Goal: Task Accomplishment & Management: Use online tool/utility

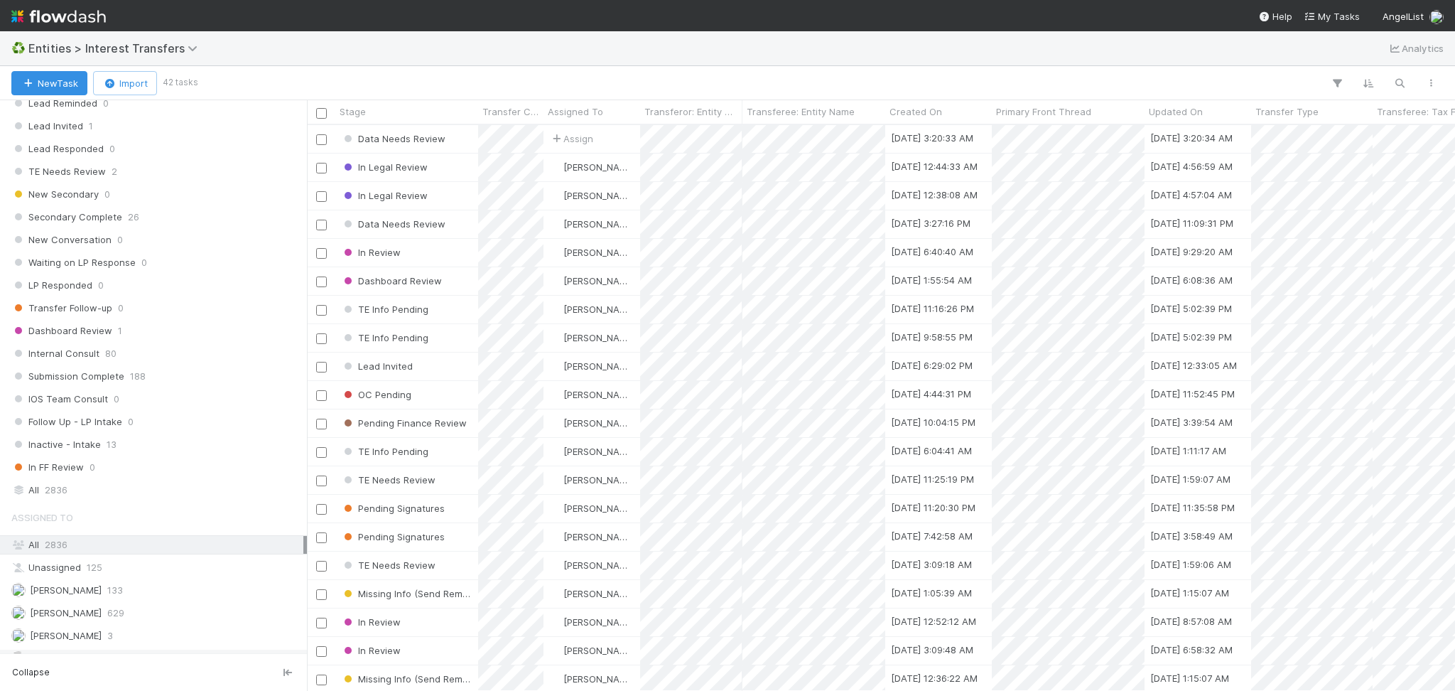
scroll to position [1555, 0]
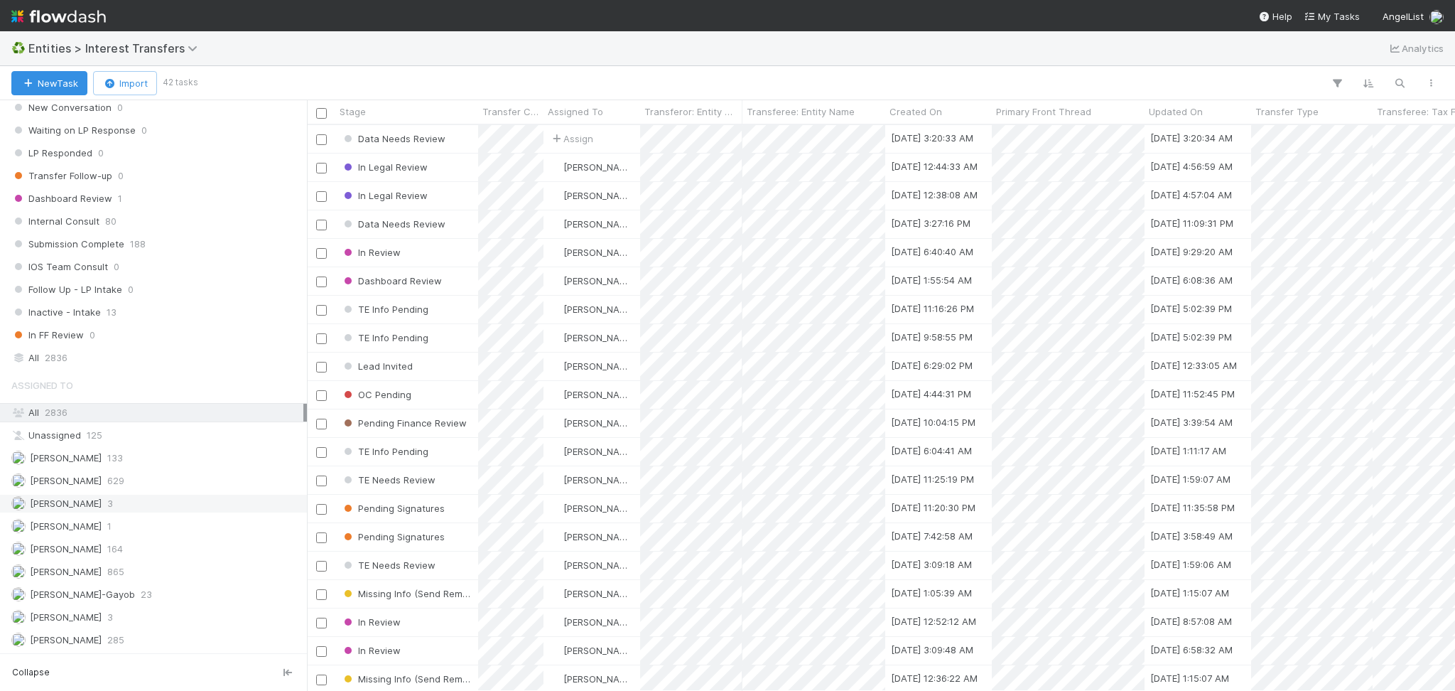
click at [146, 510] on div "Febbie Cervantes 3" at bounding box center [157, 503] width 292 height 18
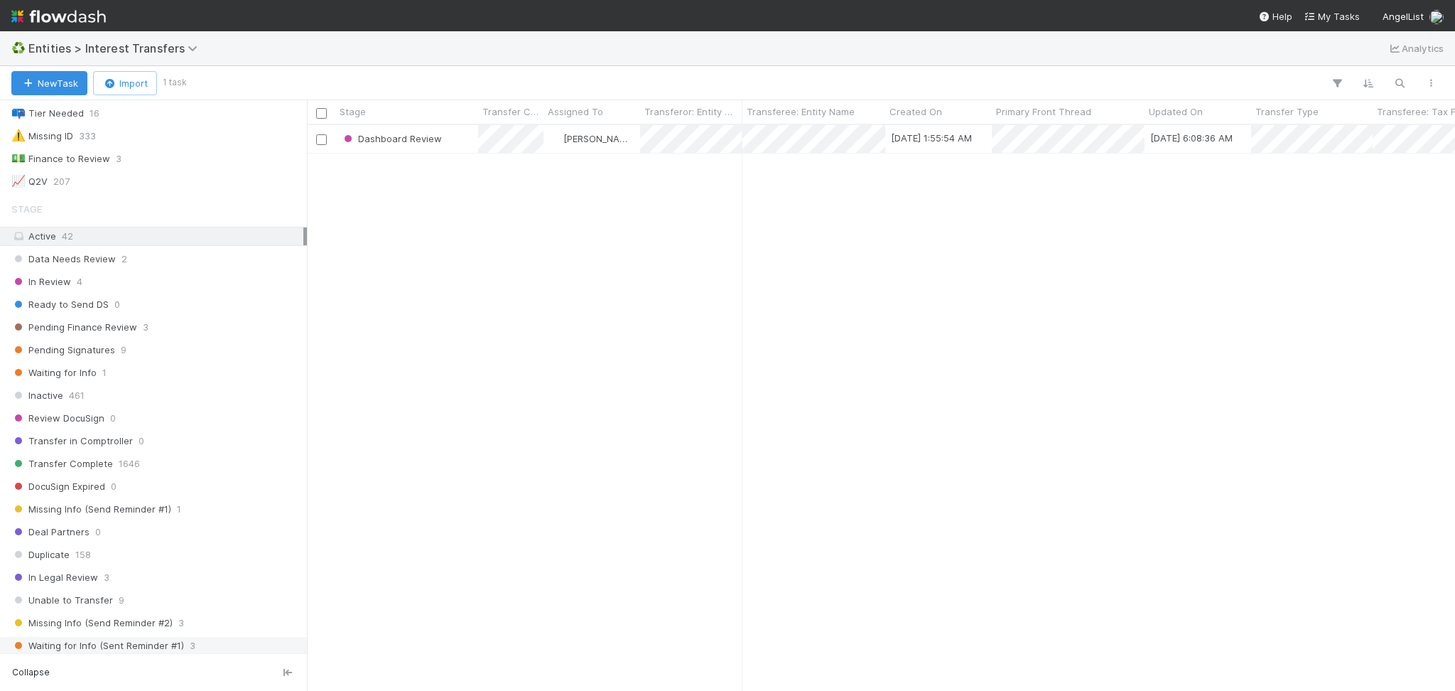
scroll to position [551, 1133]
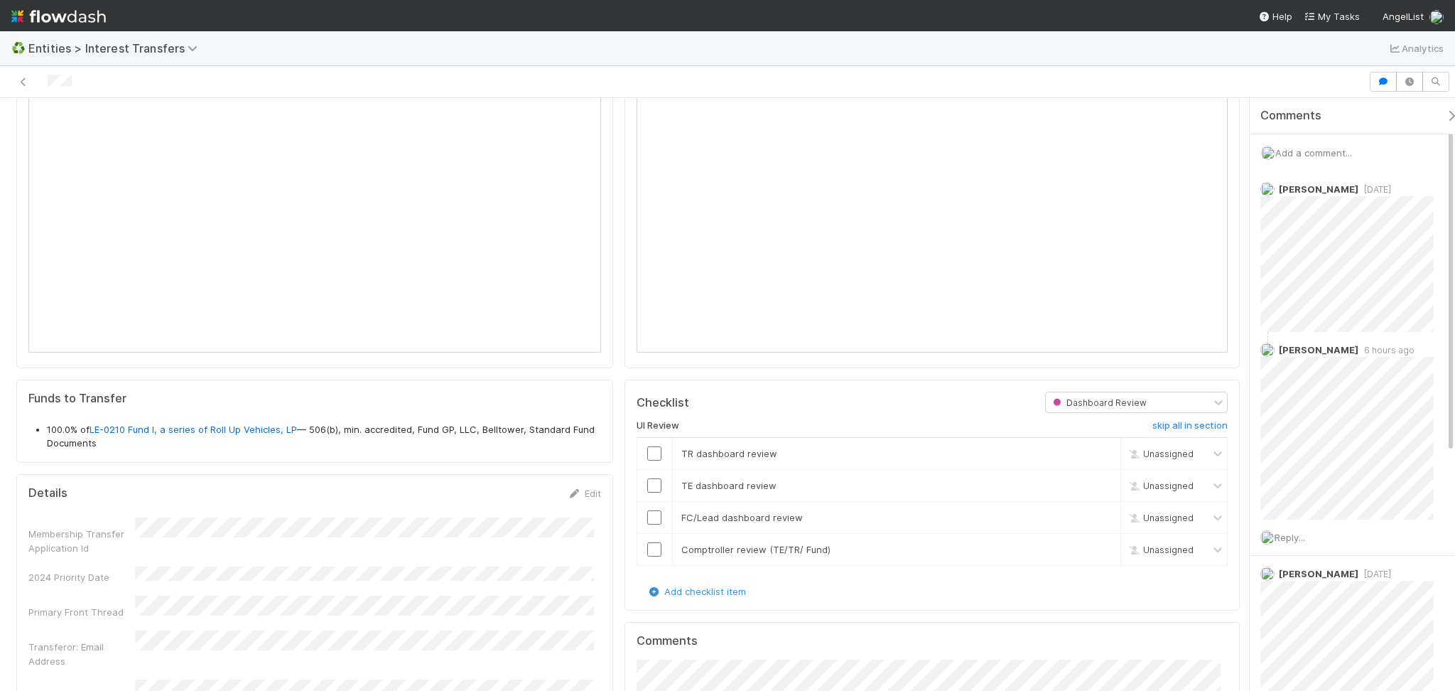
scroll to position [284, 0]
click at [647, 450] on input "checkbox" at bounding box center [654, 452] width 14 height 14
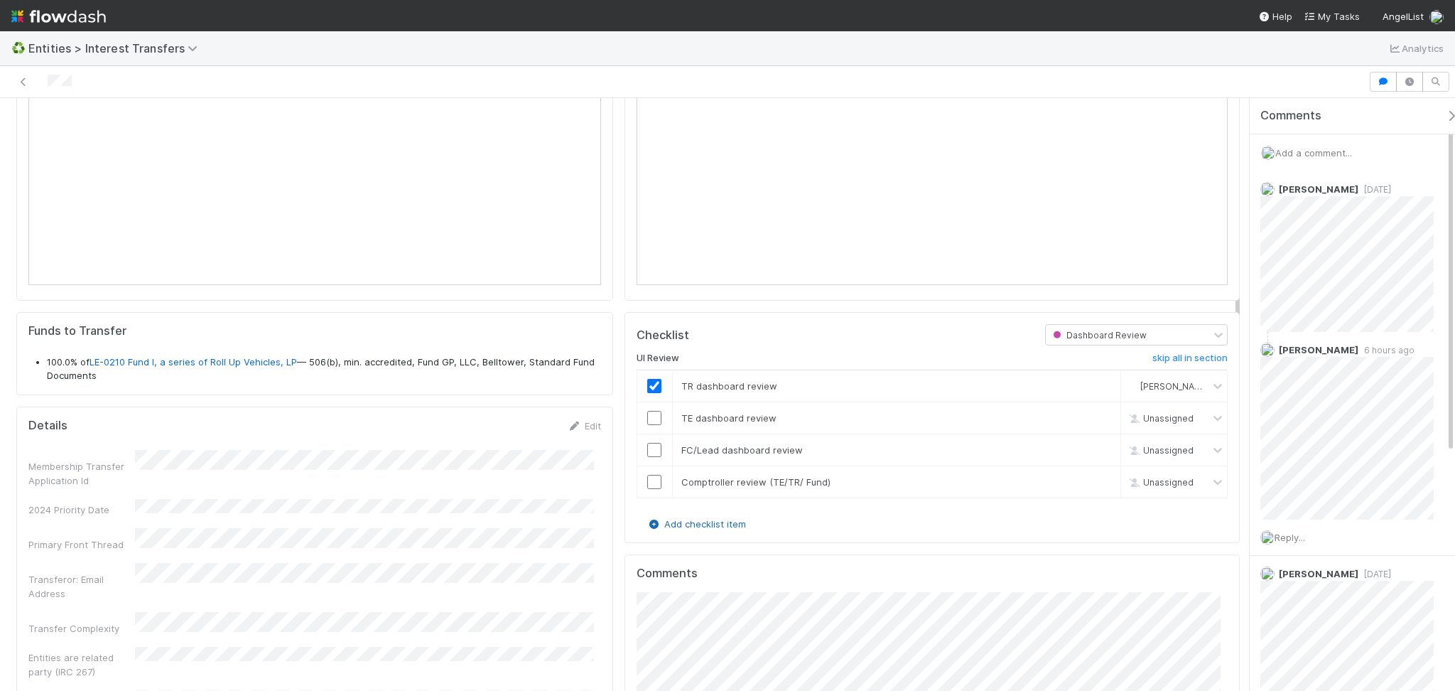
scroll to position [379, 0]
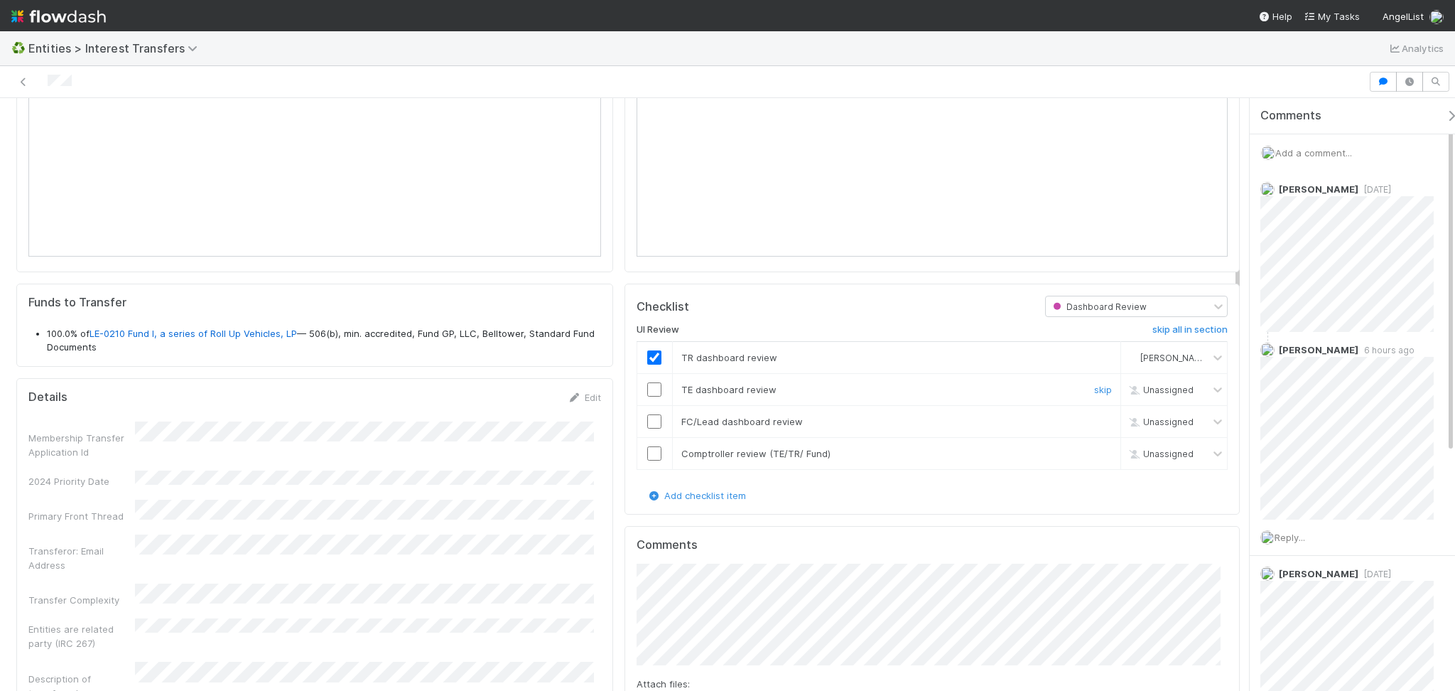
click at [647, 391] on input "checkbox" at bounding box center [654, 389] width 14 height 14
click at [239, 338] on link "LE-0210 Fund I, a series of Roll Up Vehicles, LP" at bounding box center [193, 333] width 207 height 11
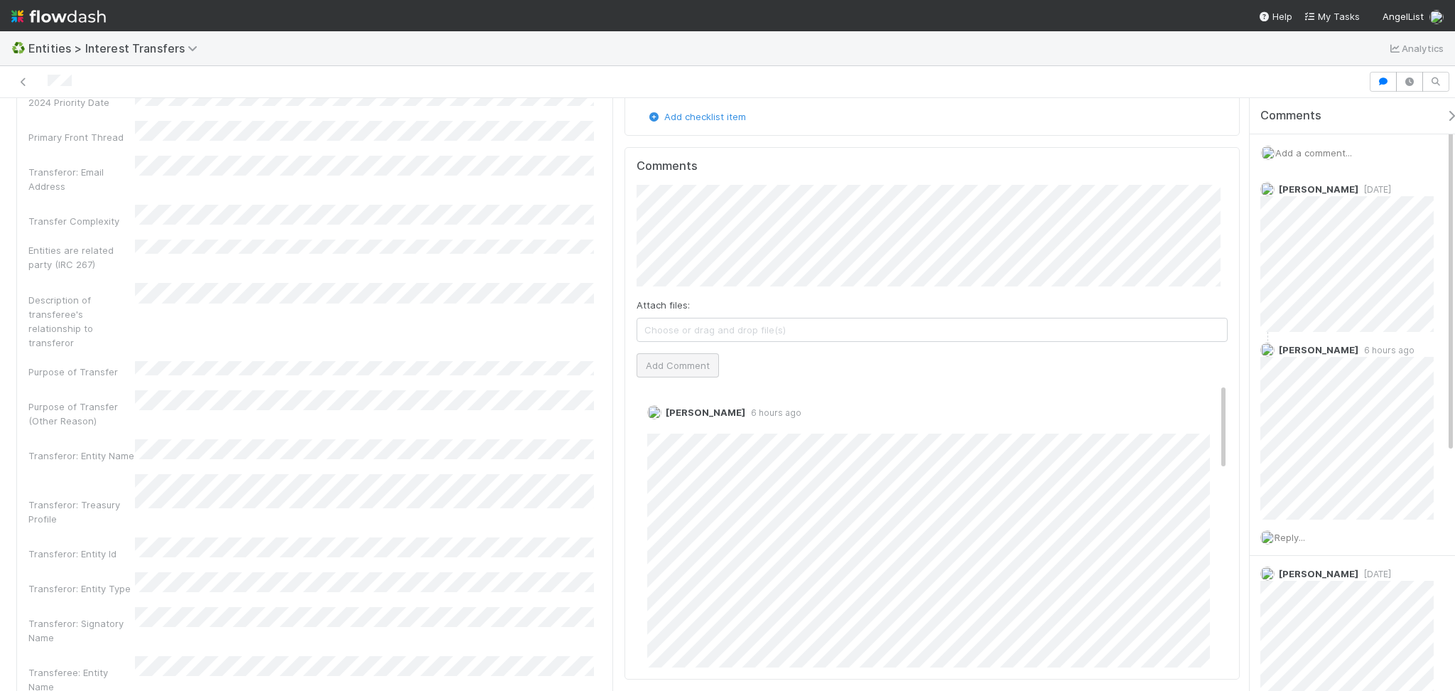
scroll to position [473, 0]
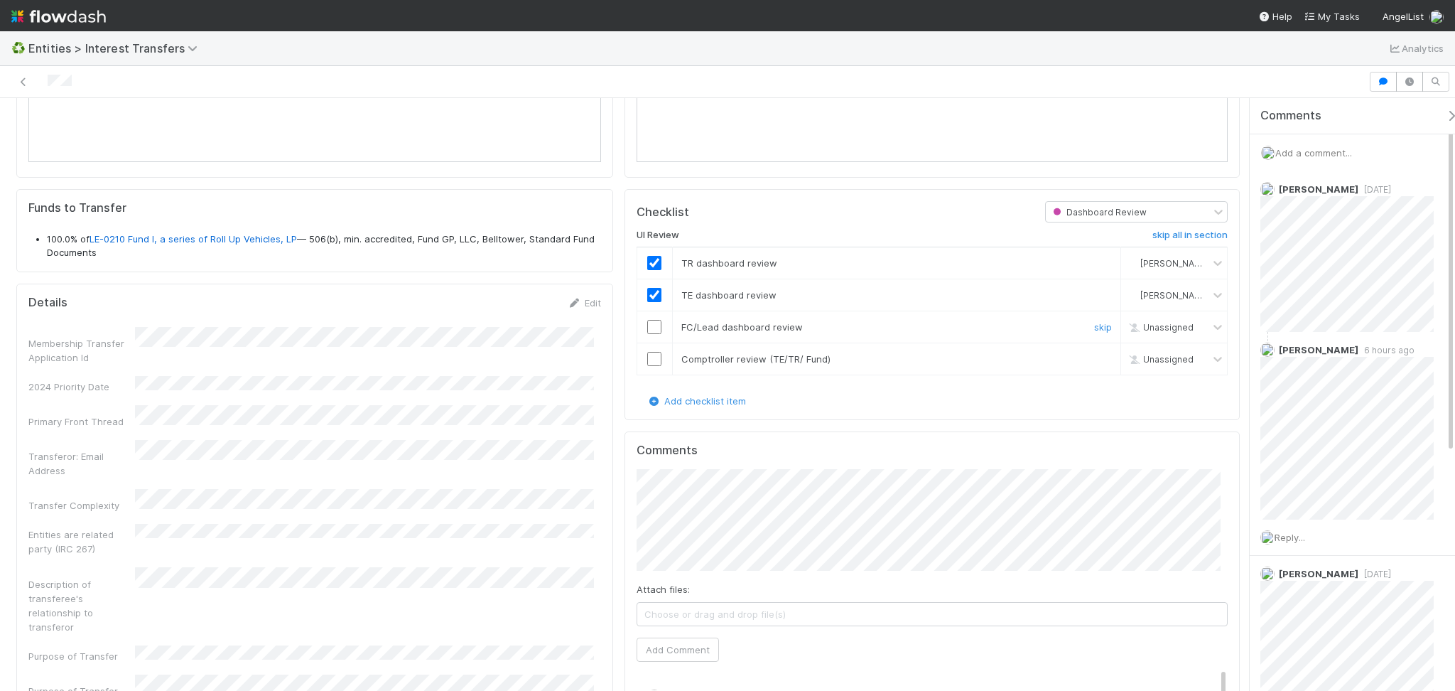
click at [647, 328] on input "checkbox" at bounding box center [654, 327] width 14 height 14
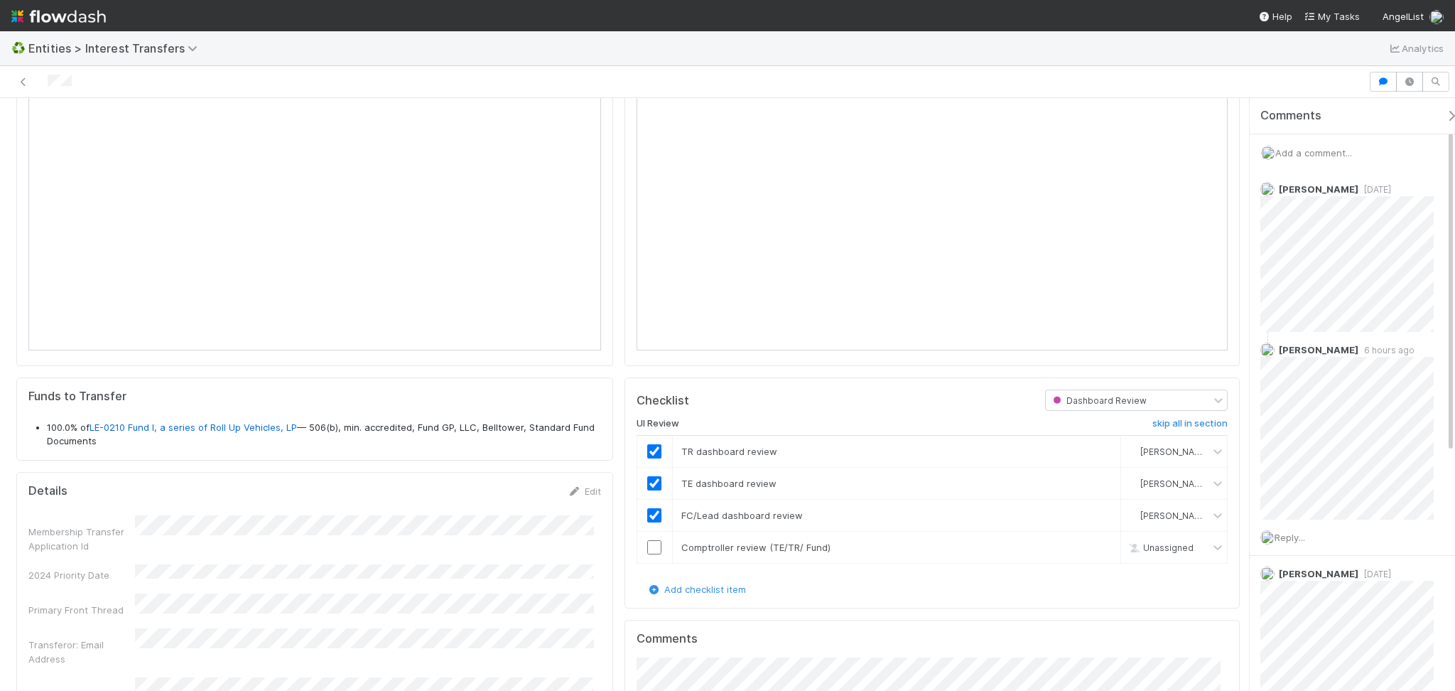
scroll to position [284, 0]
click at [651, 547] on input "checkbox" at bounding box center [654, 548] width 14 height 14
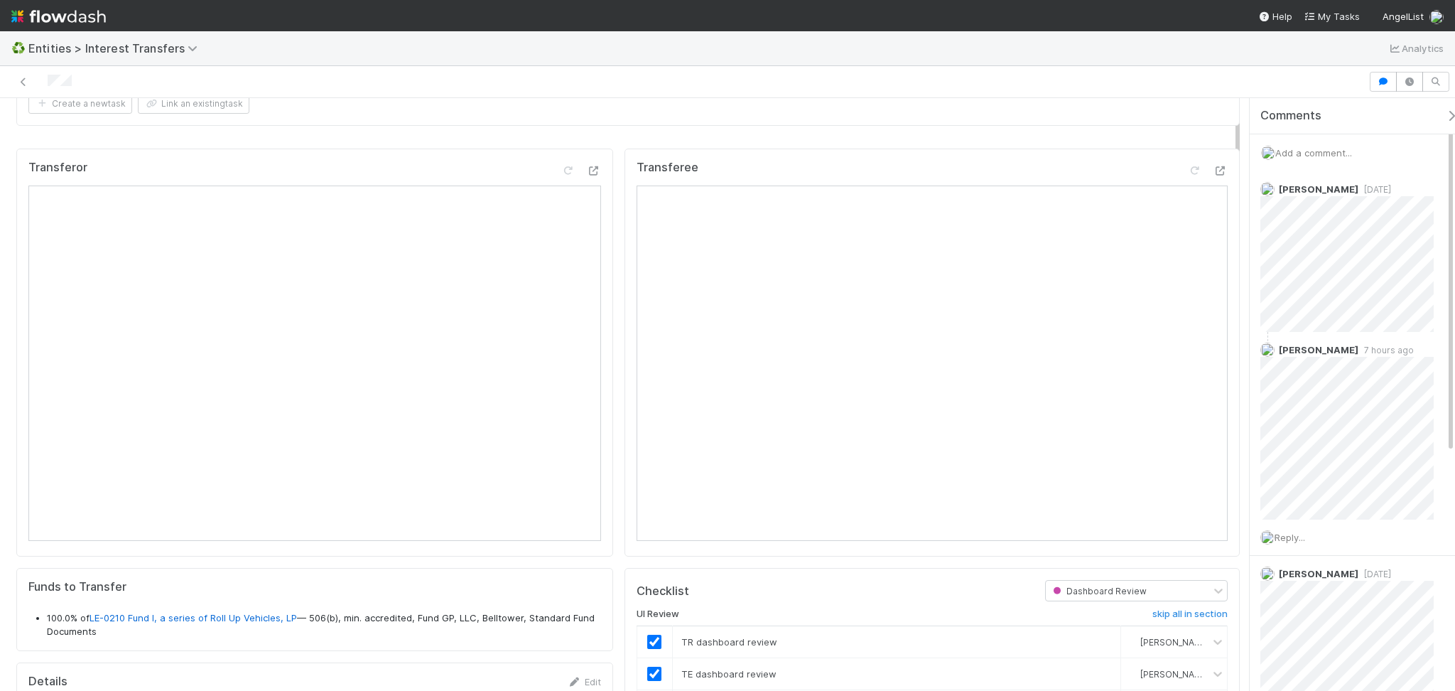
scroll to position [0, 0]
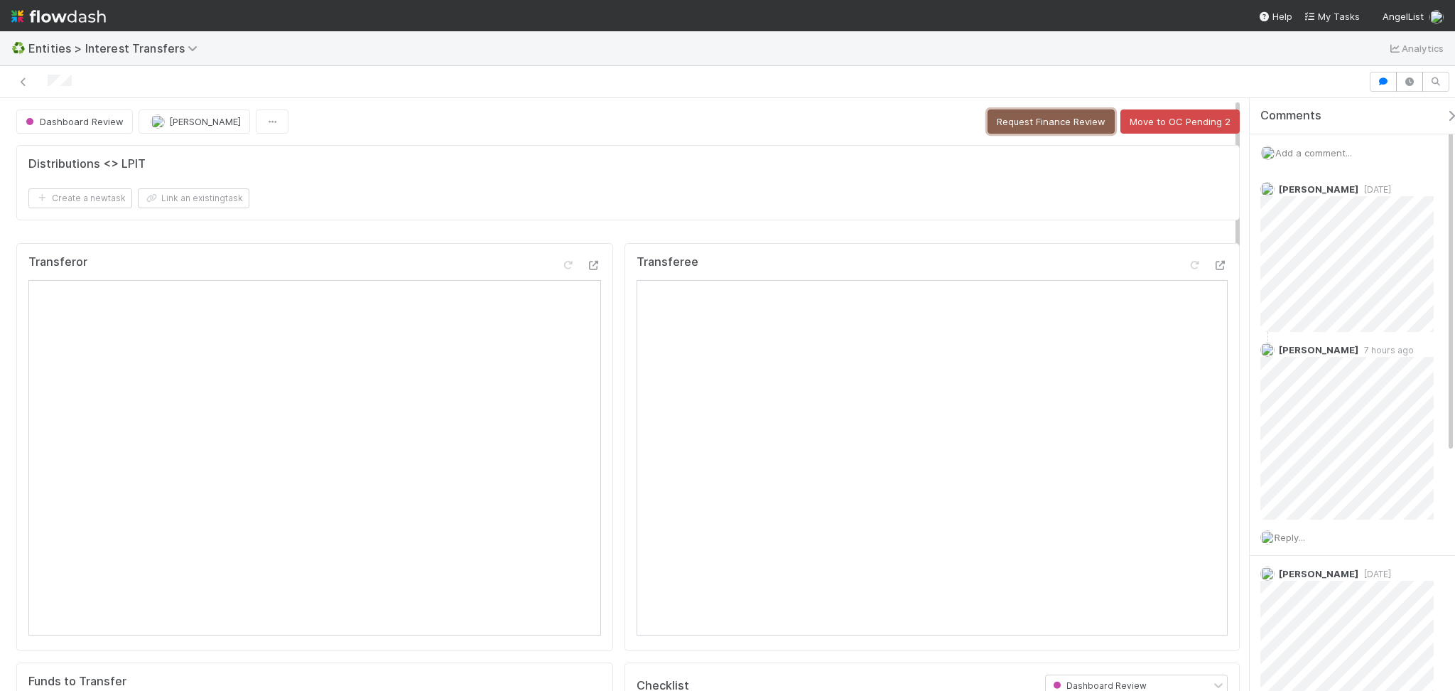
click at [1027, 120] on button "Request Finance Review" at bounding box center [1050, 121] width 127 height 24
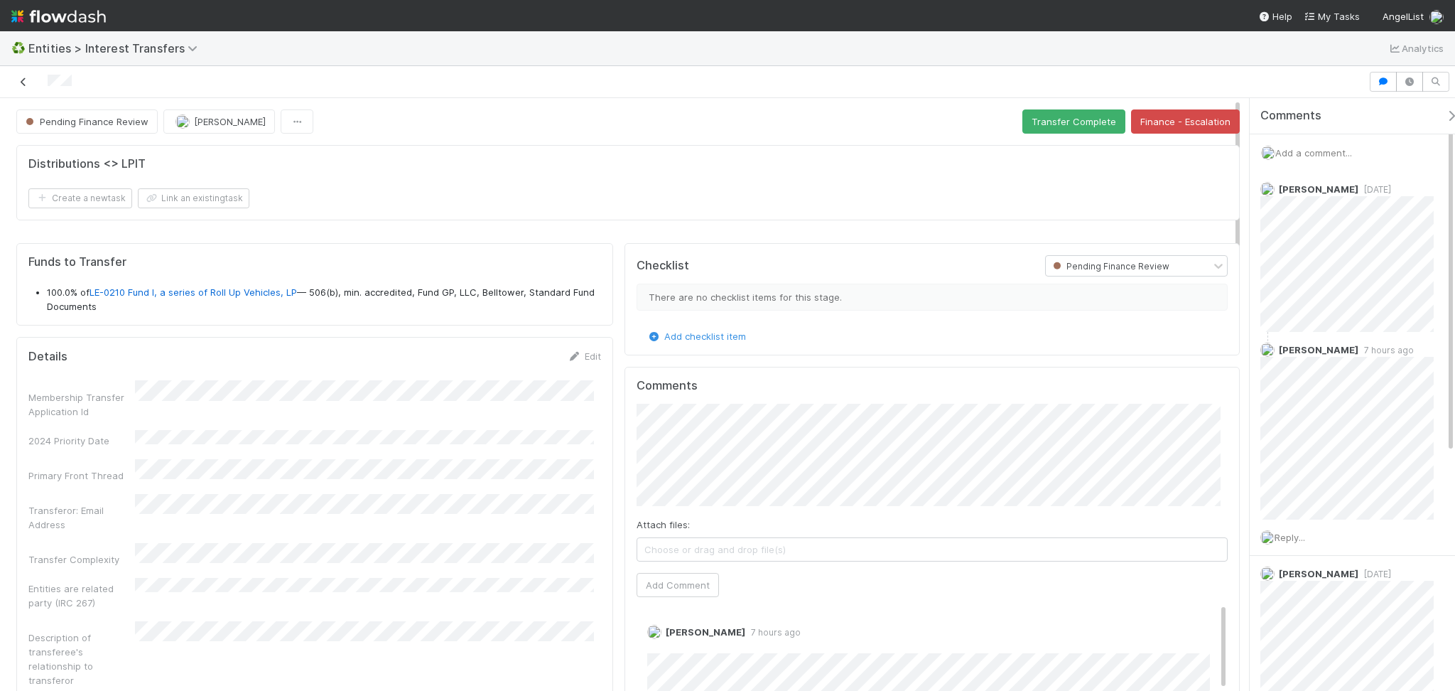
click at [18, 80] on icon at bounding box center [23, 81] width 14 height 9
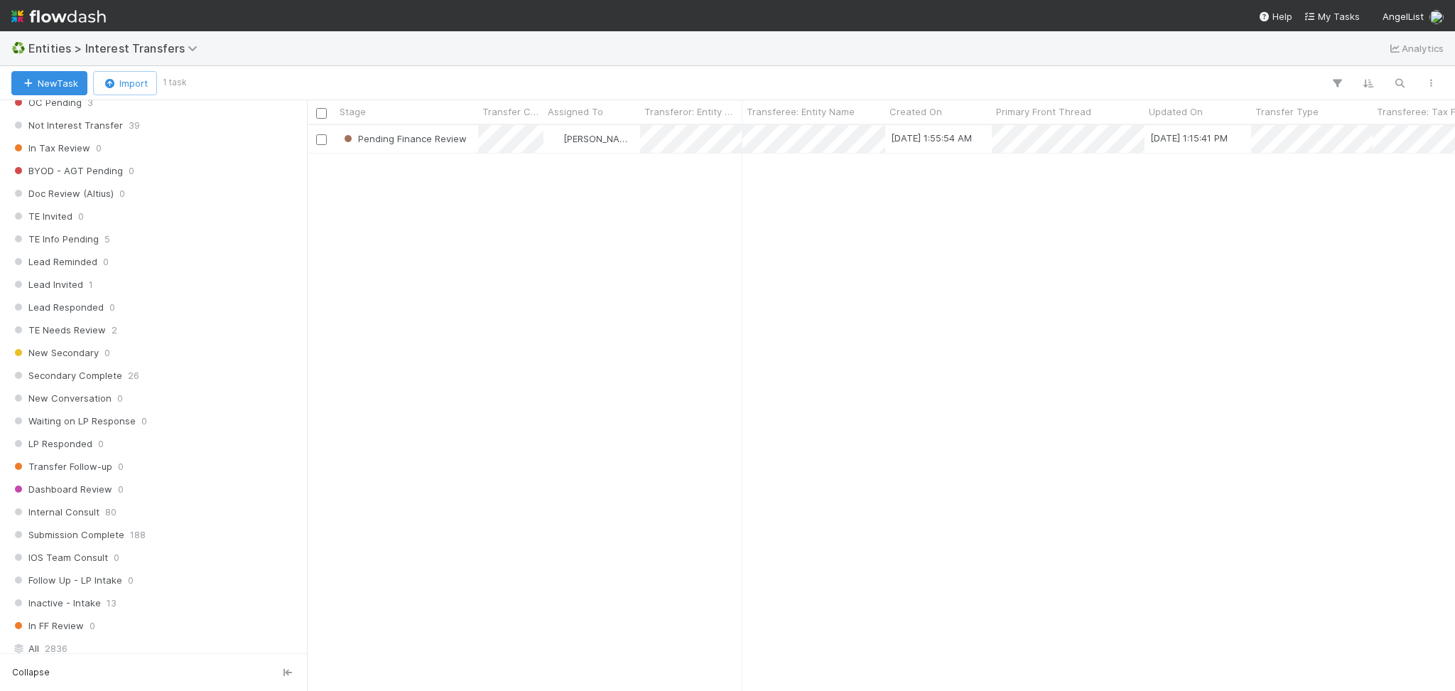
scroll to position [1555, 0]
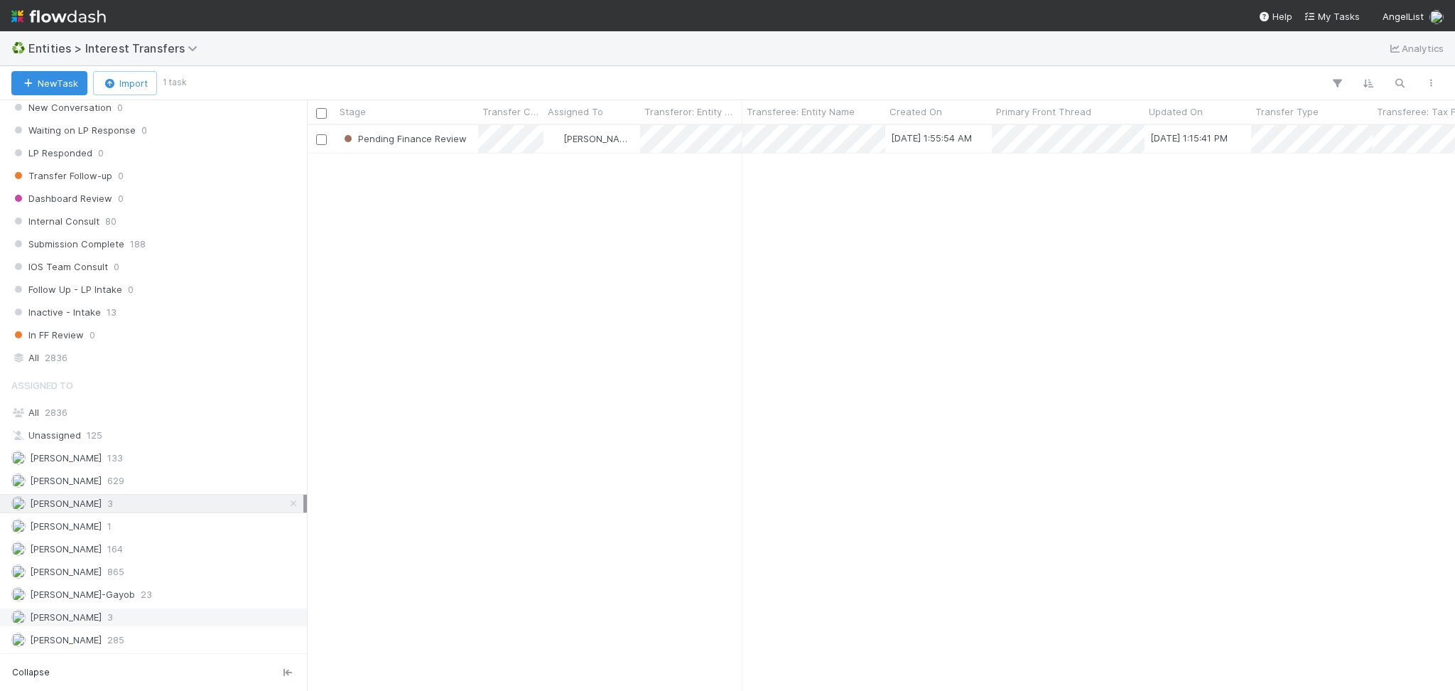
click at [139, 565] on div "Meg Castanare 3" at bounding box center [157, 617] width 292 height 18
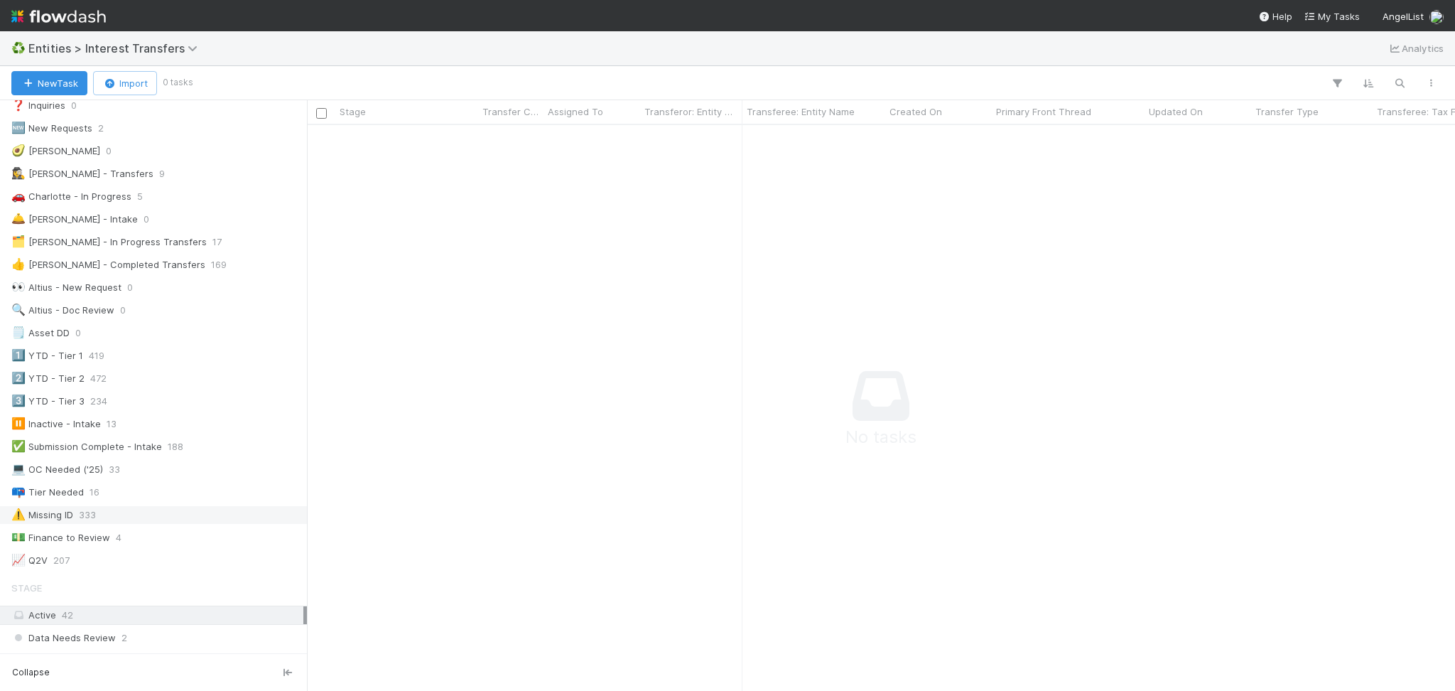
scroll to position [418, 0]
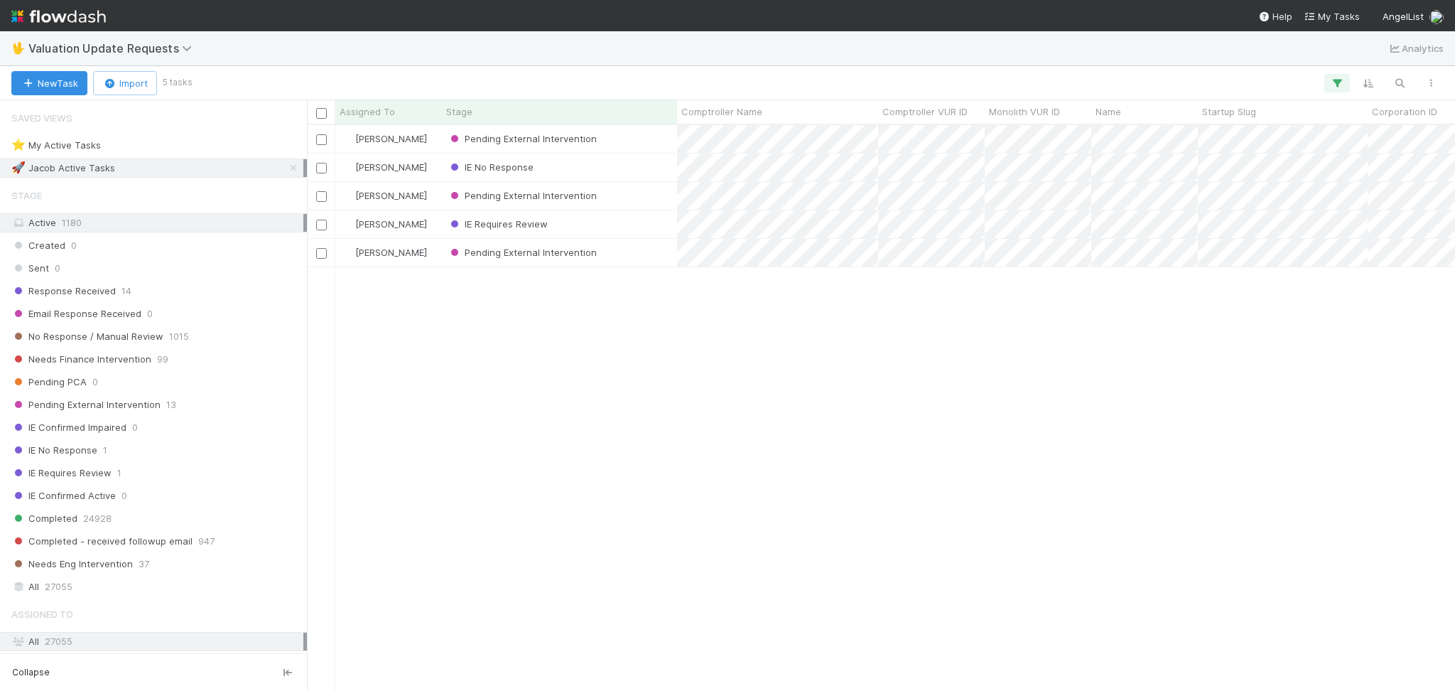
scroll to position [551, 1133]
click at [286, 163] on icon at bounding box center [293, 167] width 14 height 9
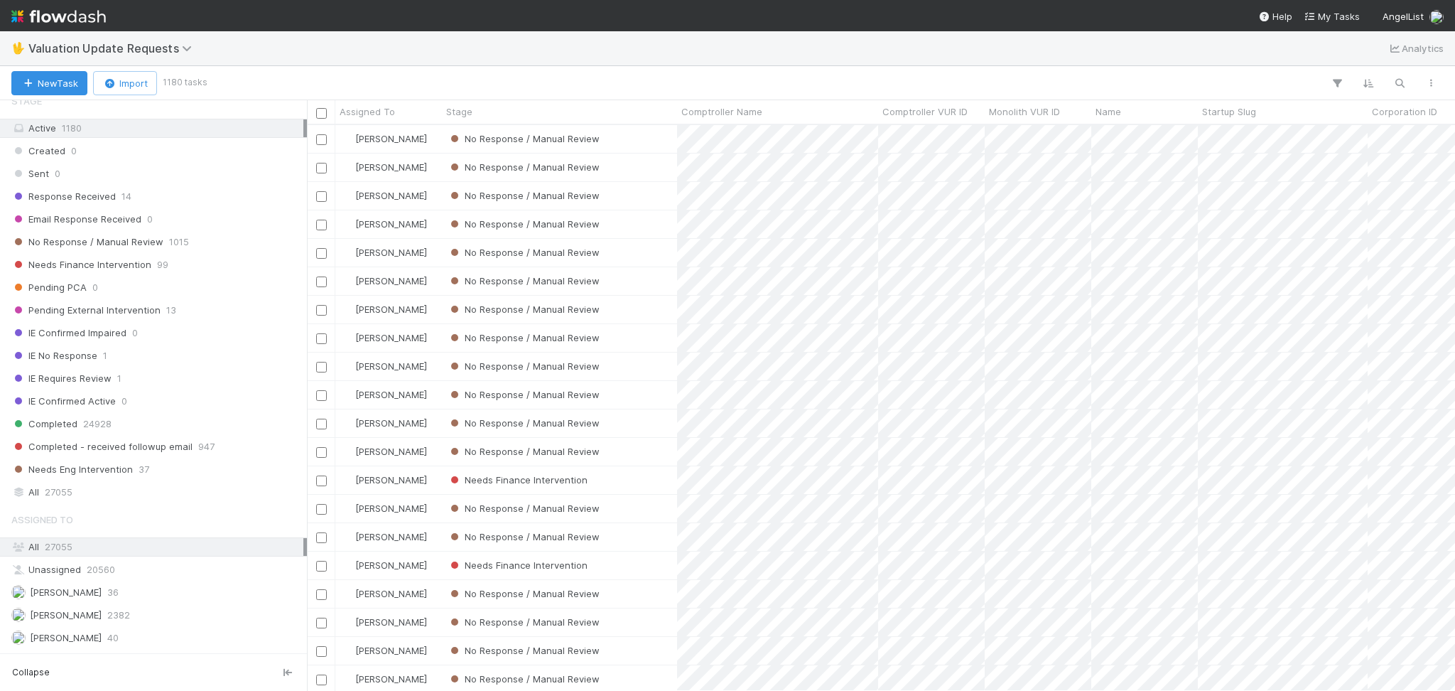
scroll to position [551, 1133]
drag, startPoint x: 161, startPoint y: 607, endPoint x: 187, endPoint y: 473, distance: 136.1
click at [166, 562] on div "Assigned To All 27055 Unassigned 20560 [PERSON_NAME] 36 [PERSON_NAME] 2382 [PER…" at bounding box center [153, 678] width 307 height 347
click at [217, 259] on div "Needs Finance Intervention 99" at bounding box center [157, 265] width 292 height 18
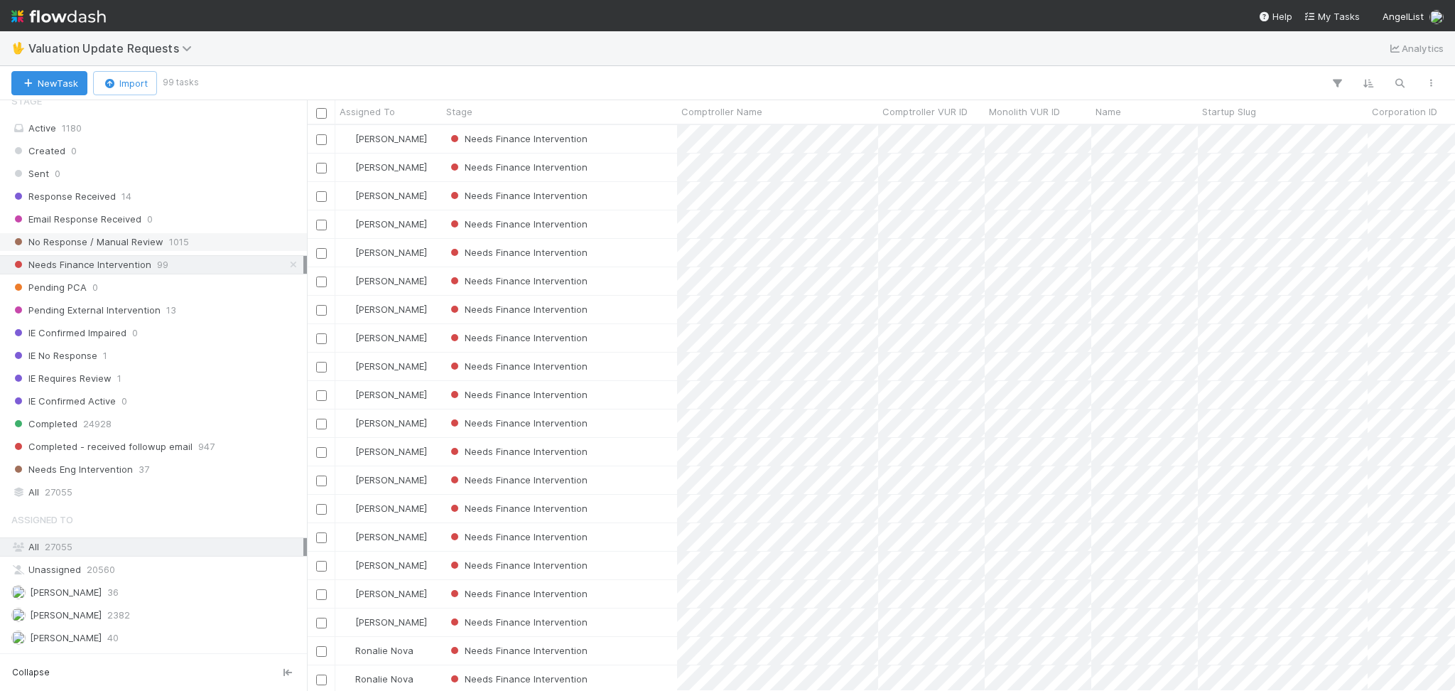
click at [222, 242] on div "No Response / Manual Review 1015" at bounding box center [157, 242] width 292 height 18
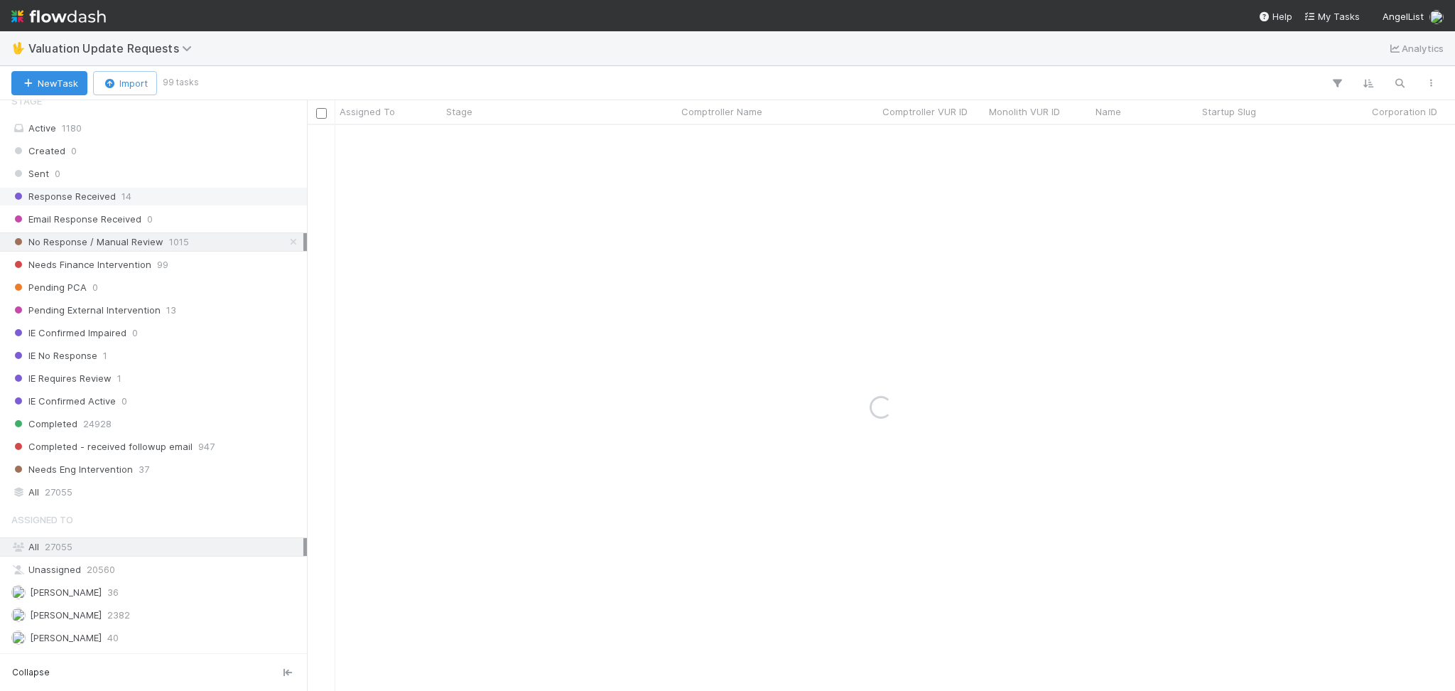
click at [205, 192] on div "Response Received 14" at bounding box center [157, 197] width 292 height 18
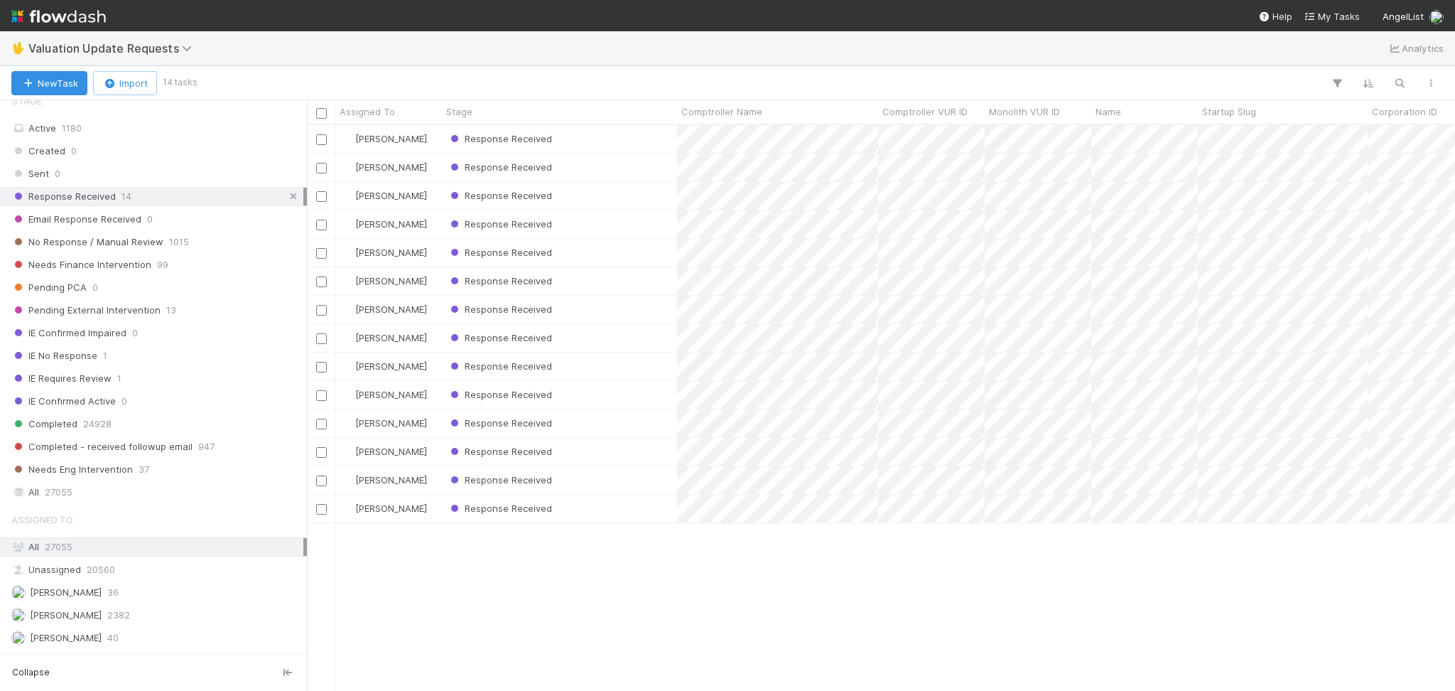
scroll to position [551, 1133]
click at [286, 195] on icon at bounding box center [293, 196] width 14 height 9
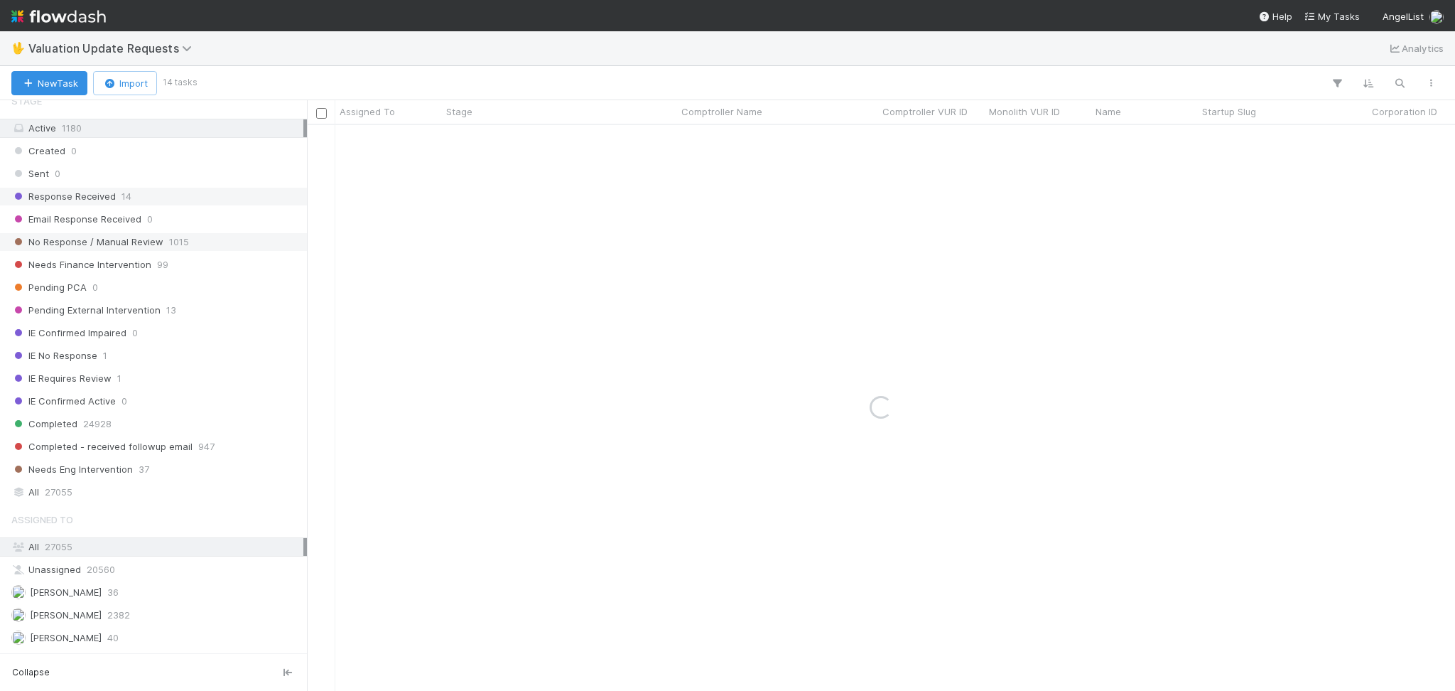
click at [232, 240] on div "No Response / Manual Review 1015" at bounding box center [157, 242] width 292 height 18
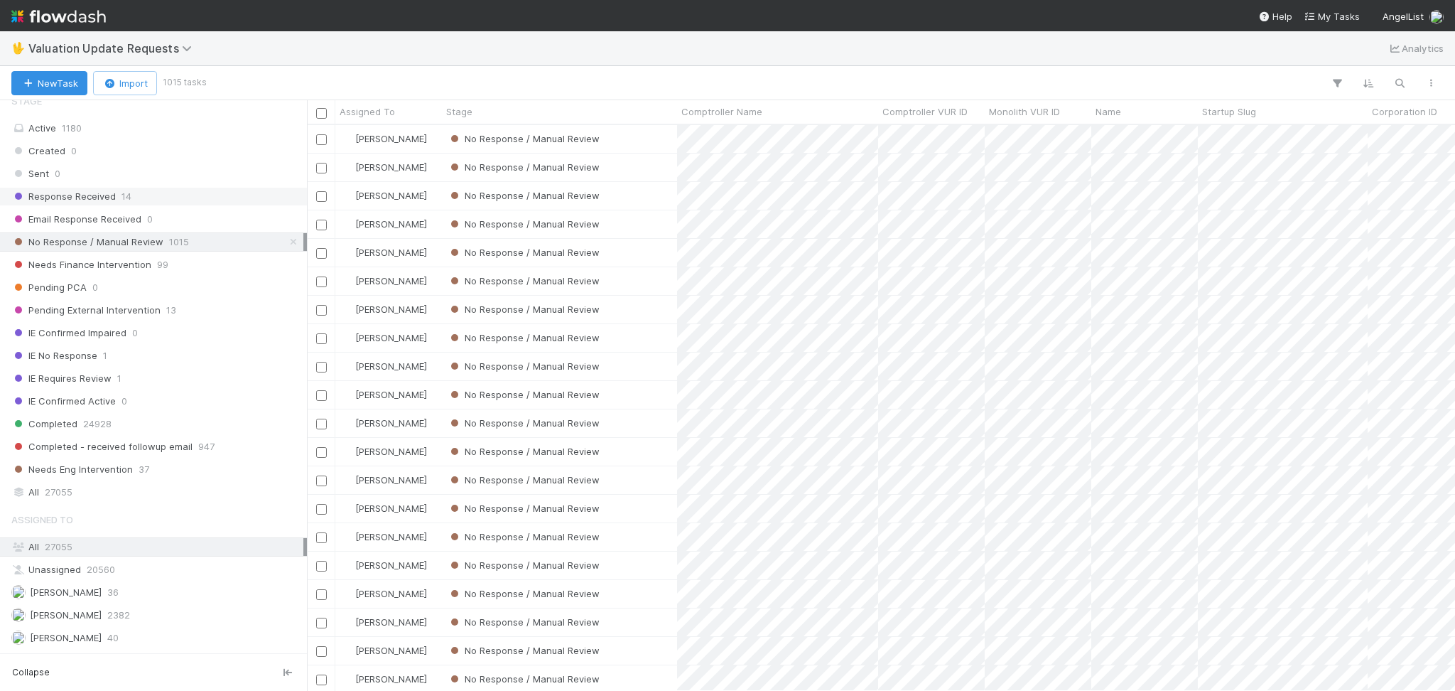
scroll to position [551, 1133]
click at [70, 562] on span "[PERSON_NAME]" at bounding box center [66, 614] width 72 height 11
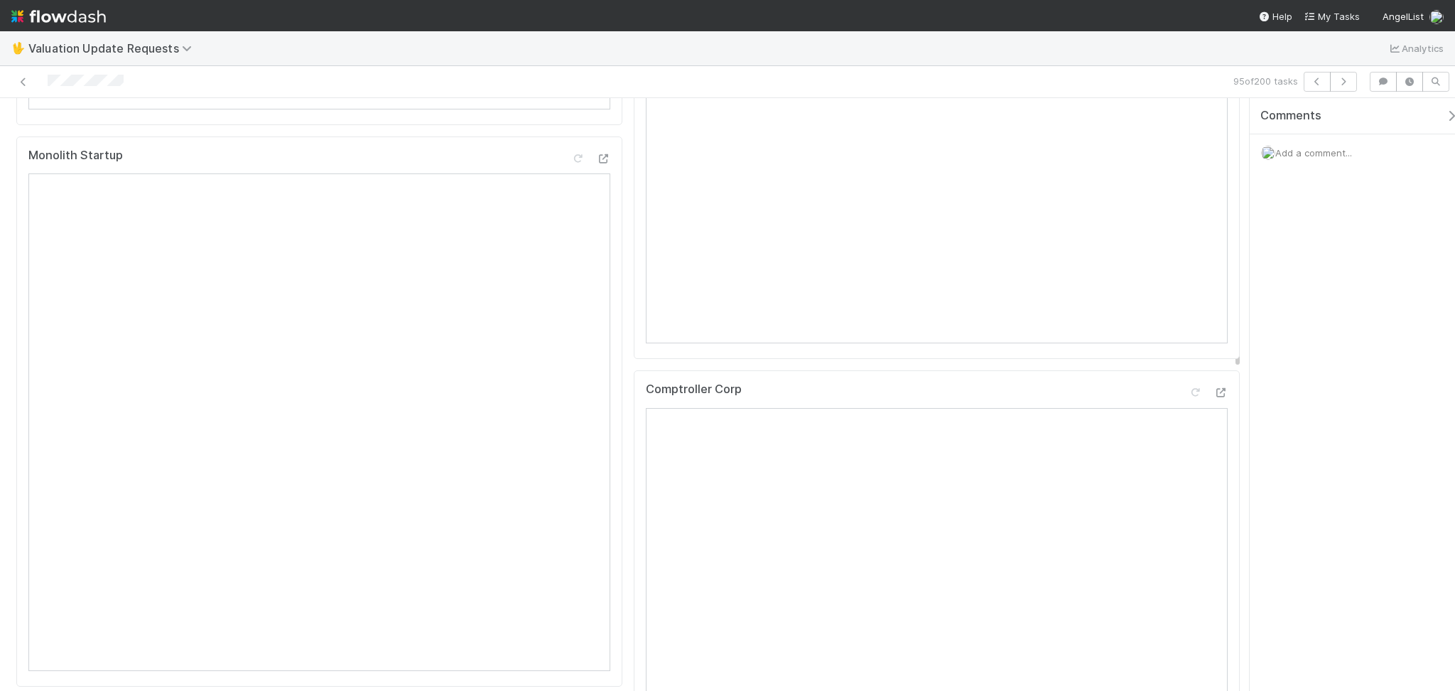
scroll to position [568, 0]
click at [1224, 80] on button "button" at bounding box center [1343, 82] width 27 height 20
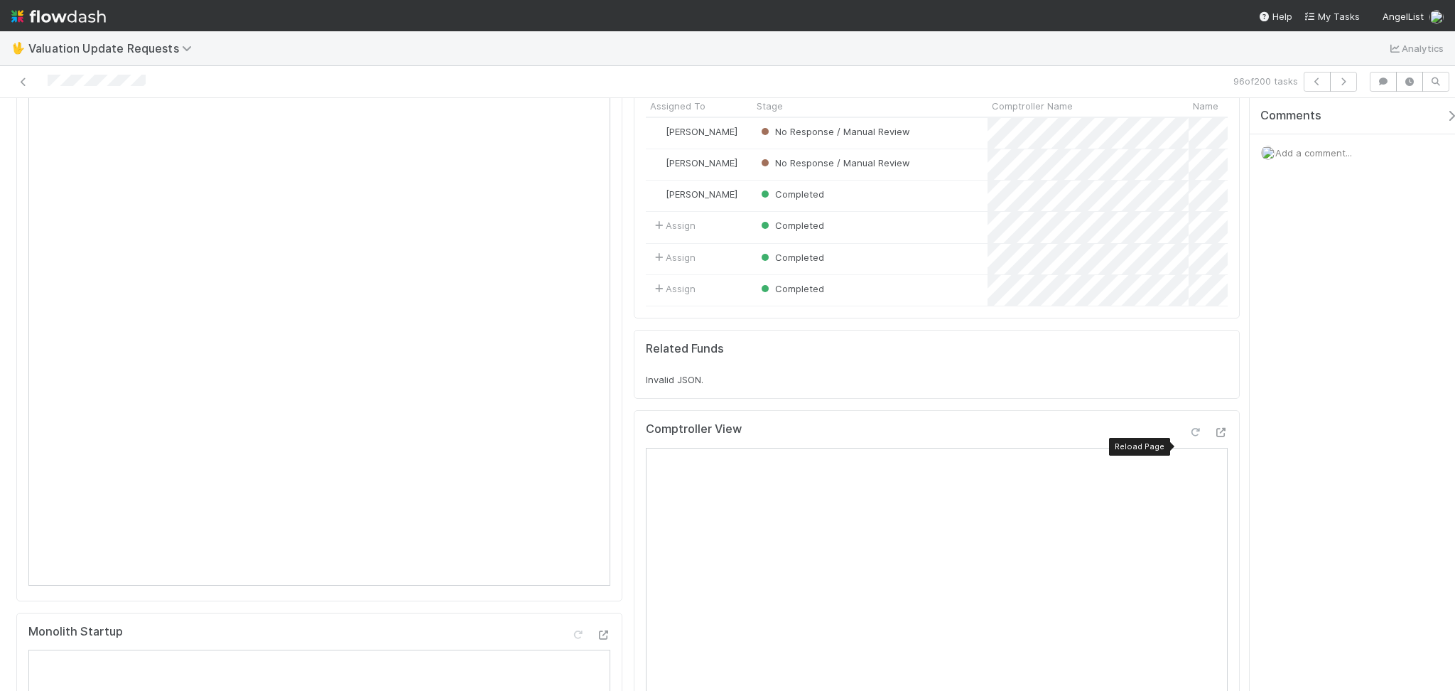
click at [1188, 439] on div at bounding box center [1195, 432] width 14 height 14
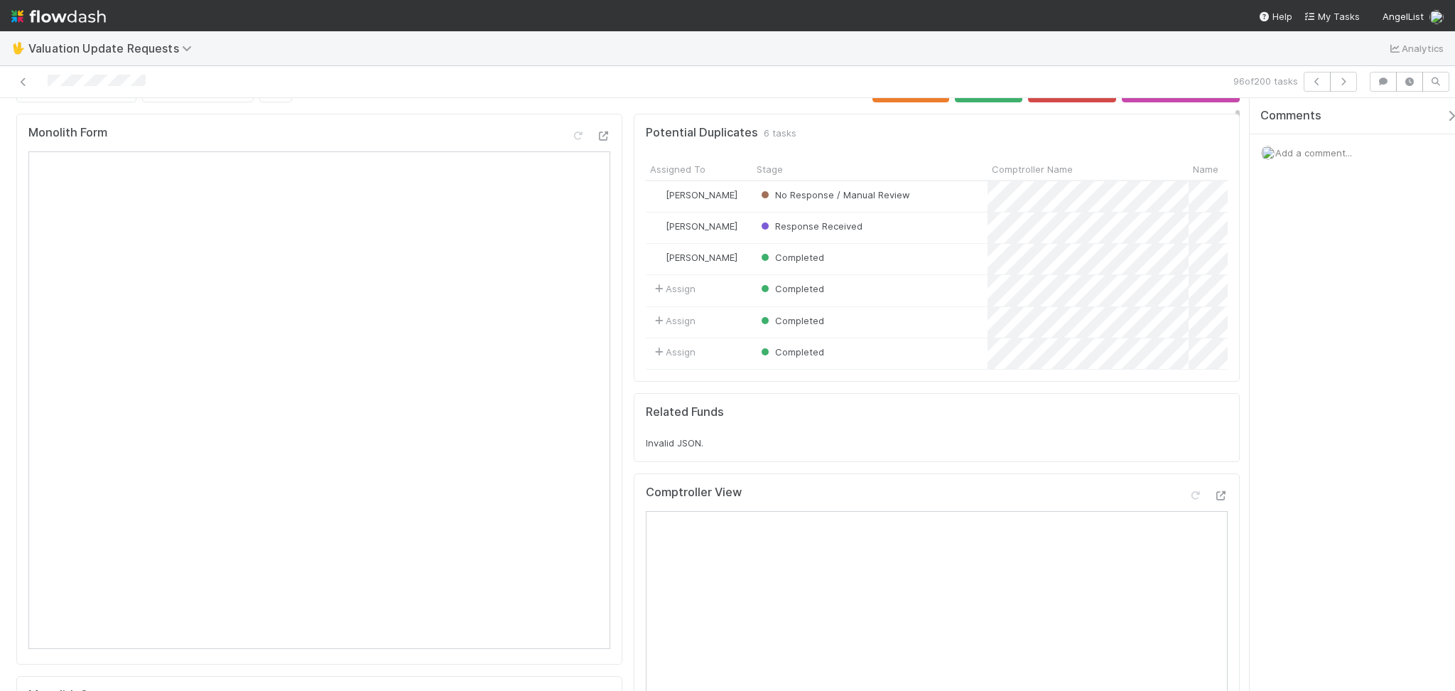
scroll to position [0, 0]
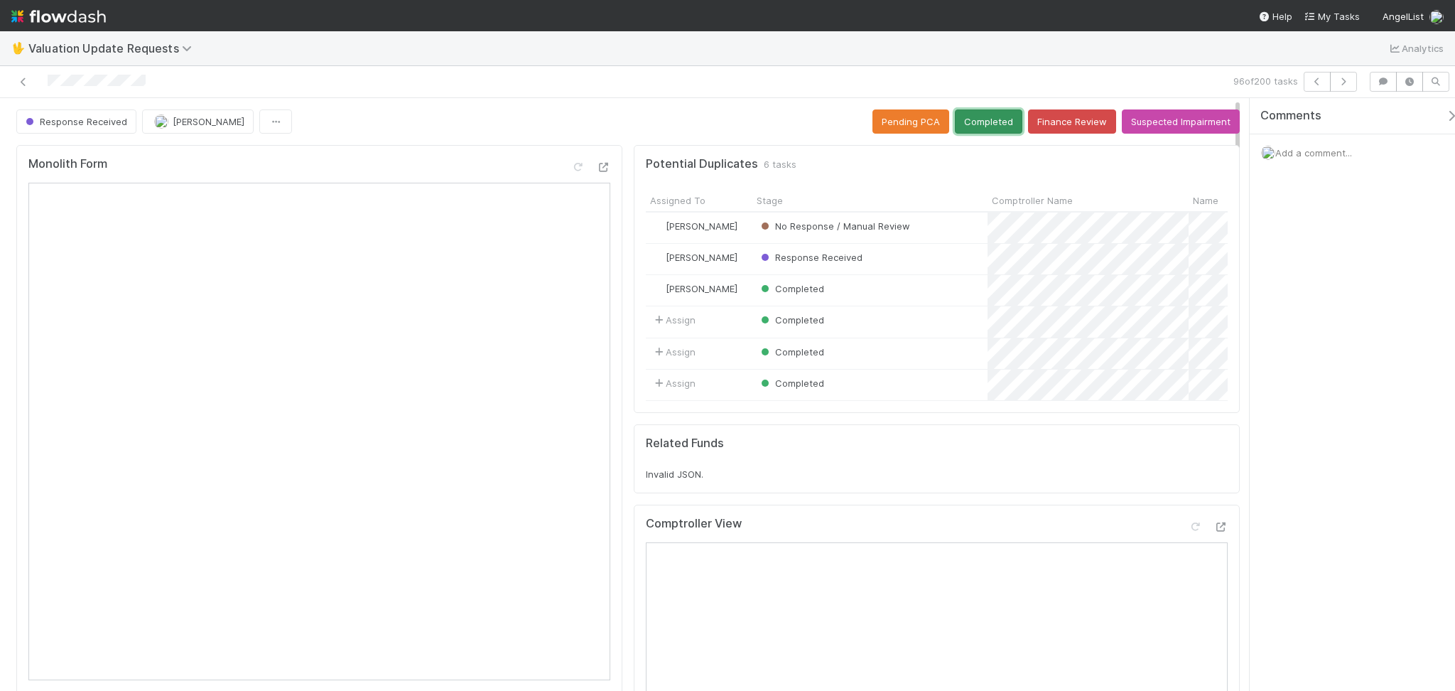
click at [975, 122] on button "Completed" at bounding box center [988, 121] width 67 height 24
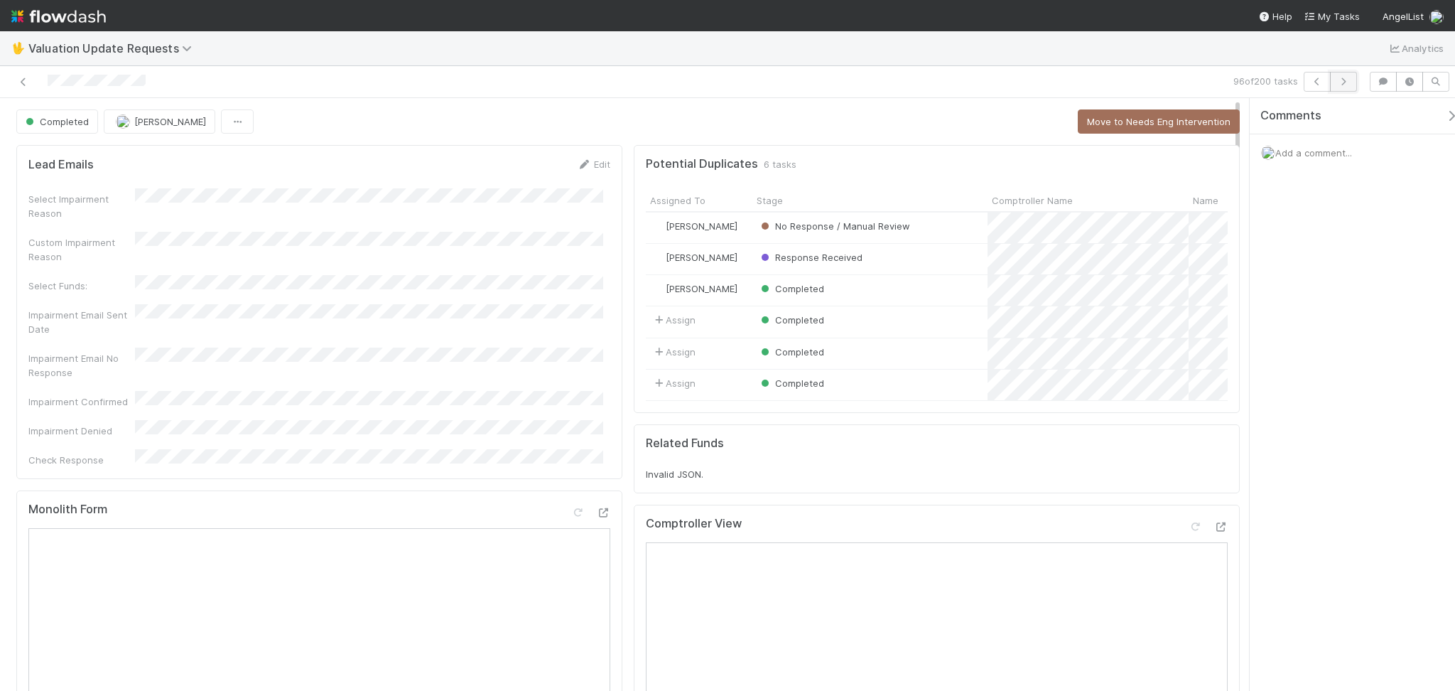
click at [1224, 80] on icon "button" at bounding box center [1343, 81] width 14 height 9
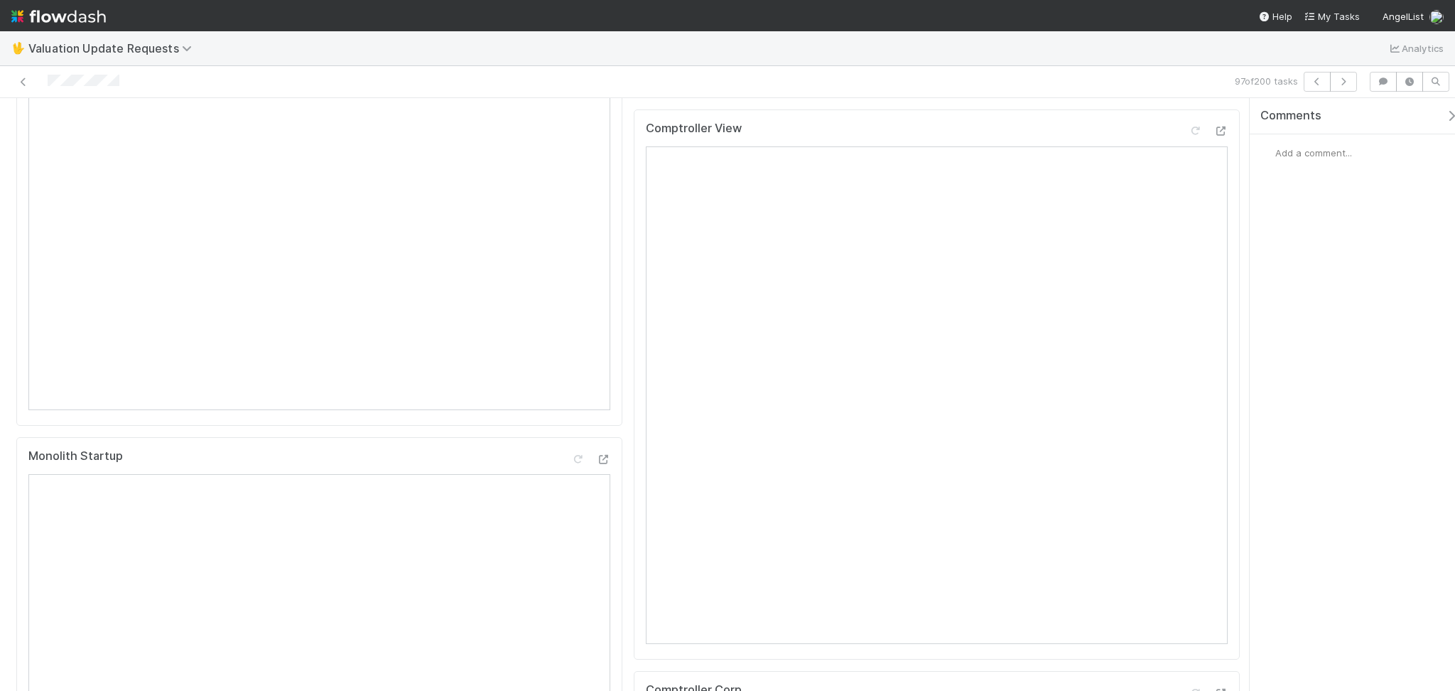
scroll to position [189, 0]
click at [1188, 219] on div at bounding box center [1195, 212] width 14 height 14
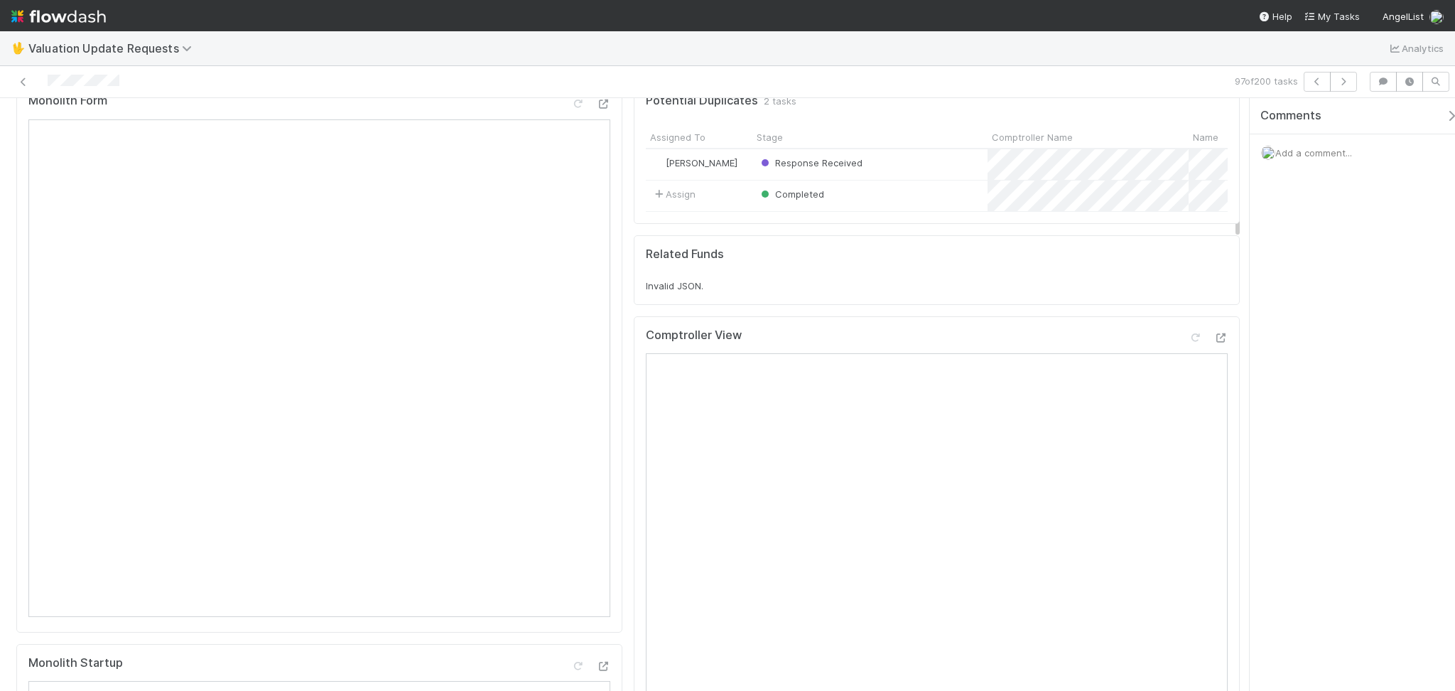
scroll to position [0, 0]
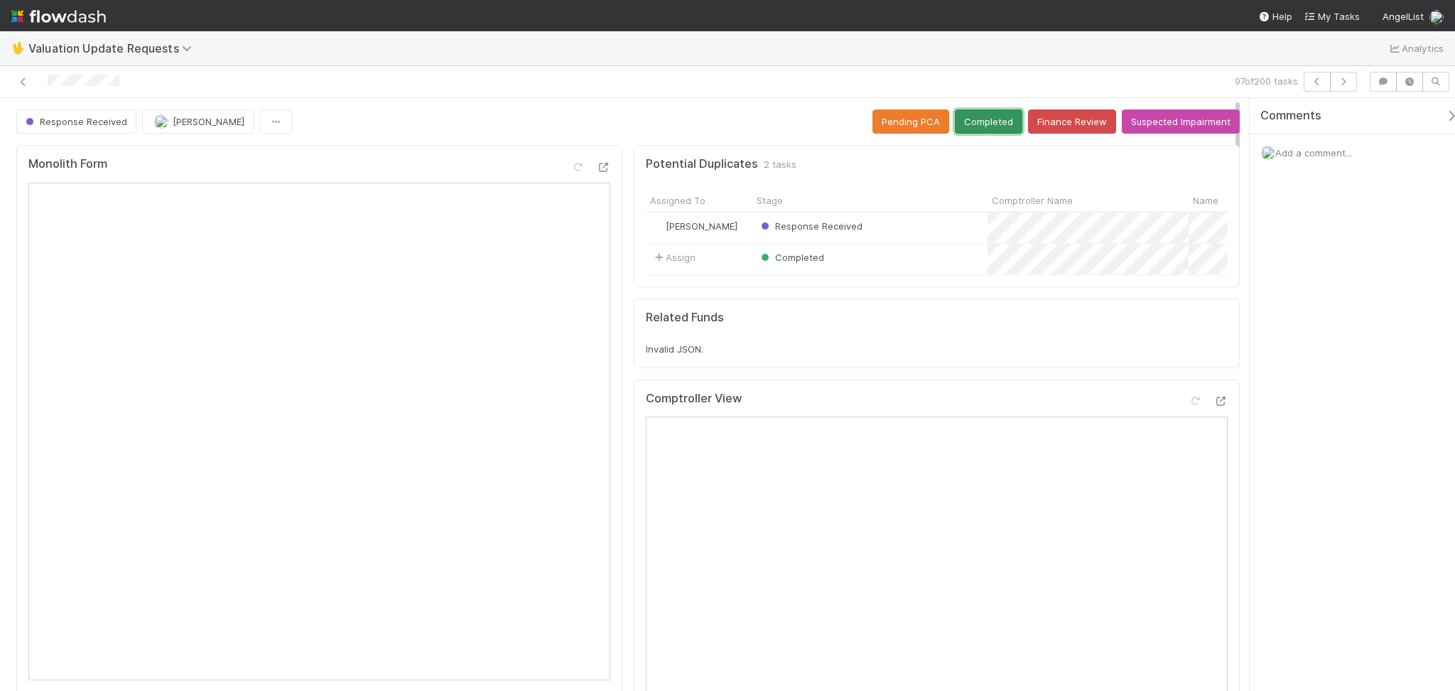
click at [964, 124] on button "Completed" at bounding box center [988, 121] width 67 height 24
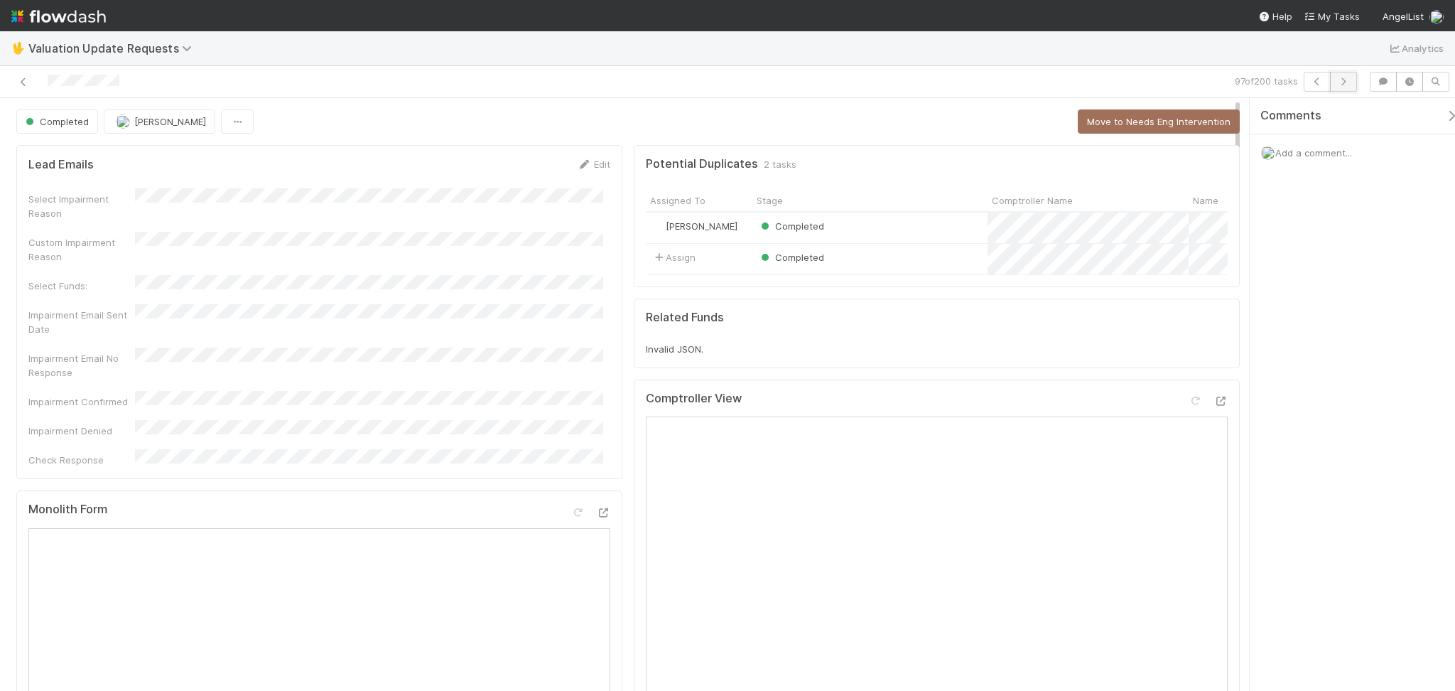
click at [1224, 84] on icon "button" at bounding box center [1343, 81] width 14 height 9
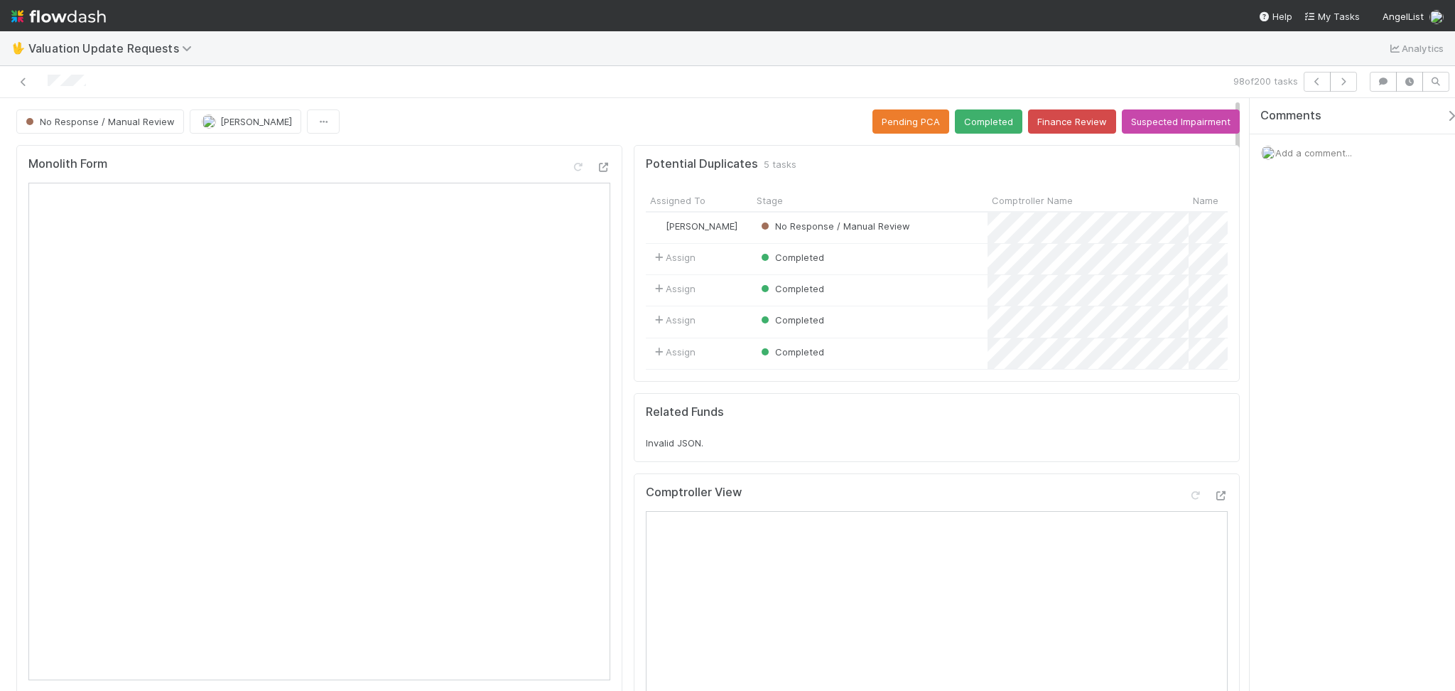
drag, startPoint x: 1433, startPoint y: 308, endPoint x: 1393, endPoint y: 323, distance: 42.5
click at [1224, 309] on div "Comments Add a comment..." at bounding box center [1352, 394] width 205 height 592
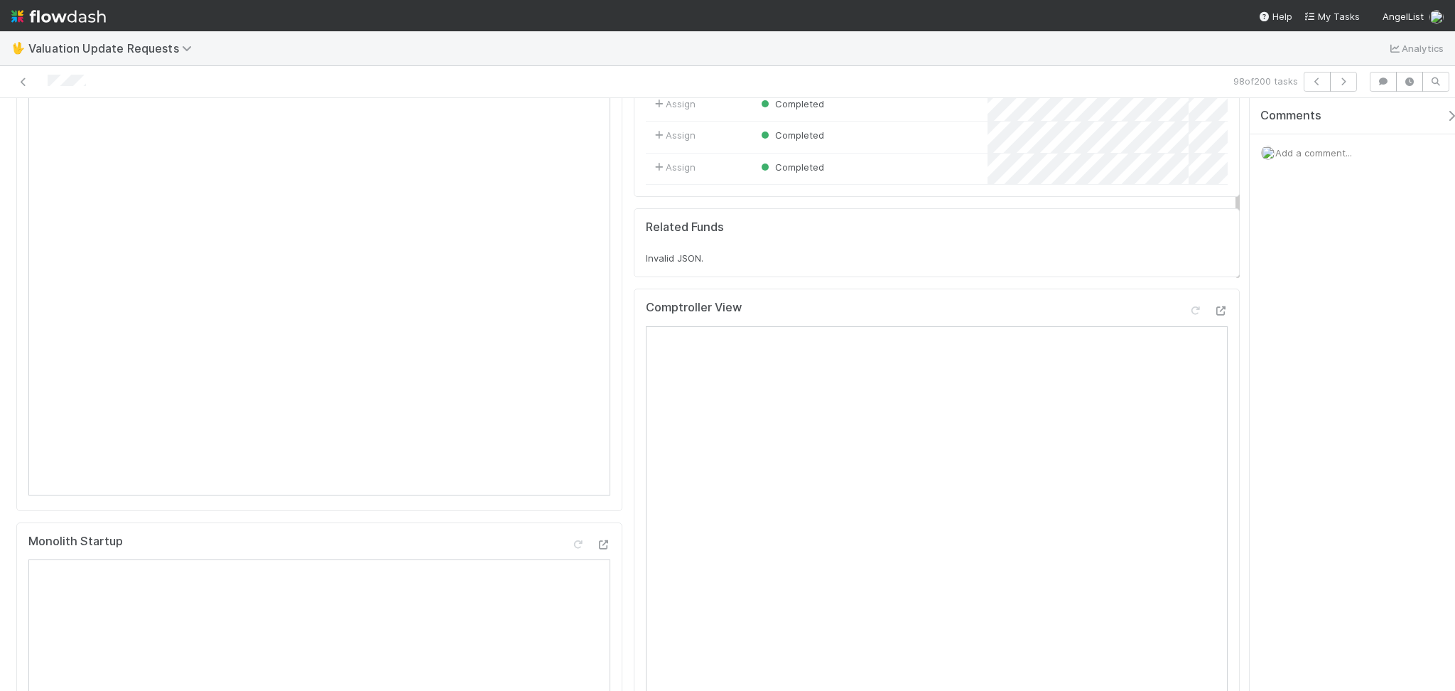
scroll to position [94, 0]
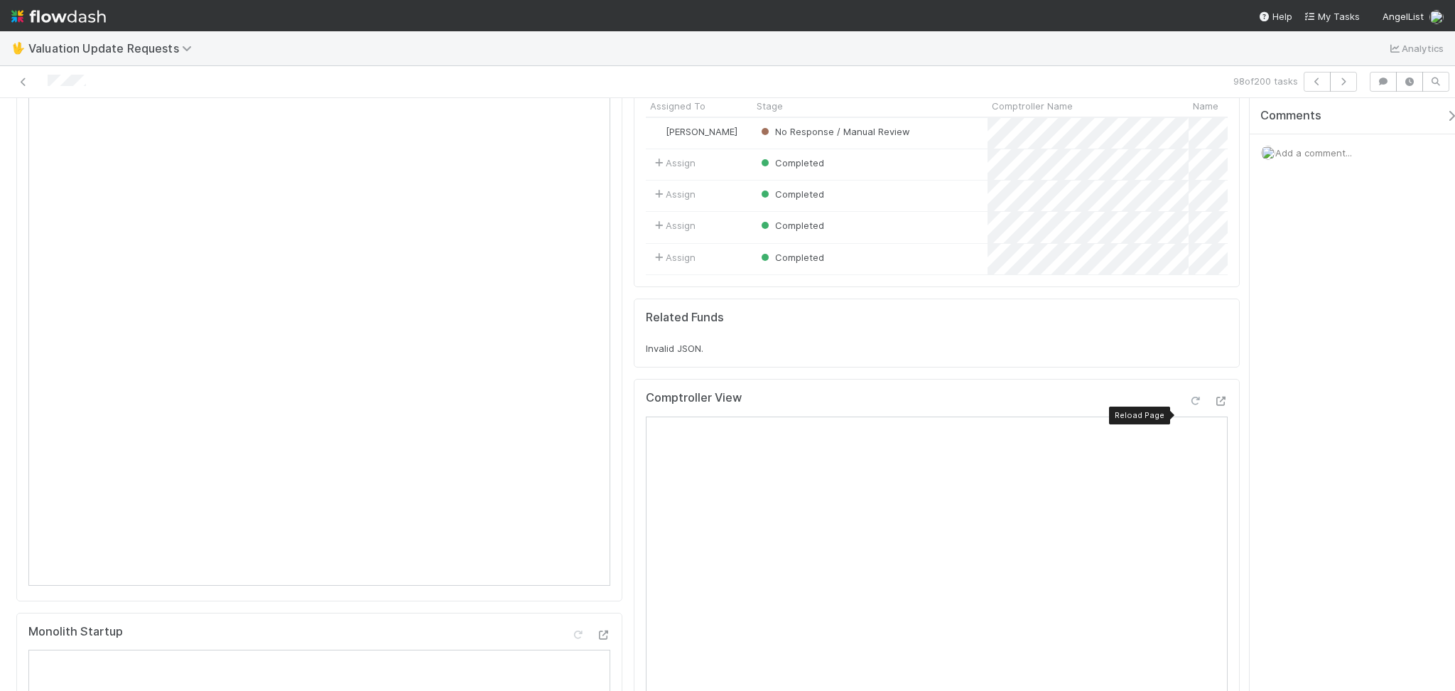
click at [1188, 406] on icon at bounding box center [1195, 400] width 14 height 9
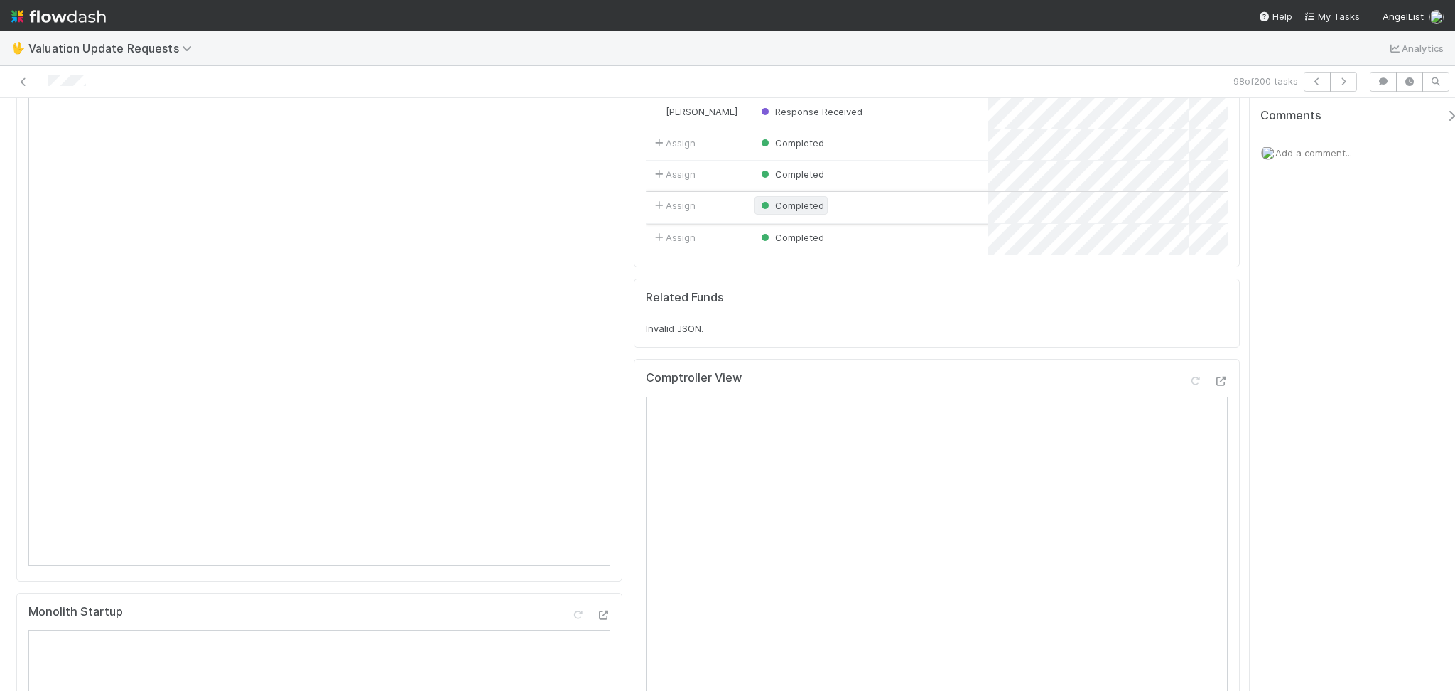
scroll to position [0, 0]
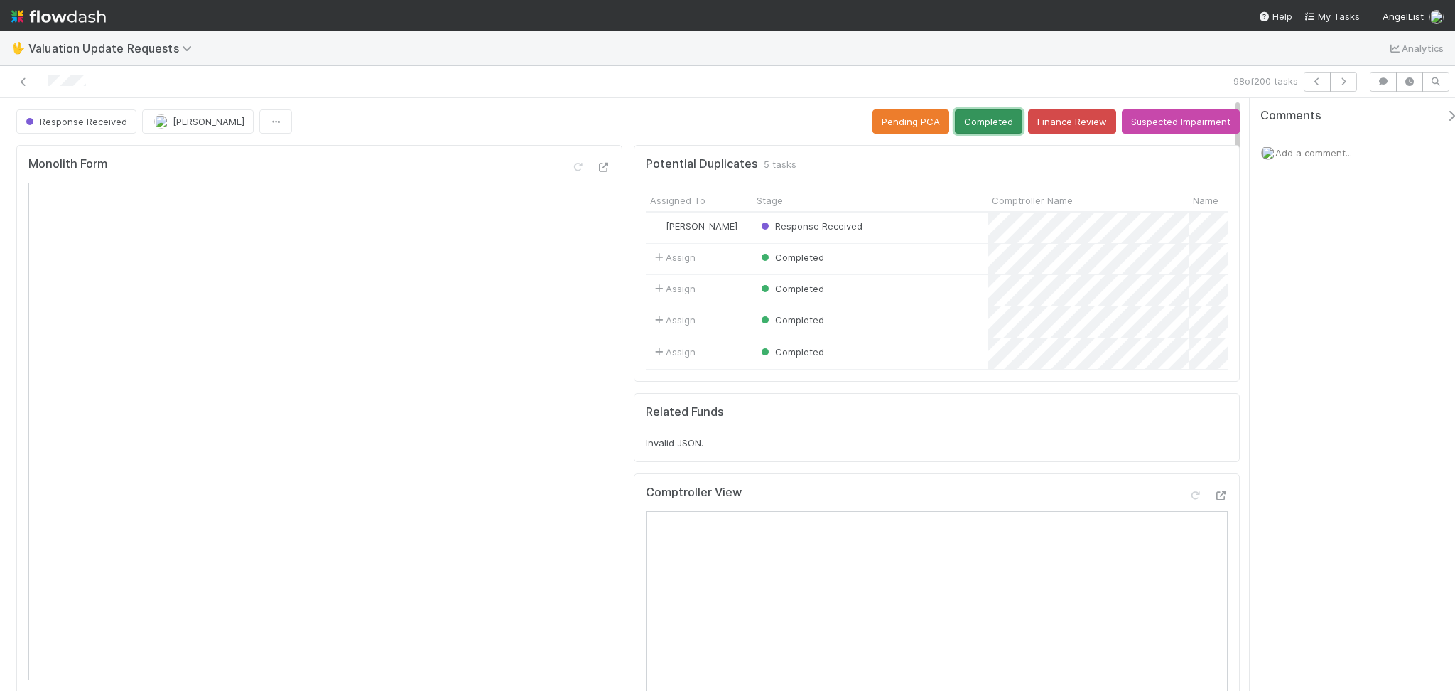
click at [978, 122] on button "Completed" at bounding box center [988, 121] width 67 height 24
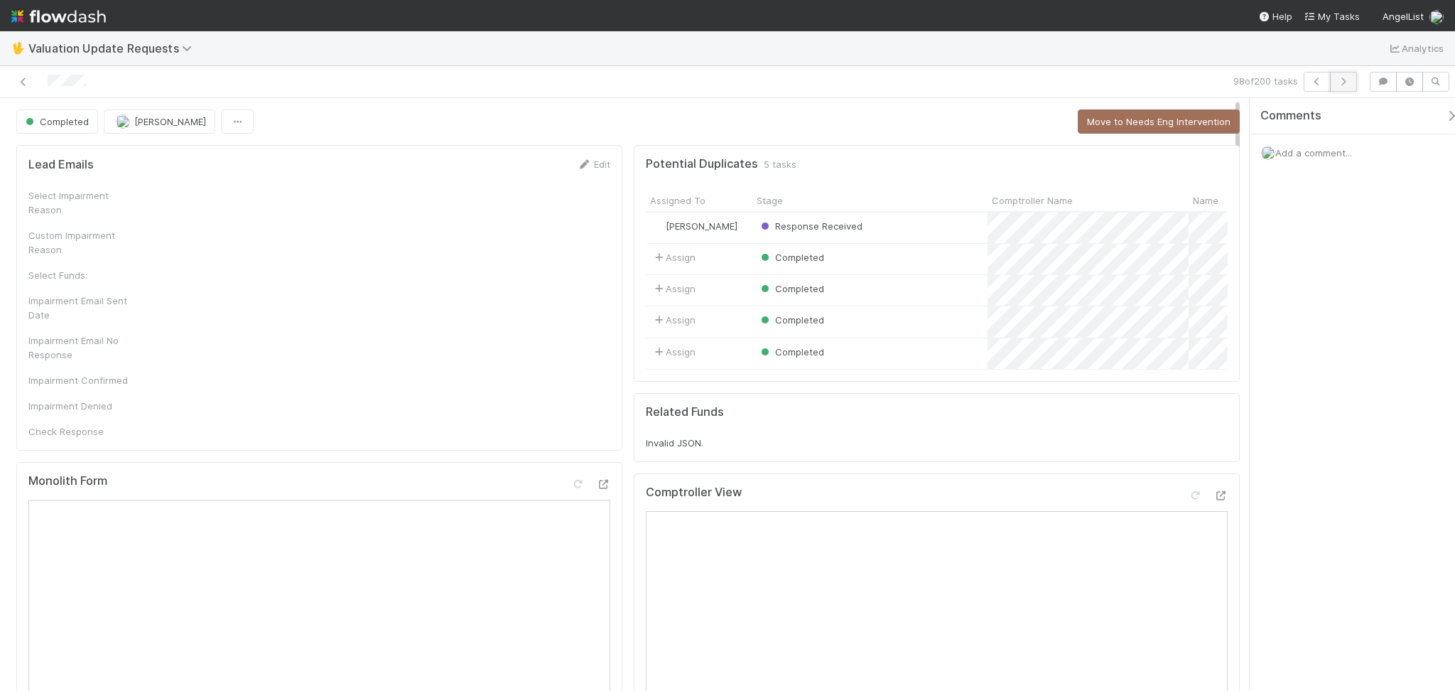
click at [1224, 82] on icon "button" at bounding box center [1343, 81] width 14 height 9
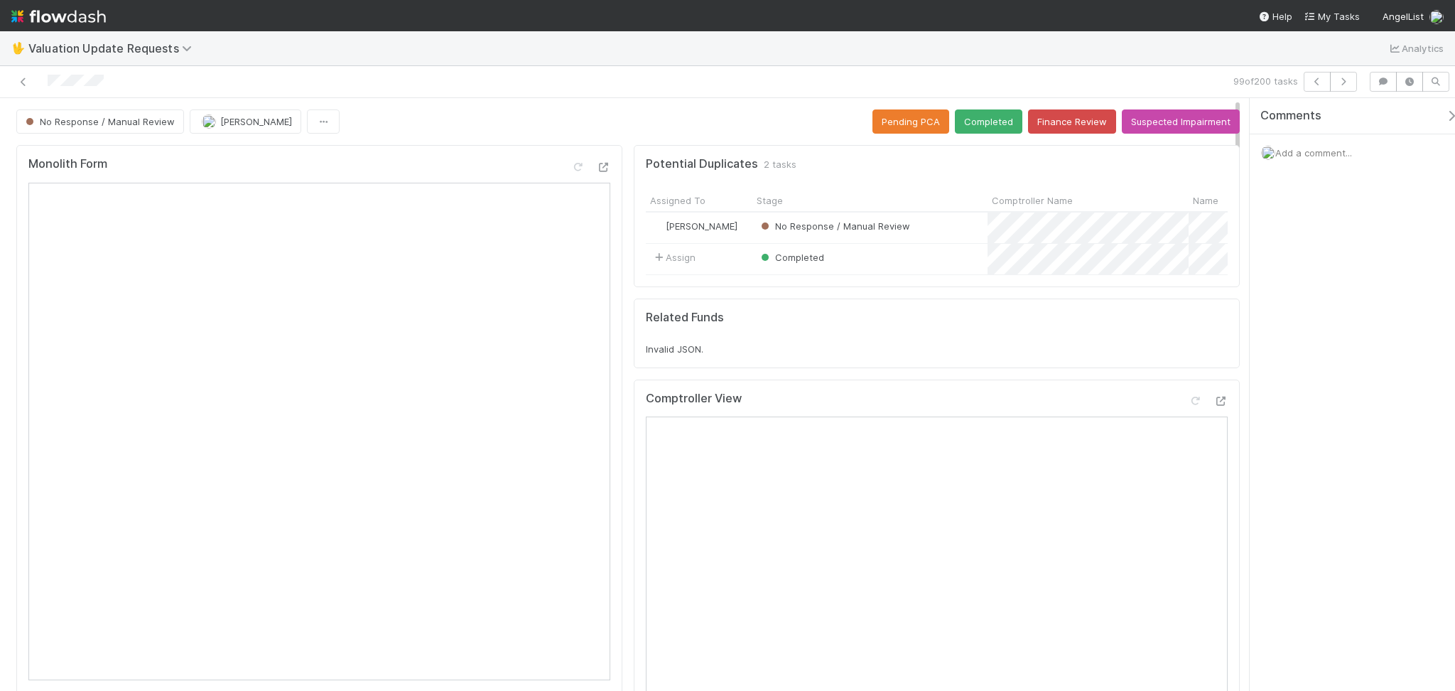
click at [1224, 394] on div "Comments Add a comment..." at bounding box center [1352, 394] width 205 height 592
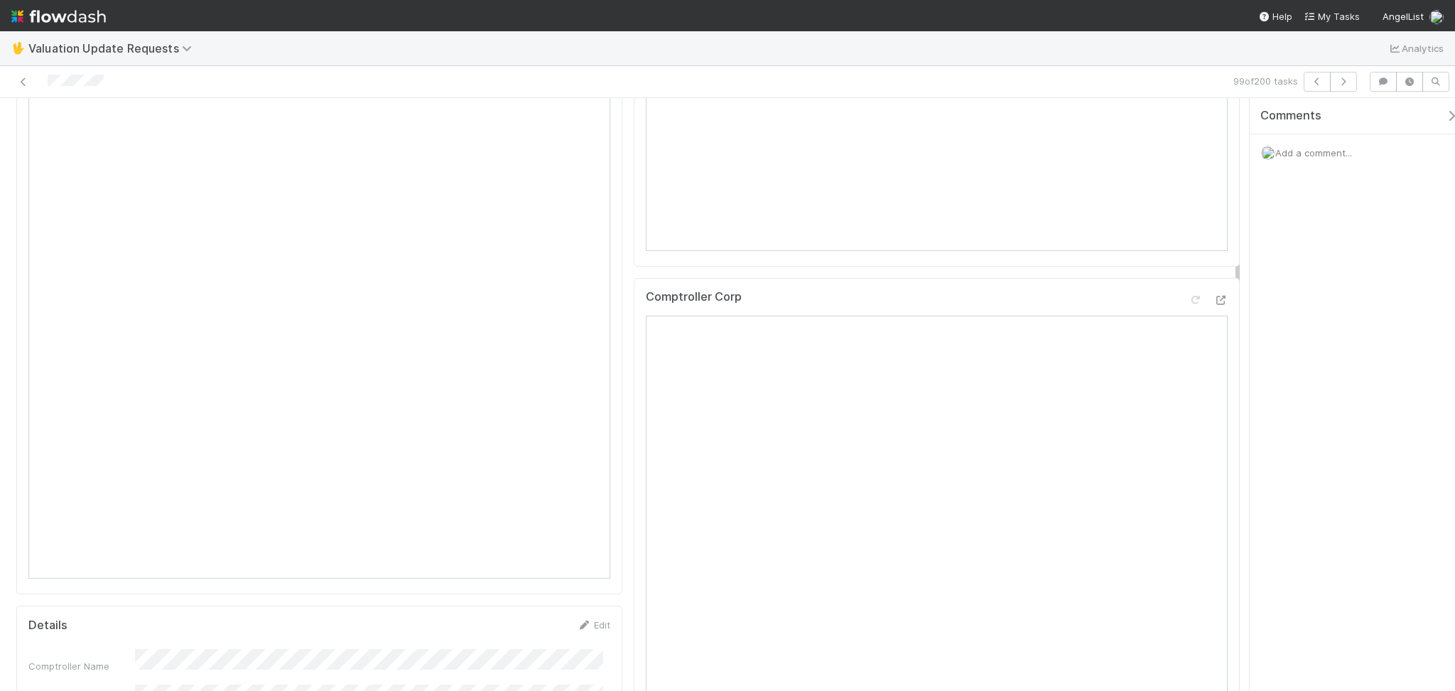
scroll to position [189, 0]
drag, startPoint x: 1180, startPoint y: 220, endPoint x: 1174, endPoint y: 226, distance: 8.0
click at [1188, 217] on icon at bounding box center [1195, 211] width 14 height 9
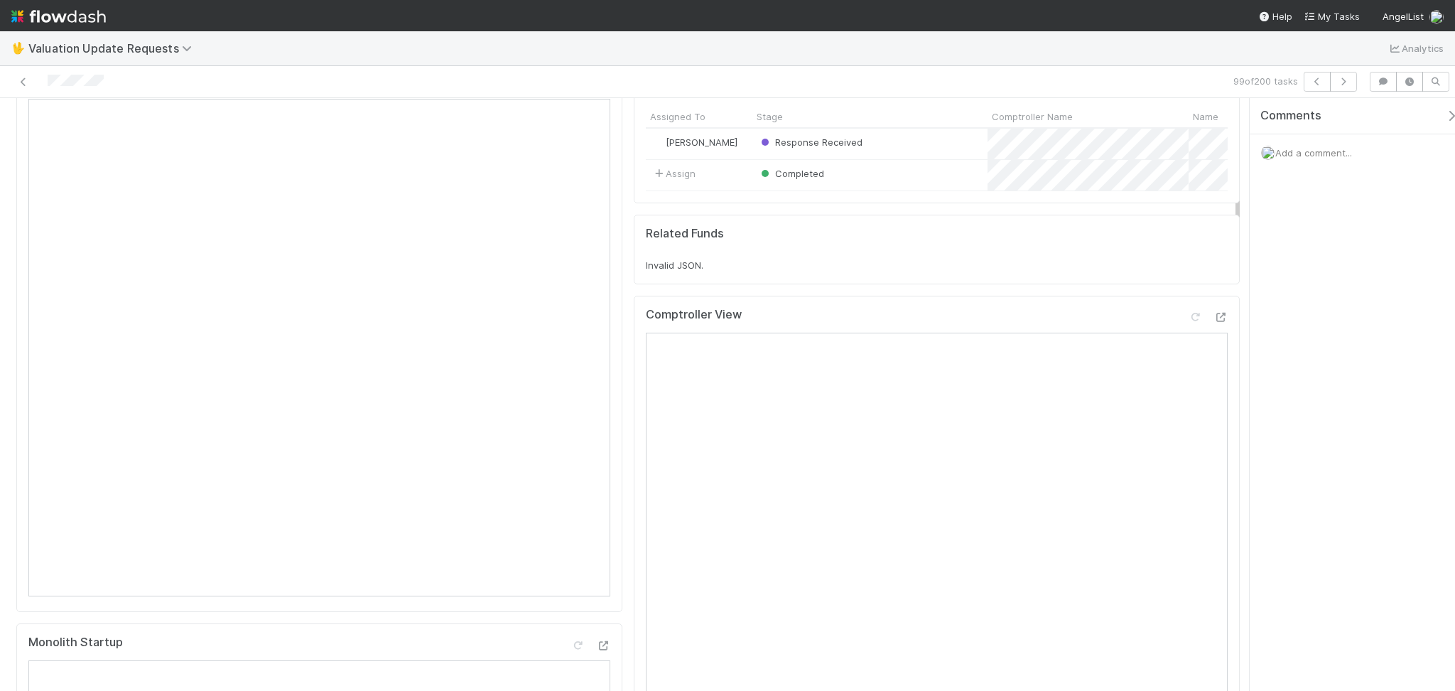
scroll to position [0, 0]
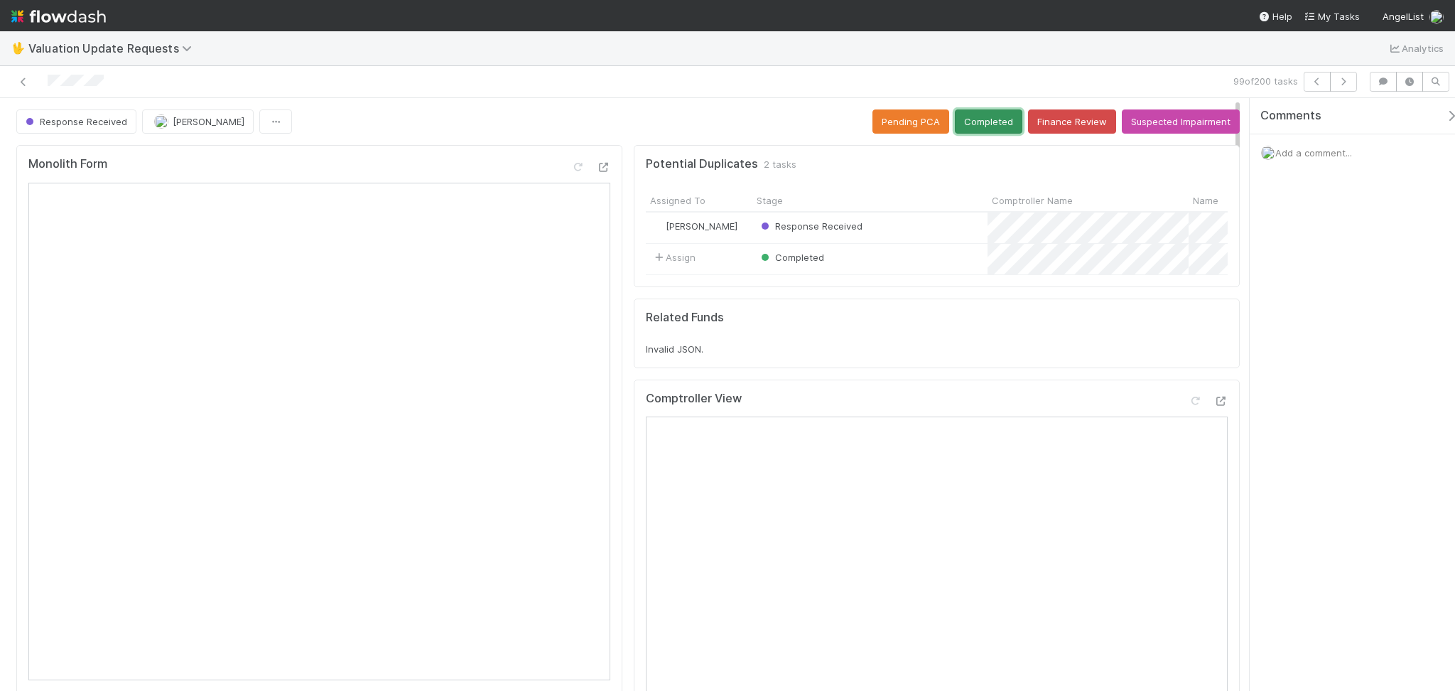
drag, startPoint x: 987, startPoint y: 117, endPoint x: 958, endPoint y: 149, distance: 43.2
click at [987, 119] on button "Completed" at bounding box center [988, 121] width 67 height 24
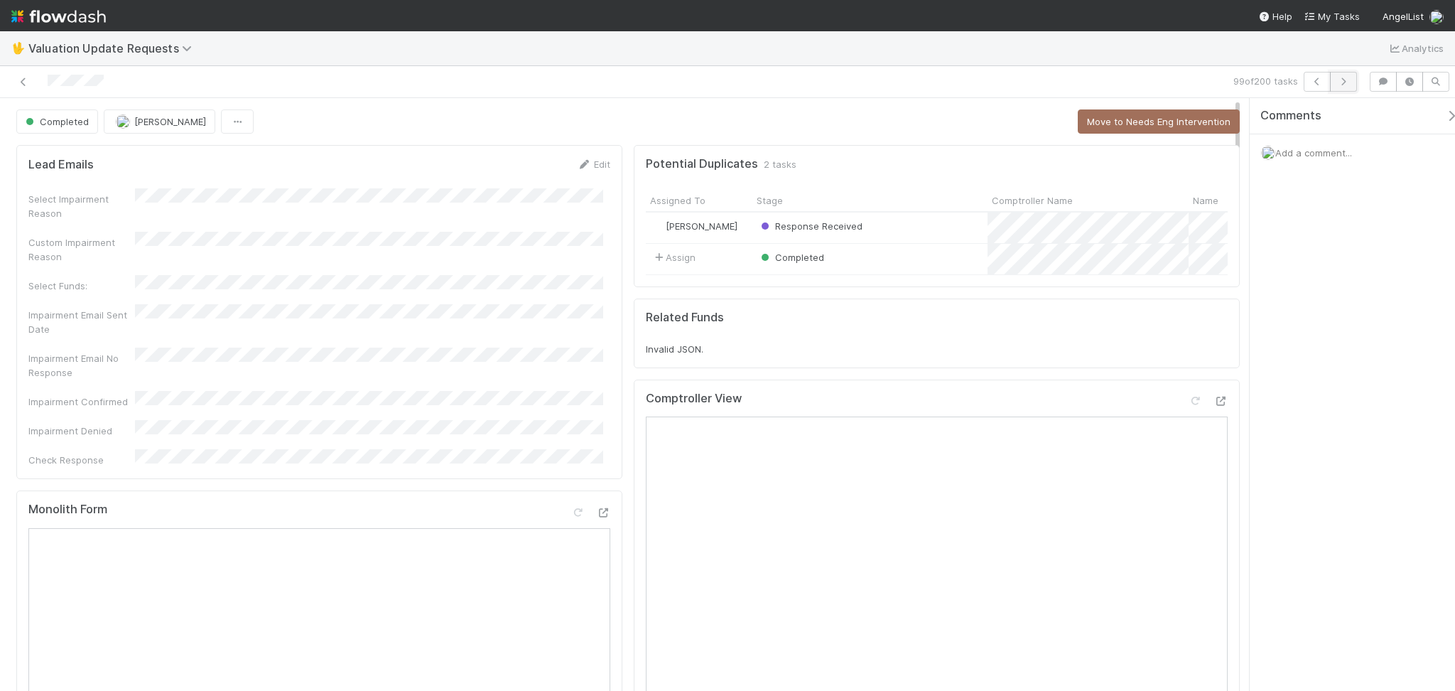
click at [1224, 80] on icon "button" at bounding box center [1343, 81] width 14 height 9
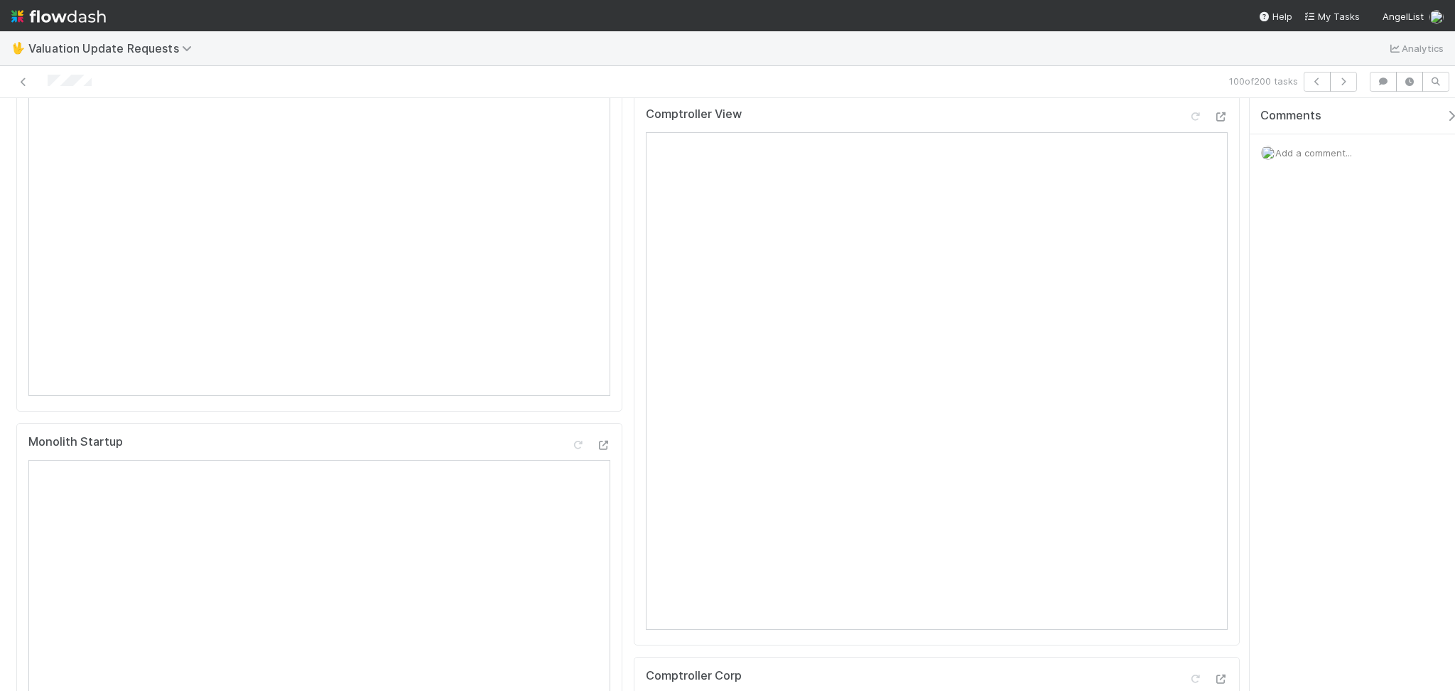
scroll to position [568, 0]
click at [1224, 77] on button "button" at bounding box center [1343, 82] width 27 height 20
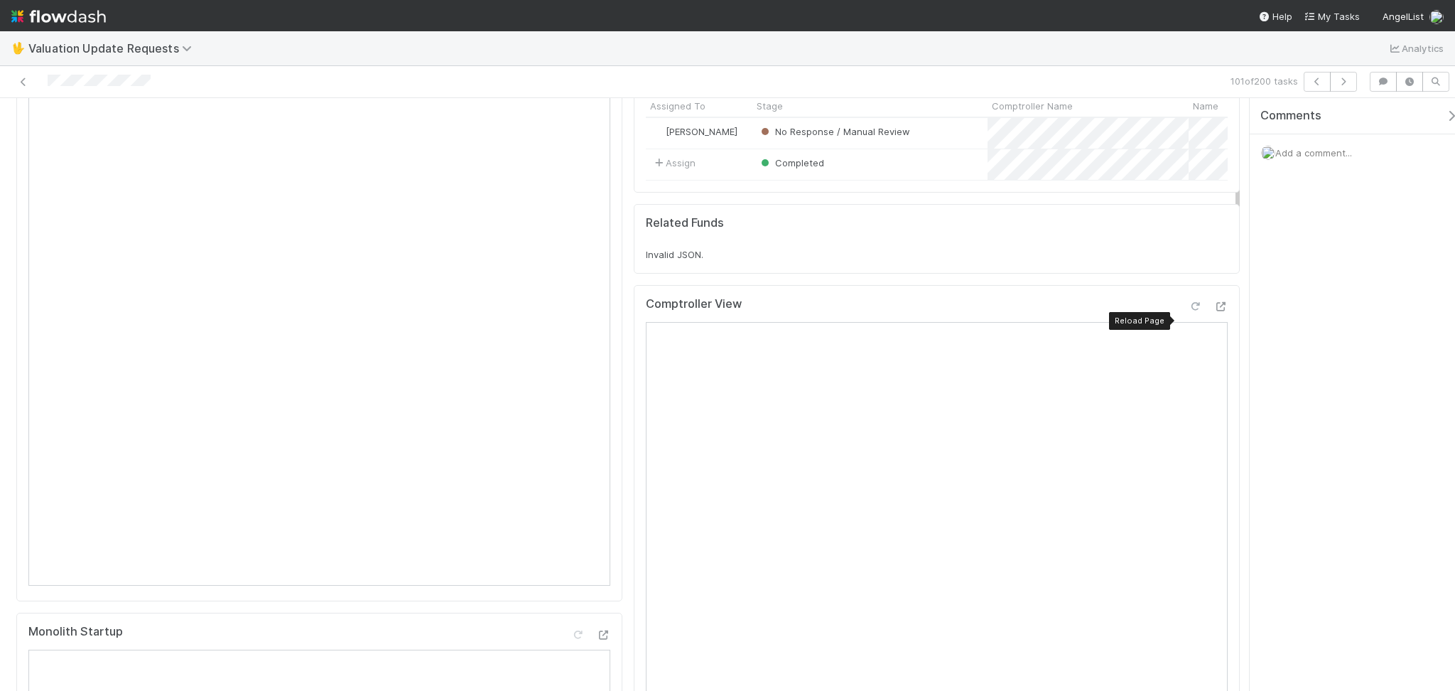
click at [1188, 311] on icon at bounding box center [1195, 306] width 14 height 9
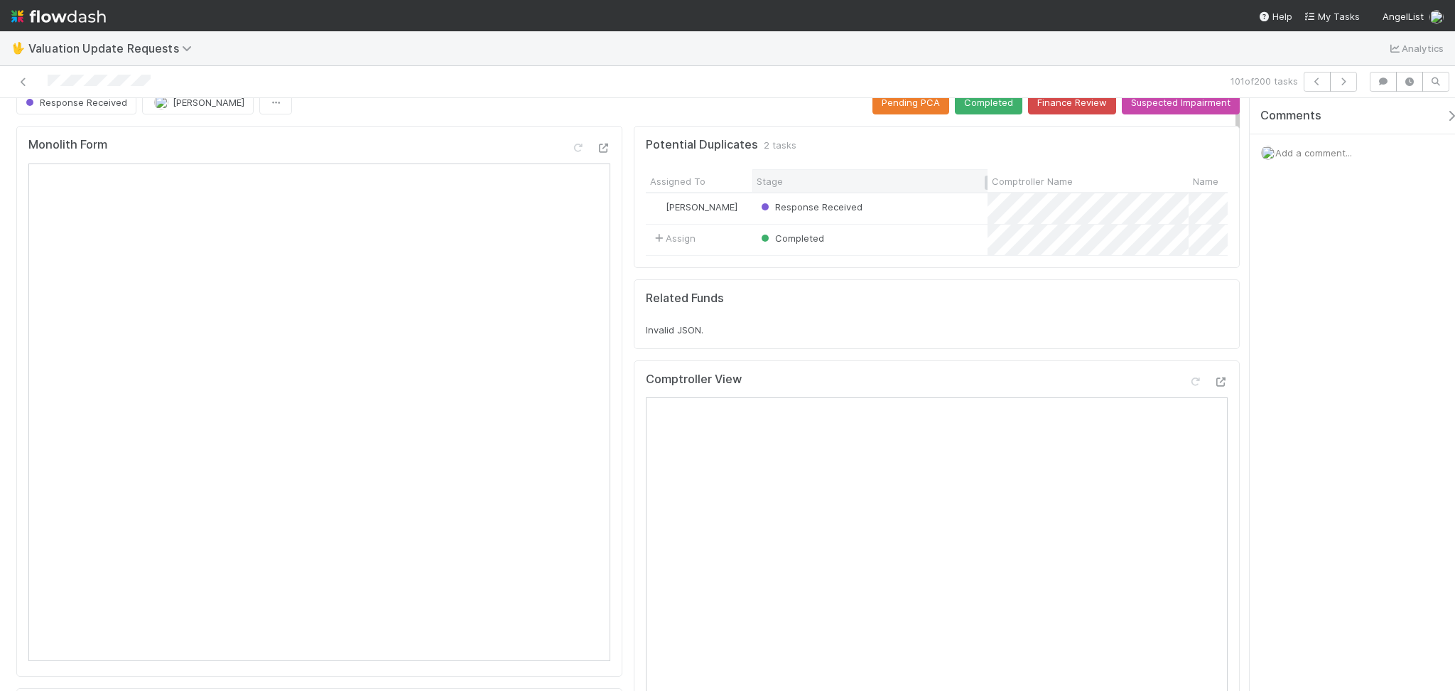
scroll to position [0, 0]
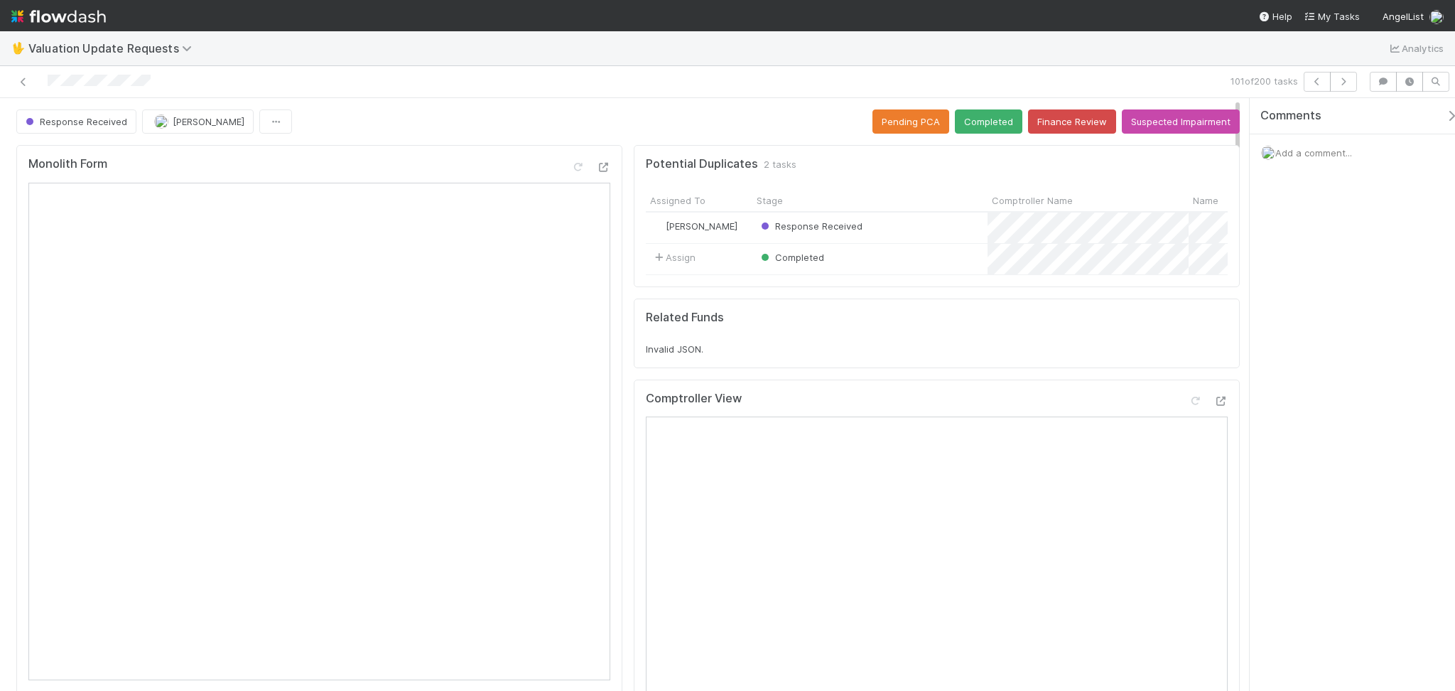
click at [975, 119] on button "Completed" at bounding box center [988, 121] width 67 height 24
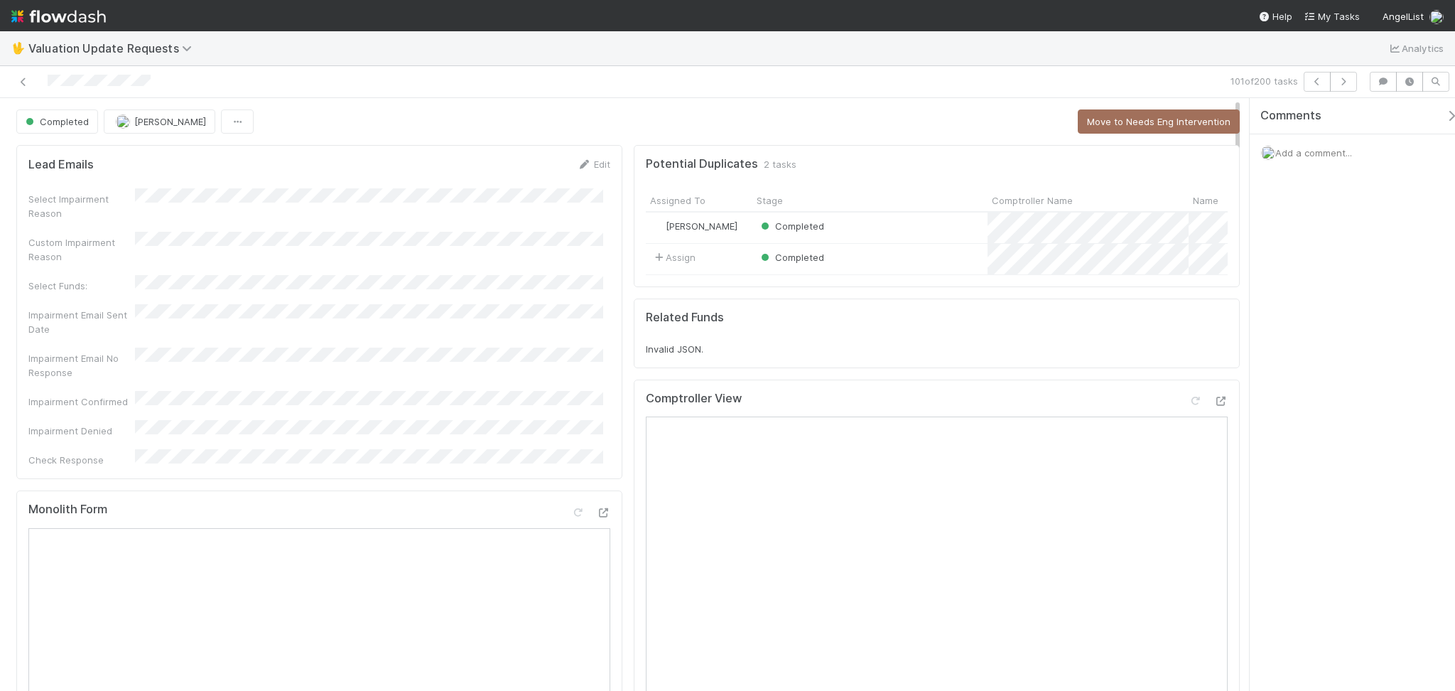
click at [1224, 310] on div "Comments Add a comment..." at bounding box center [1352, 394] width 205 height 592
click at [1224, 73] on button "button" at bounding box center [1343, 82] width 27 height 20
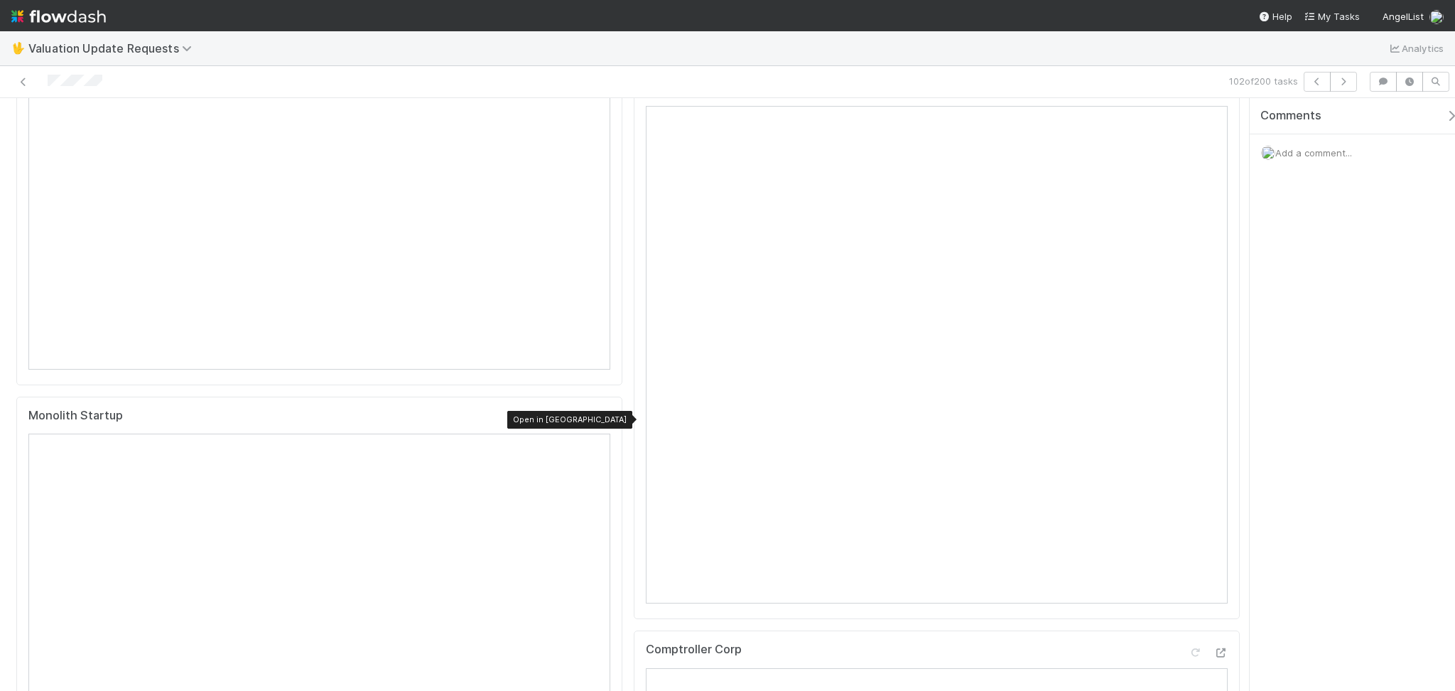
scroll to position [94, 0]
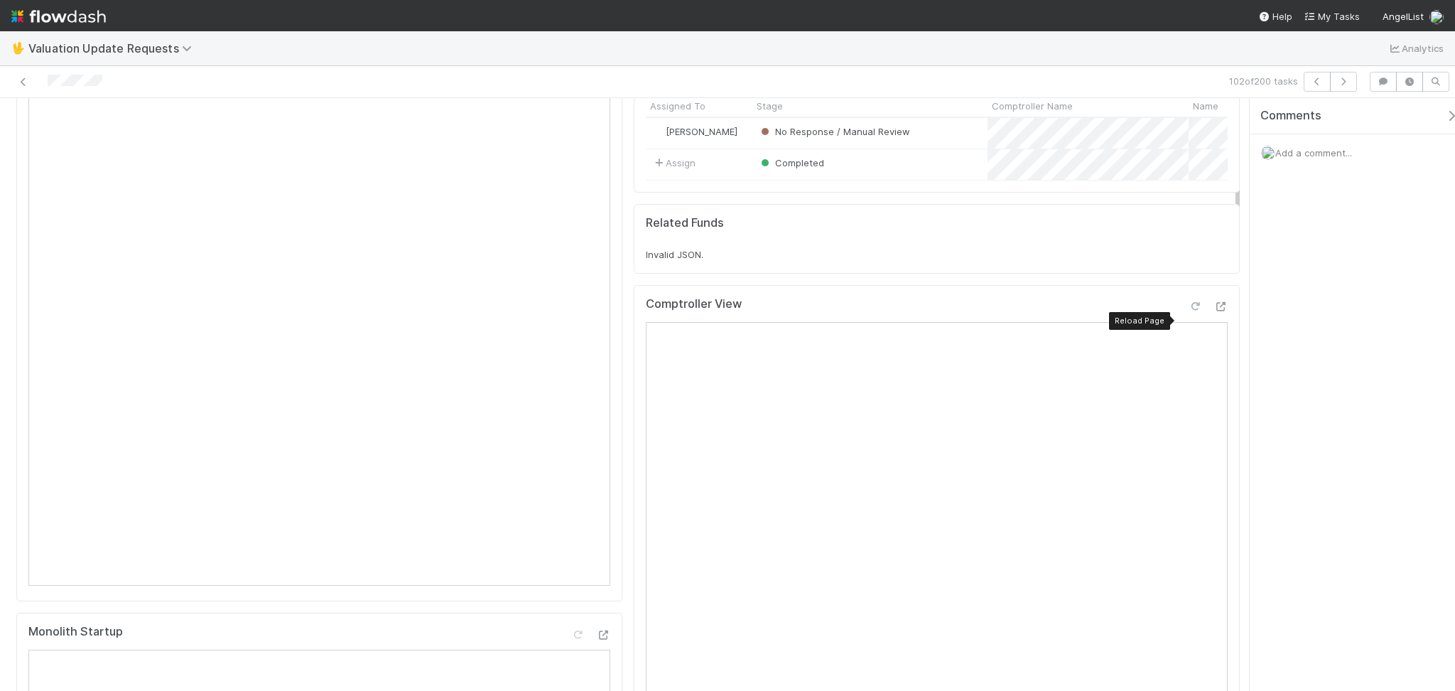
click at [1188, 311] on icon at bounding box center [1195, 306] width 14 height 9
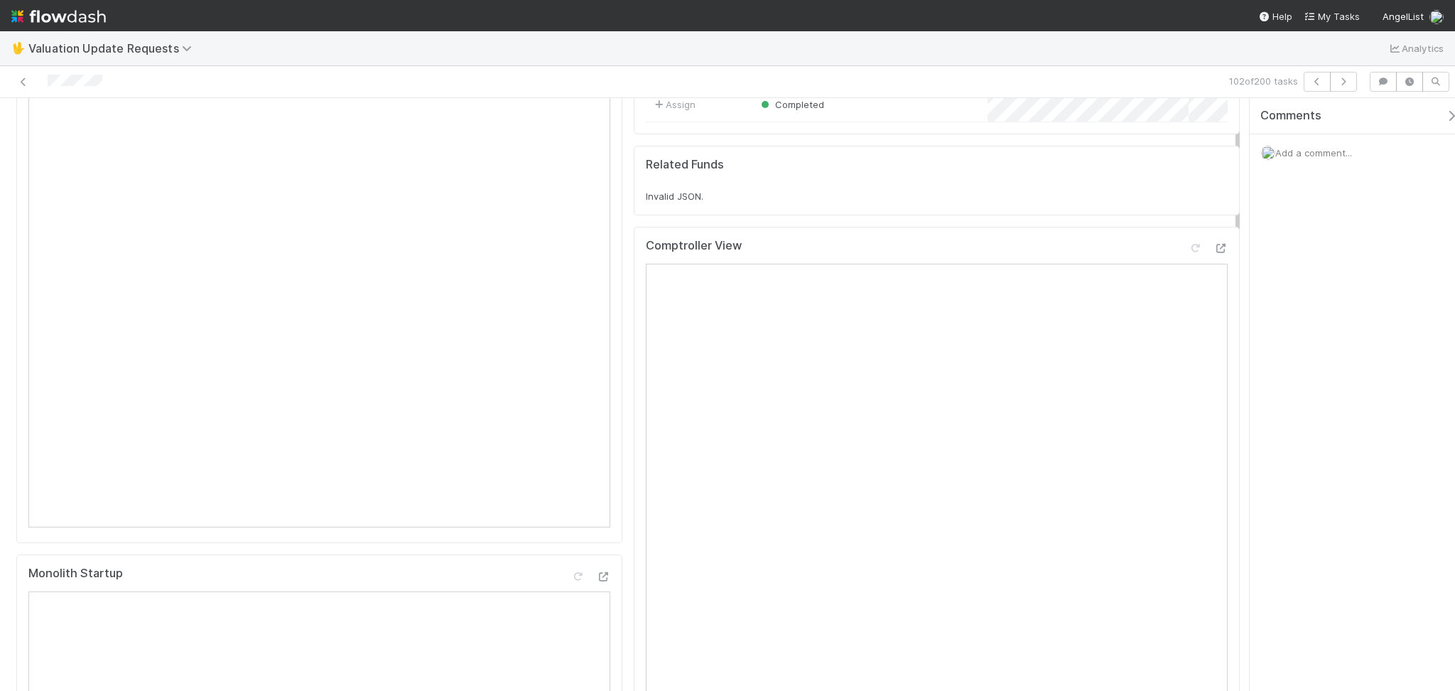
scroll to position [0, 0]
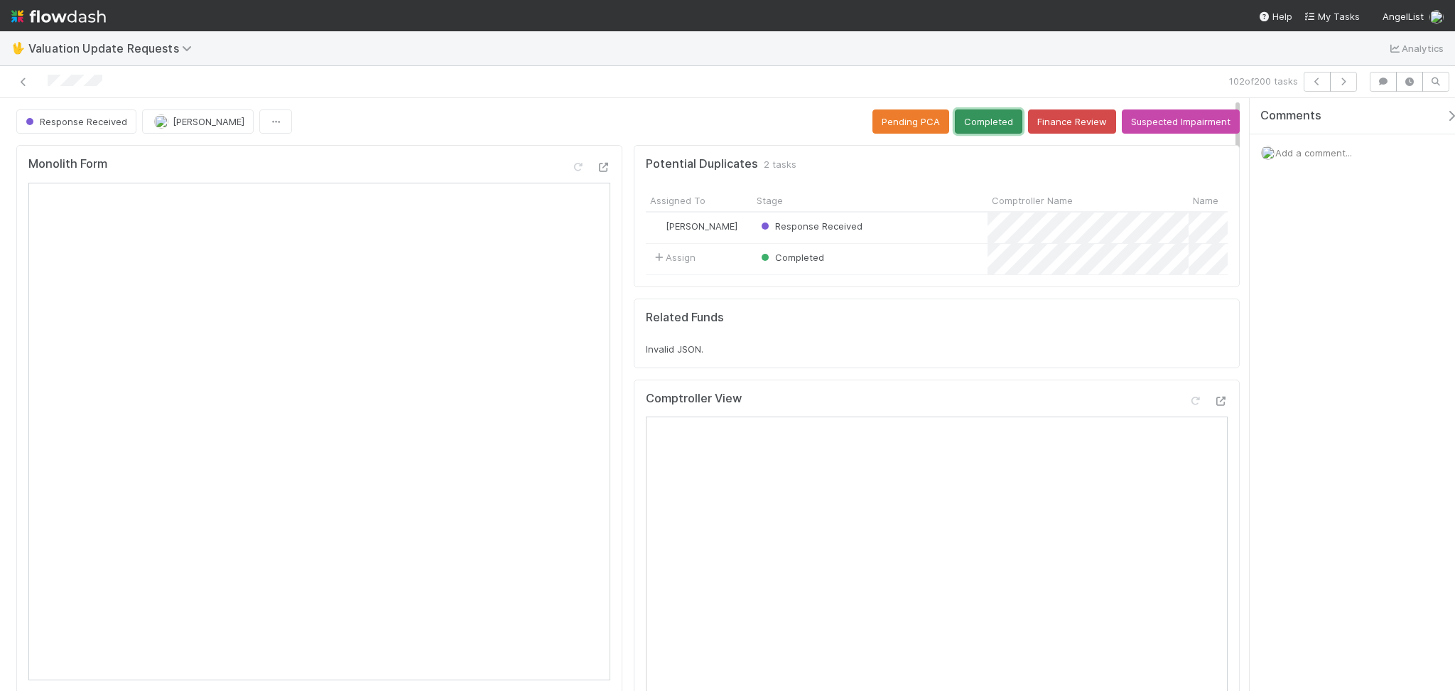
click at [984, 134] on button "Completed" at bounding box center [988, 121] width 67 height 24
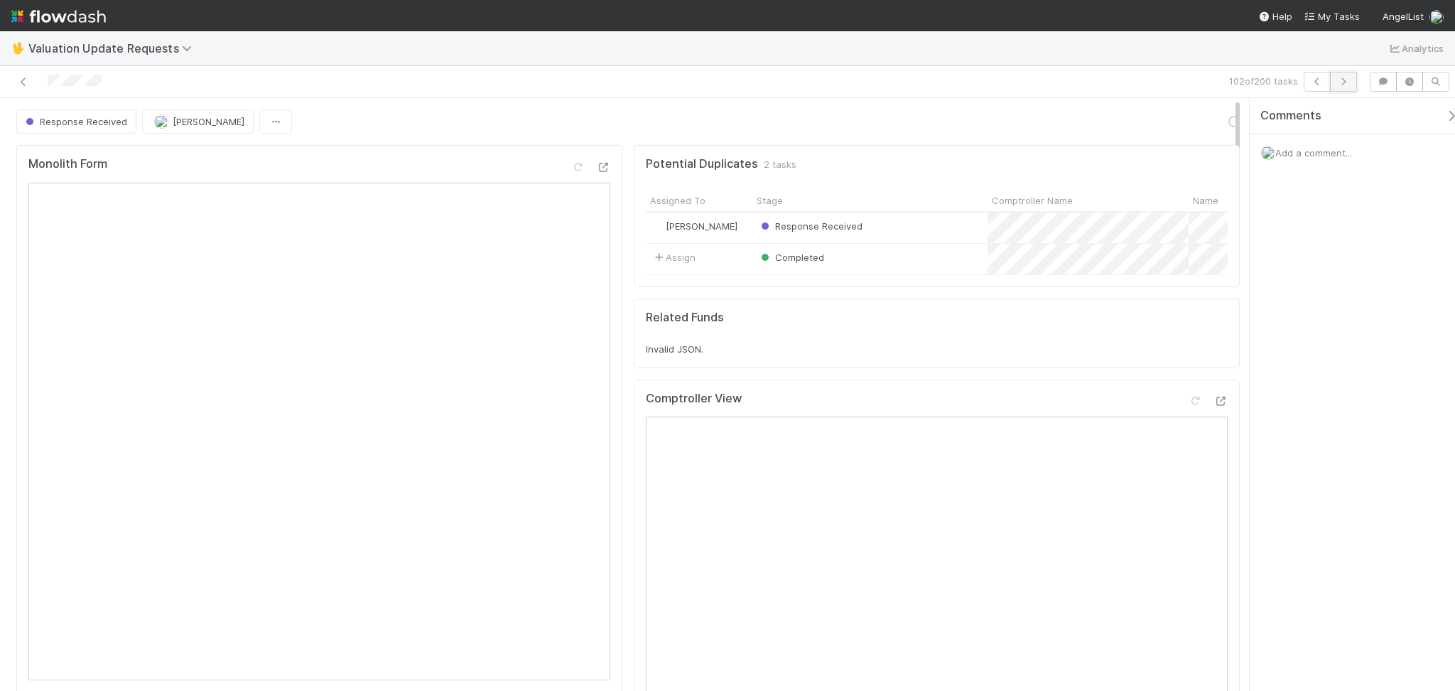
click at [1224, 80] on icon "button" at bounding box center [1343, 81] width 14 height 9
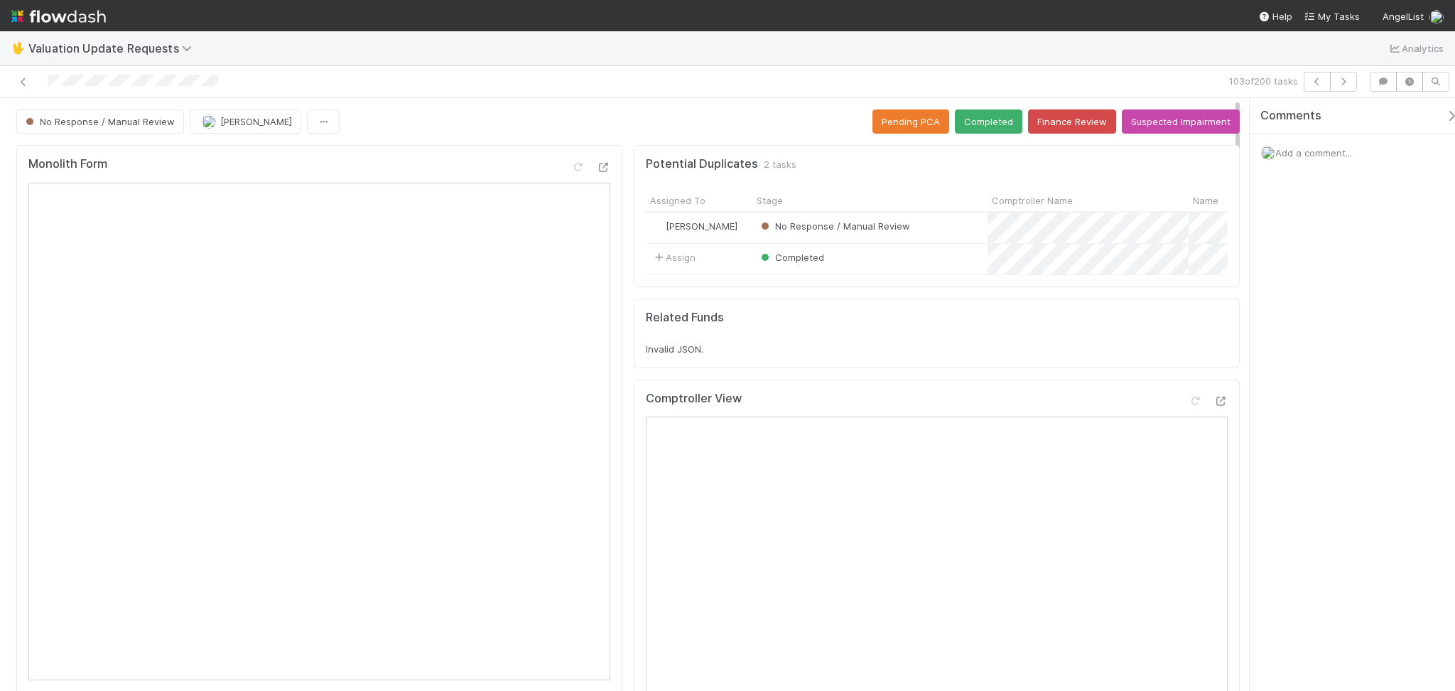
click at [1224, 475] on div "Comments Add a comment..." at bounding box center [1352, 394] width 205 height 592
click at [1224, 77] on icon "button" at bounding box center [1343, 81] width 14 height 9
click at [1188, 406] on icon at bounding box center [1195, 400] width 14 height 9
click at [968, 112] on button "Completed" at bounding box center [988, 121] width 67 height 24
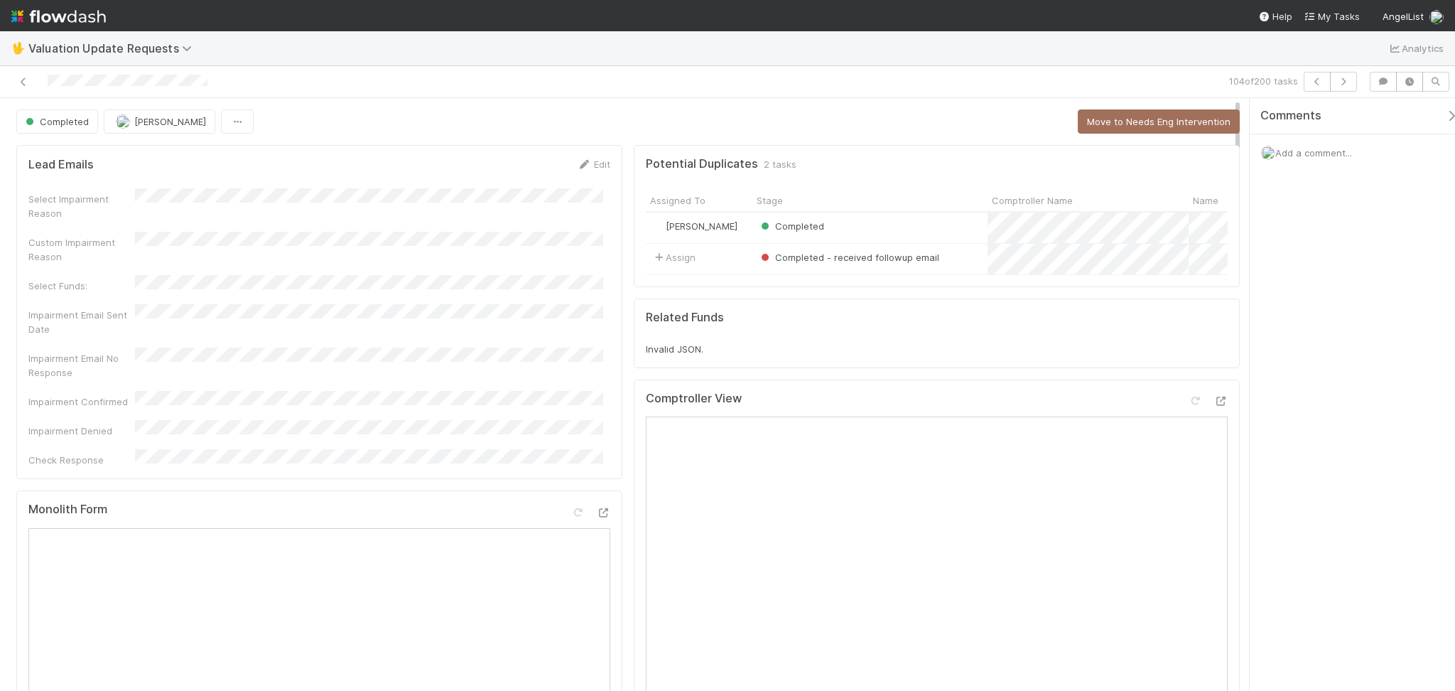
click at [1224, 69] on div "104 of 200 tasks" at bounding box center [727, 82] width 1455 height 32
click at [1224, 73] on button "button" at bounding box center [1343, 82] width 27 height 20
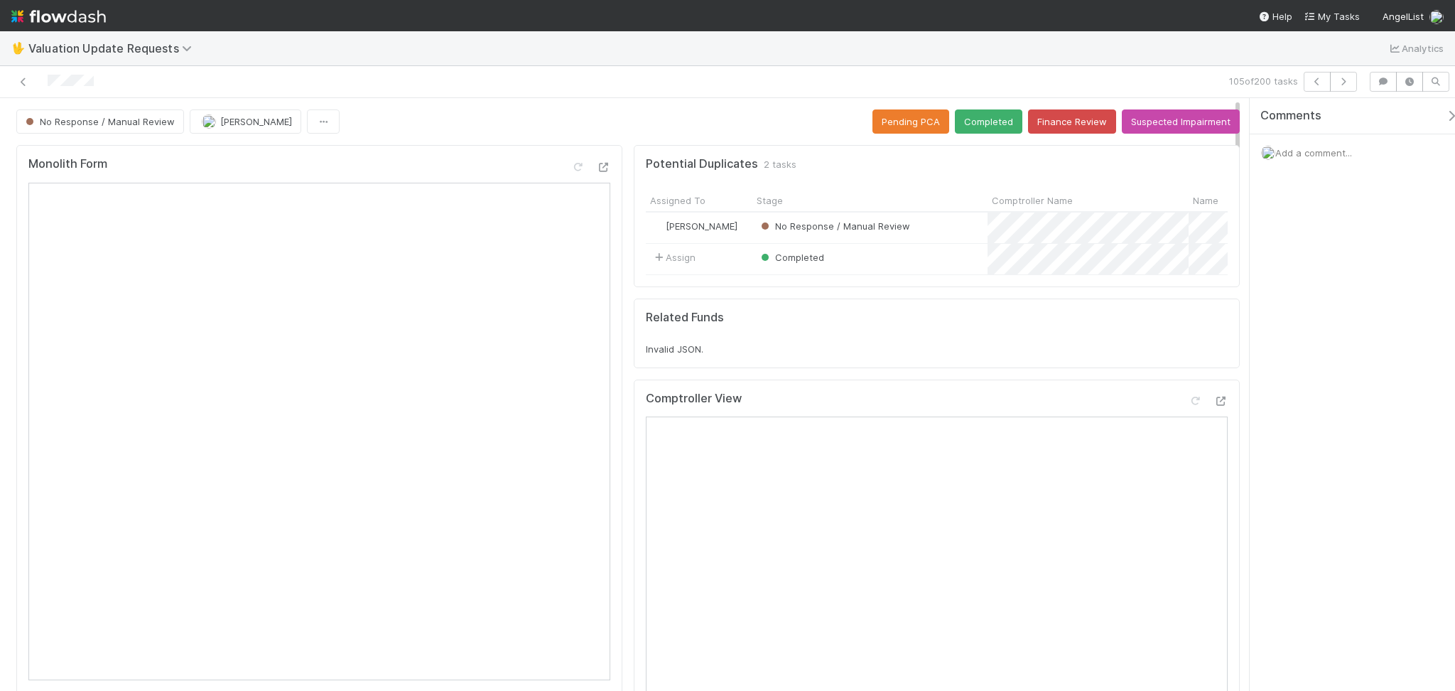
click at [1224, 513] on div "Comments Add a comment..." at bounding box center [1352, 394] width 205 height 592
click at [1056, 119] on button "Finance Review" at bounding box center [1072, 121] width 88 height 24
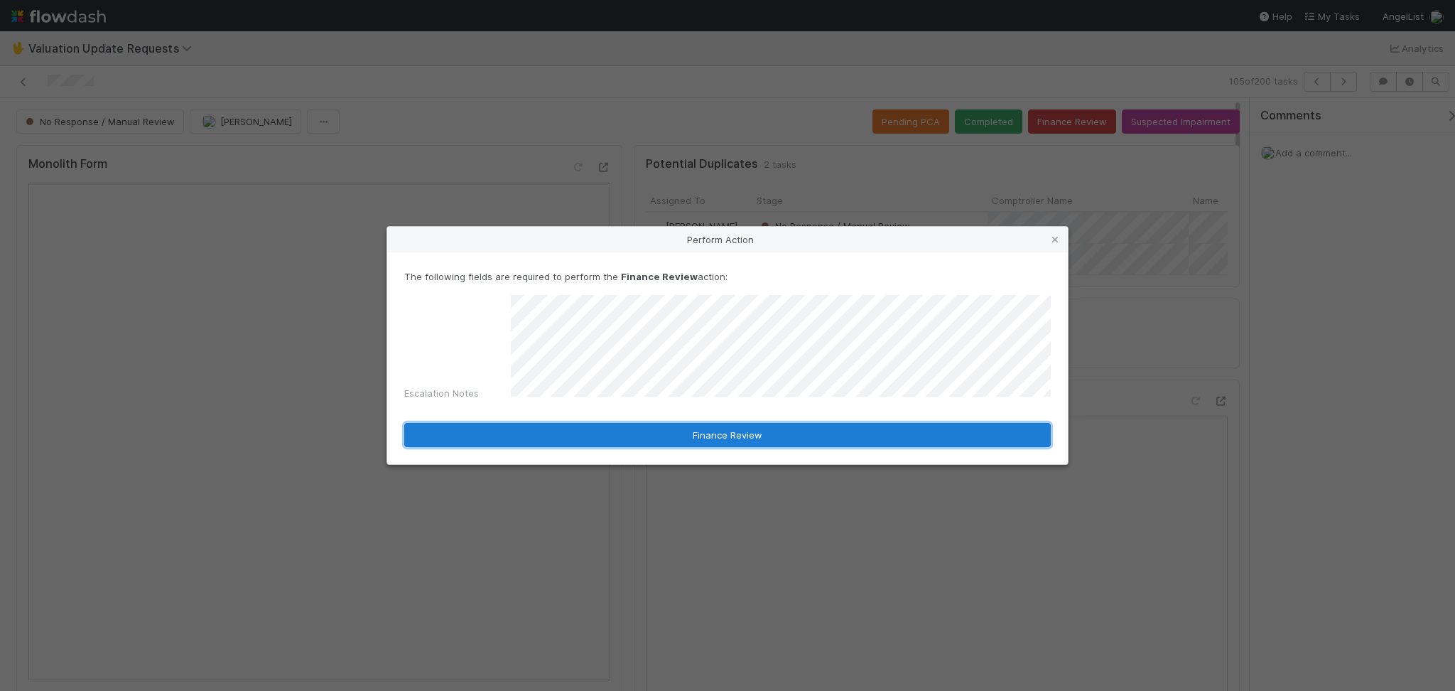
click at [674, 425] on button "Finance Review" at bounding box center [727, 435] width 646 height 24
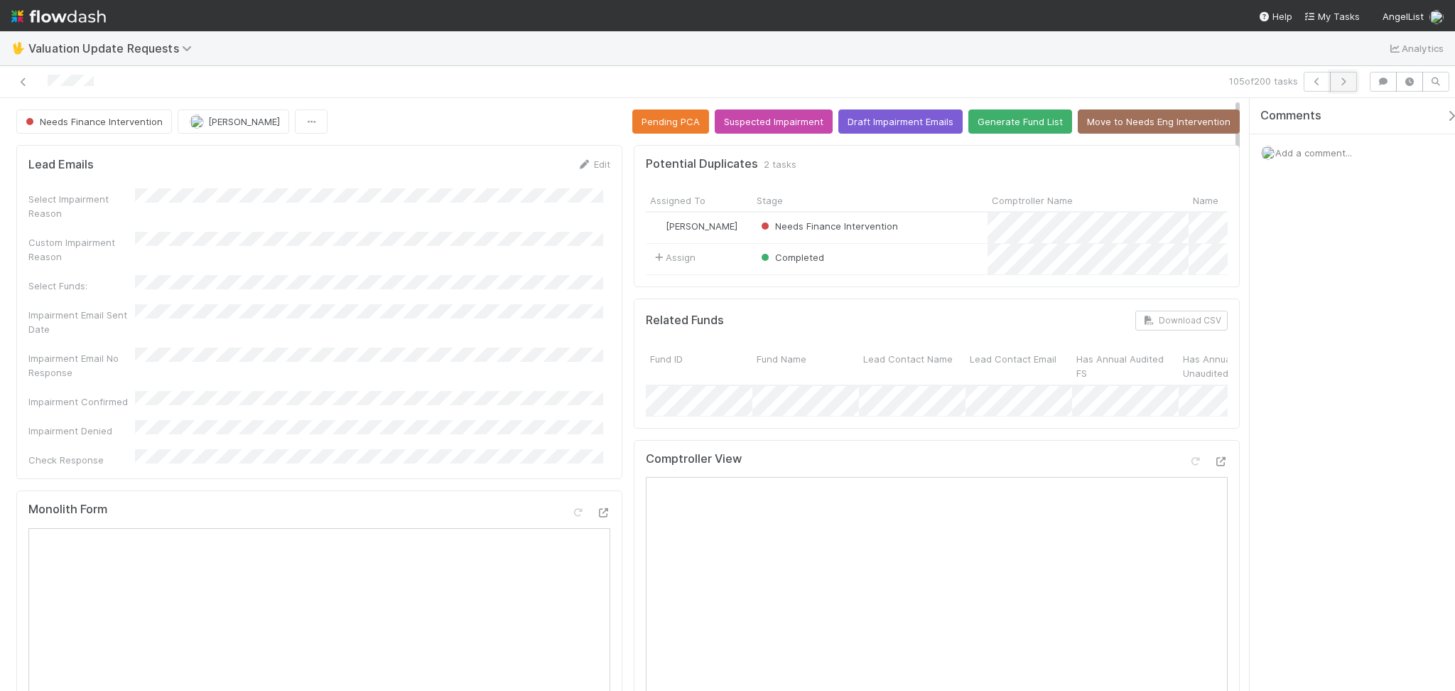
click at [1224, 84] on icon "button" at bounding box center [1343, 81] width 14 height 9
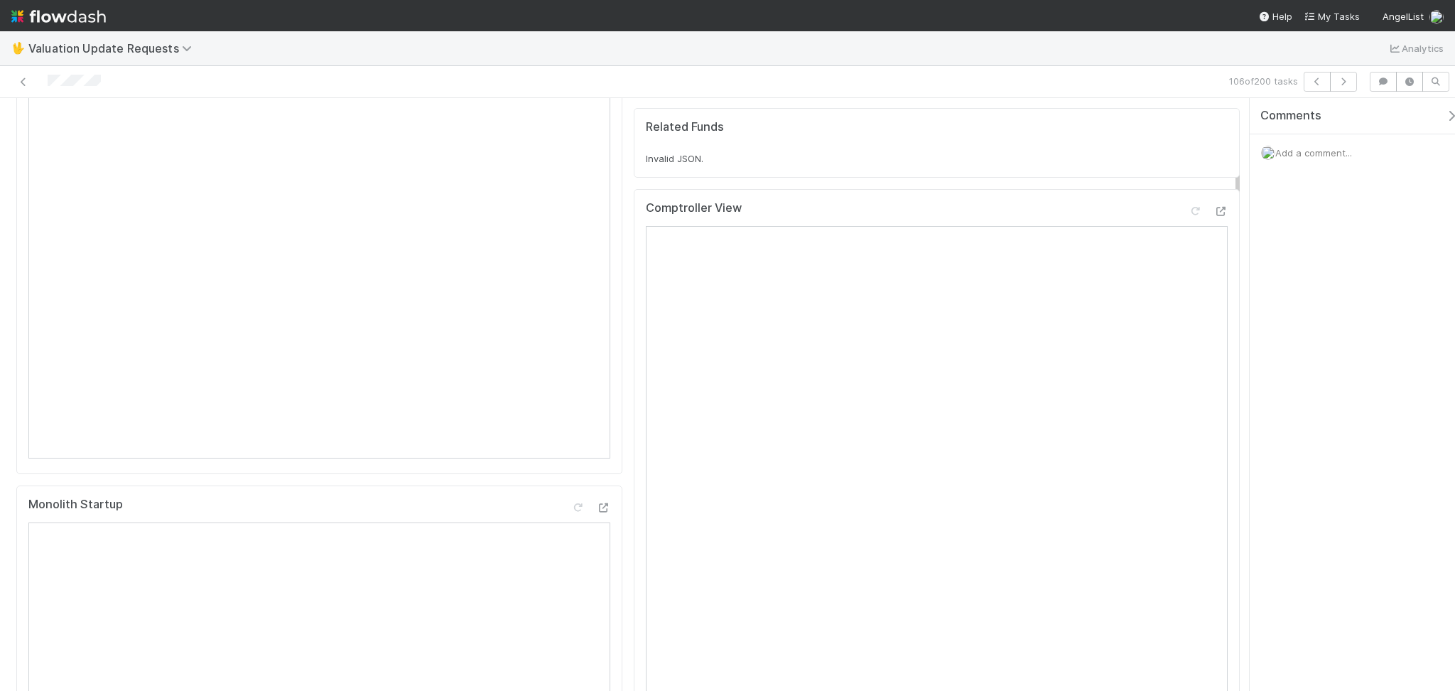
scroll to position [94, 0]
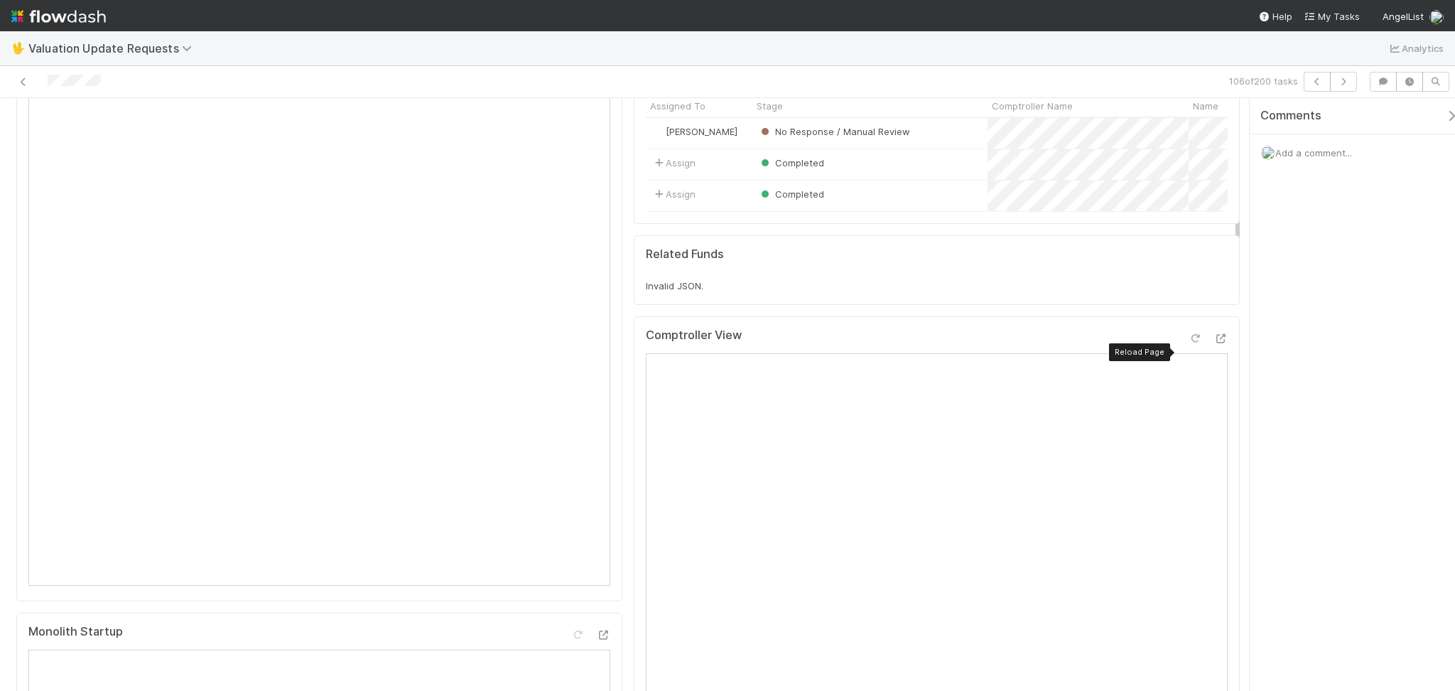
click at [1188, 343] on icon at bounding box center [1195, 338] width 14 height 9
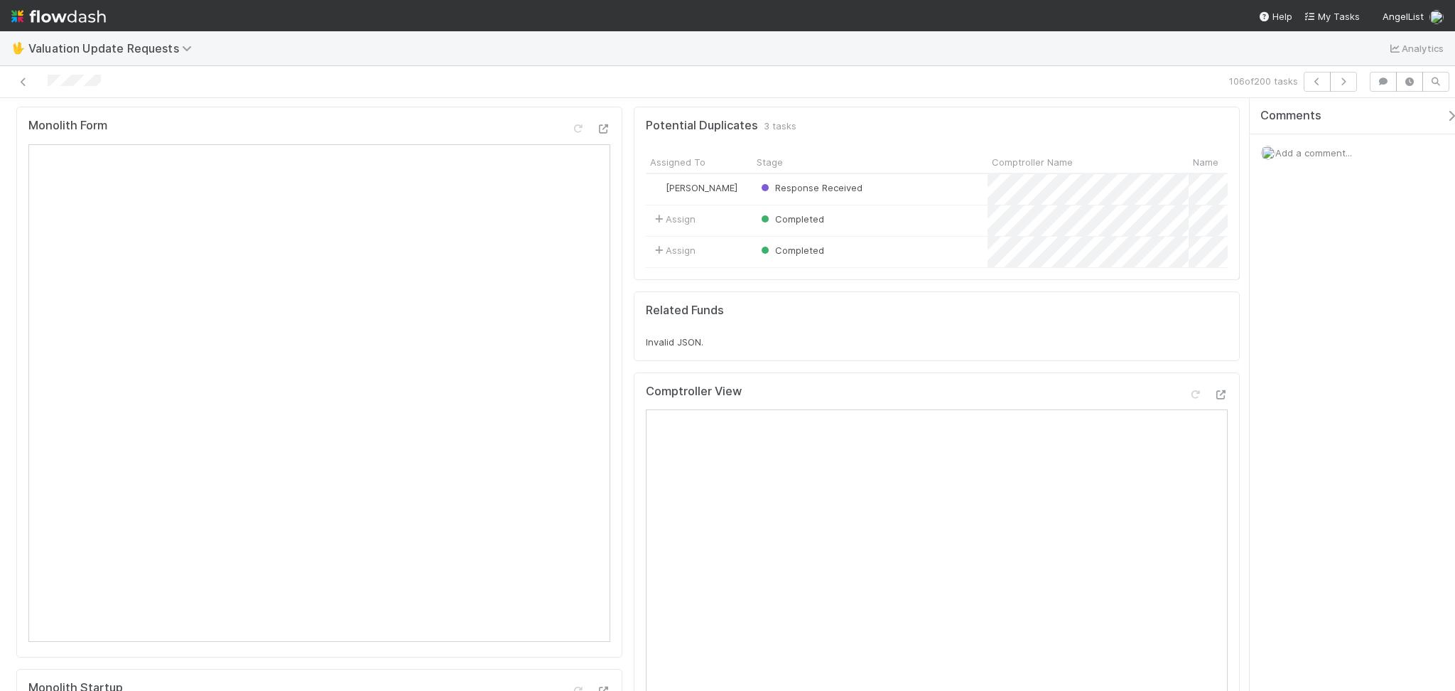
scroll to position [0, 0]
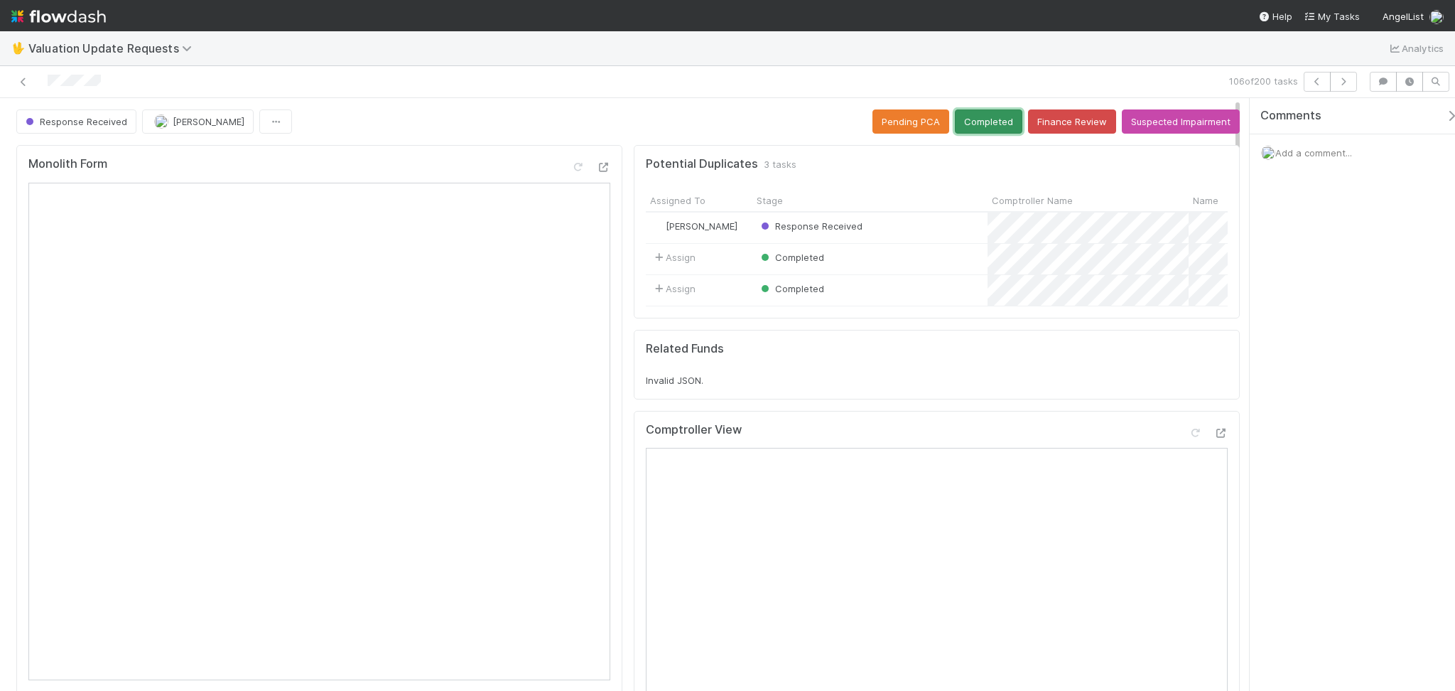
click at [968, 115] on button "Completed" at bounding box center [988, 121] width 67 height 24
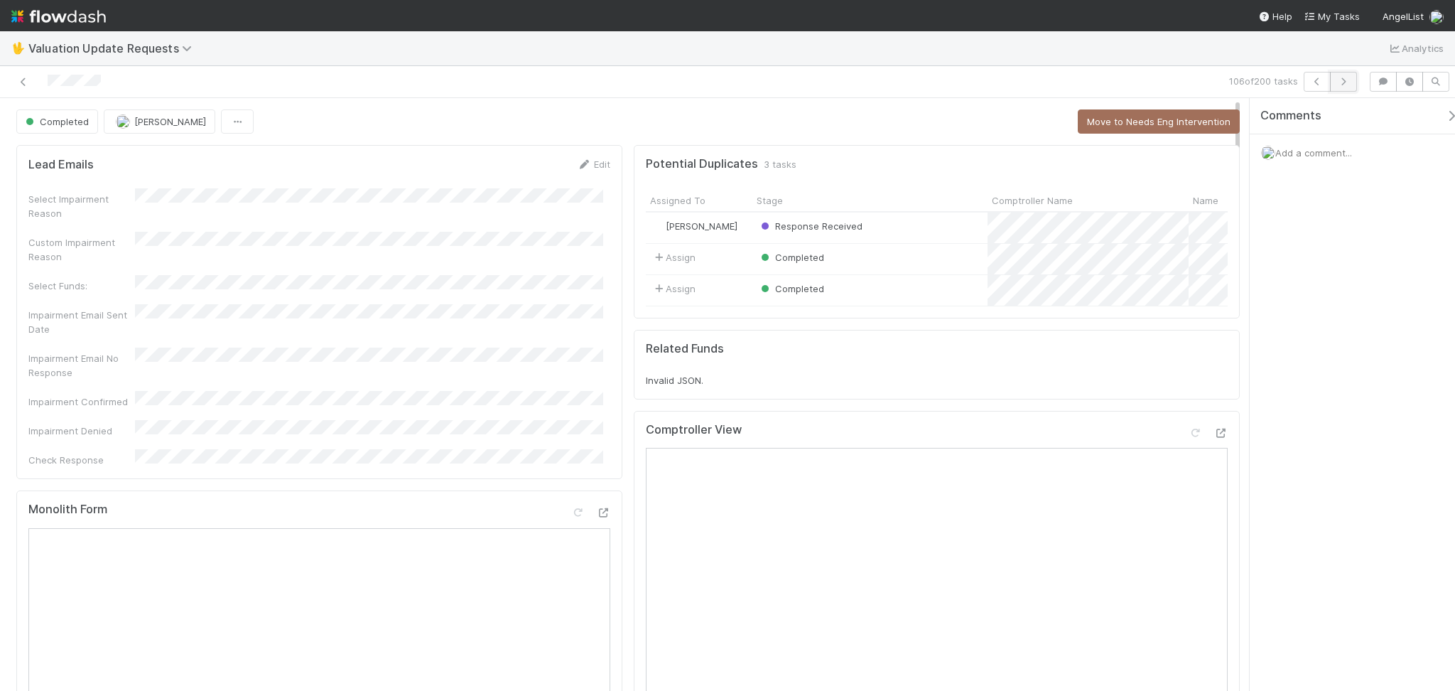
click at [1224, 79] on icon "button" at bounding box center [1343, 81] width 14 height 9
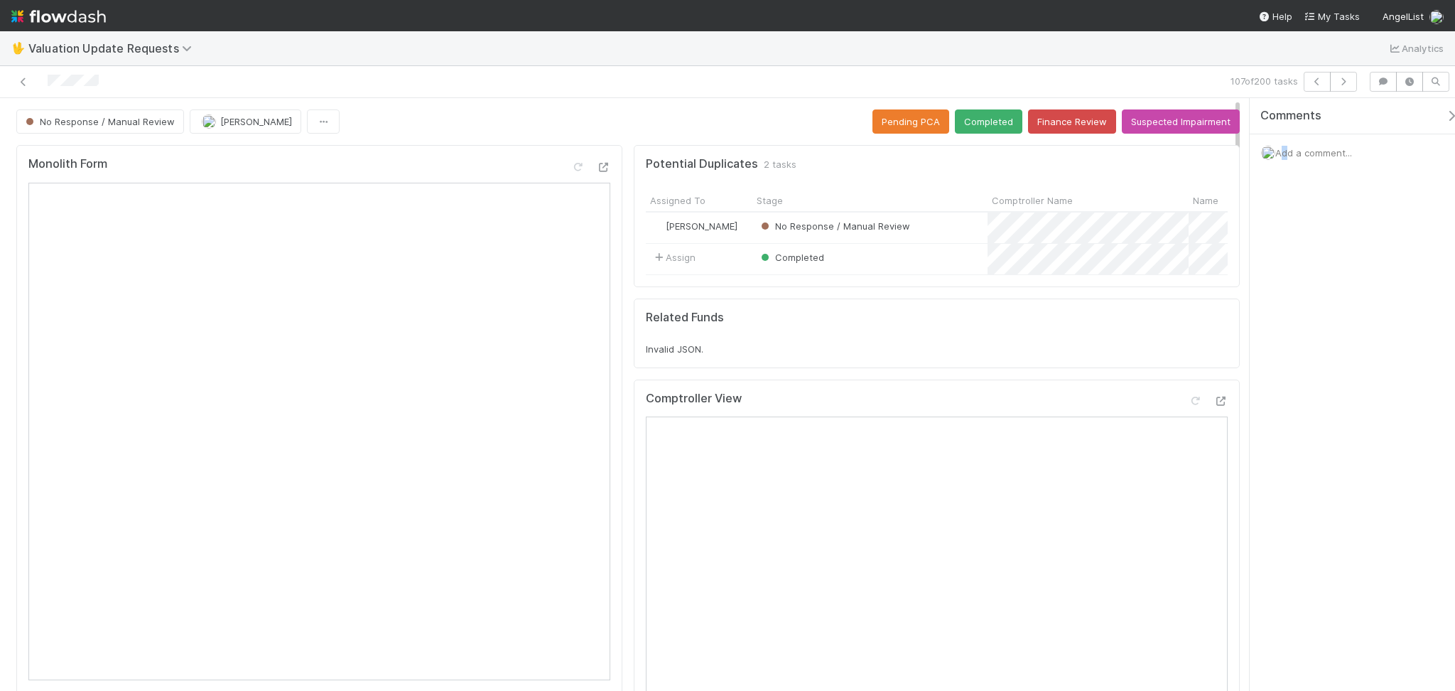
drag, startPoint x: 1279, startPoint y: 330, endPoint x: 1142, endPoint y: 388, distance: 149.0
click at [1224, 330] on div "Comments Add a comment..." at bounding box center [1352, 394] width 205 height 592
click at [1188, 406] on icon at bounding box center [1195, 400] width 14 height 9
click at [985, 120] on button "Completed" at bounding box center [988, 121] width 67 height 24
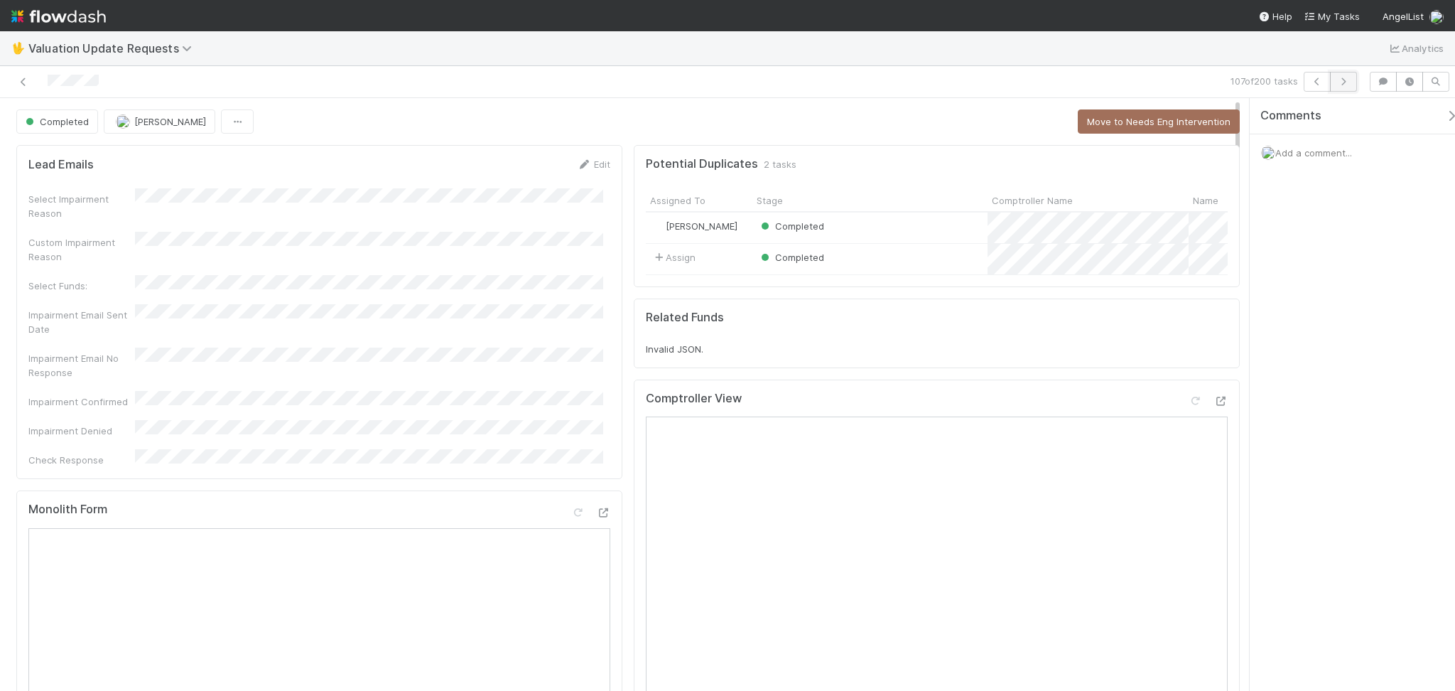
click at [1224, 78] on icon "button" at bounding box center [1343, 81] width 14 height 9
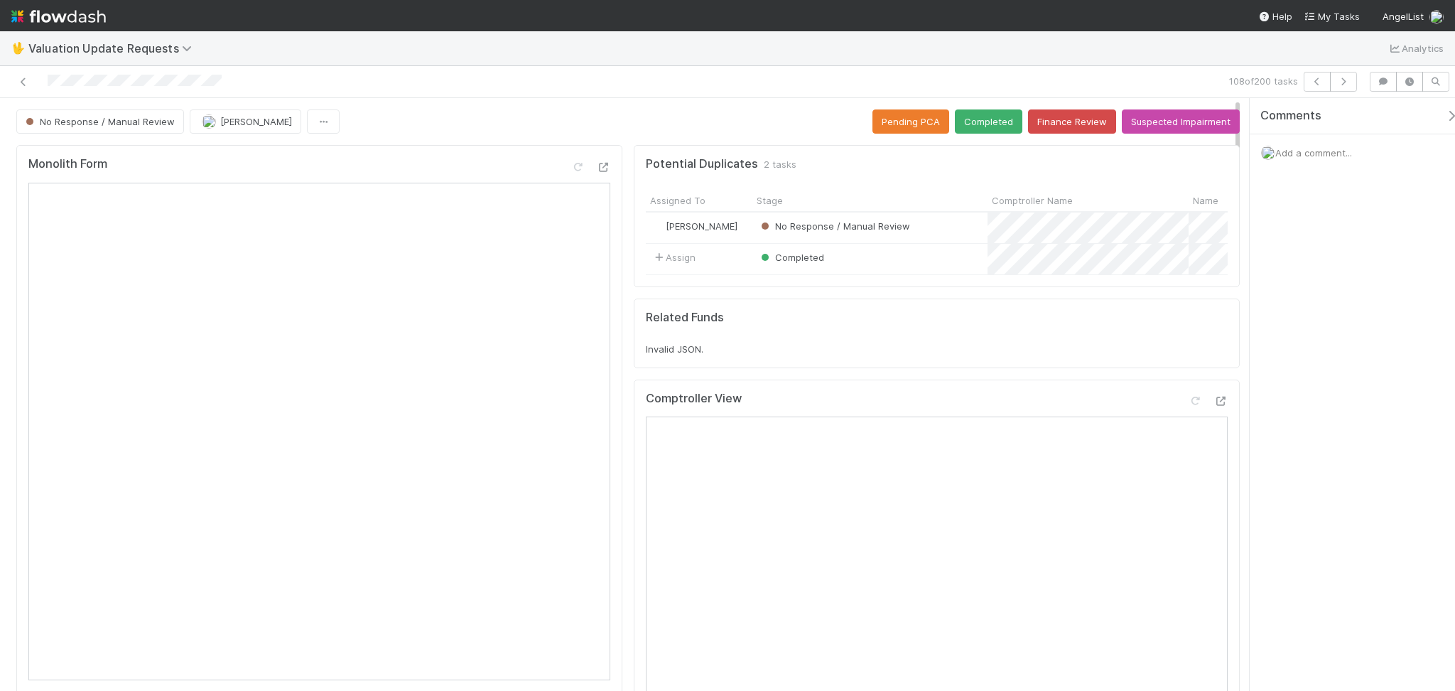
drag, startPoint x: 1200, startPoint y: 354, endPoint x: 1211, endPoint y: 362, distance: 13.6
click at [1200, 354] on div "Related Funds Invalid JSON." at bounding box center [937, 332] width 582 height 45
click at [30, 79] on icon at bounding box center [23, 81] width 14 height 9
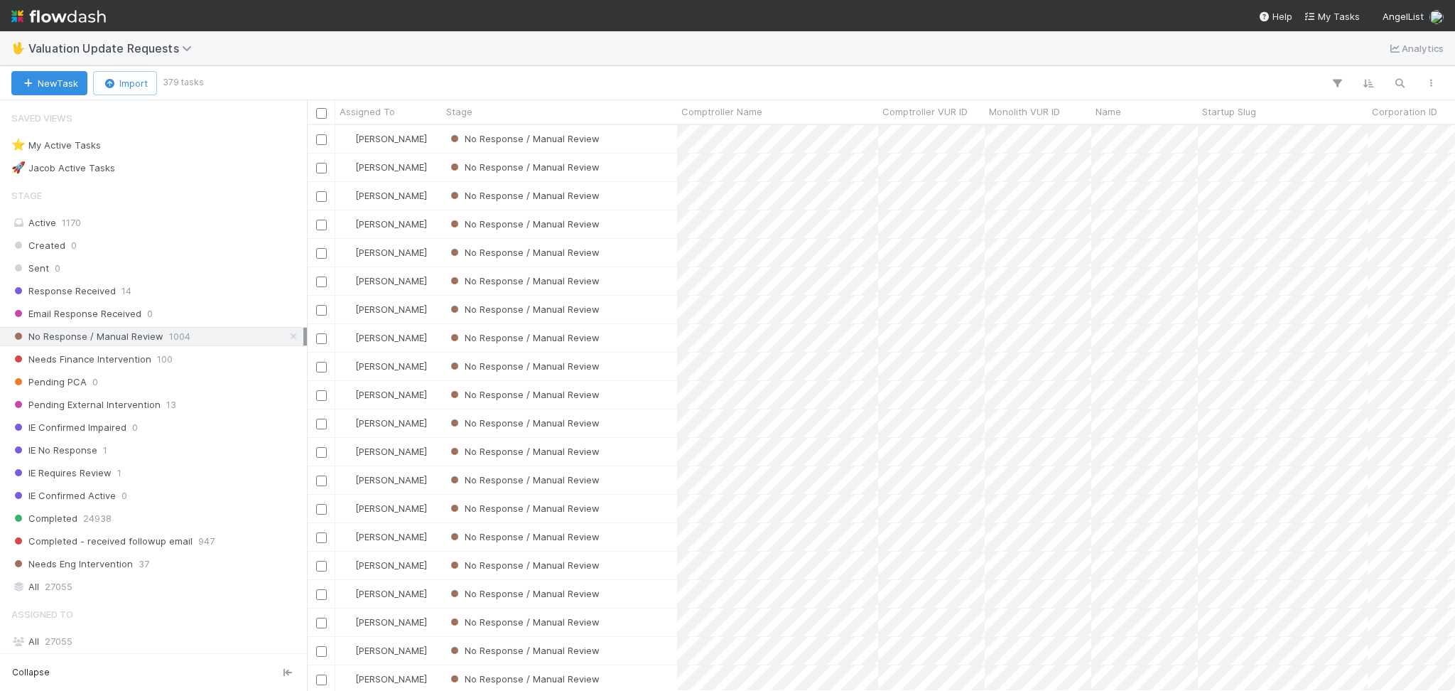
scroll to position [551, 1133]
click at [958, 70] on div "New Task Import 379 tasks" at bounding box center [727, 83] width 1455 height 34
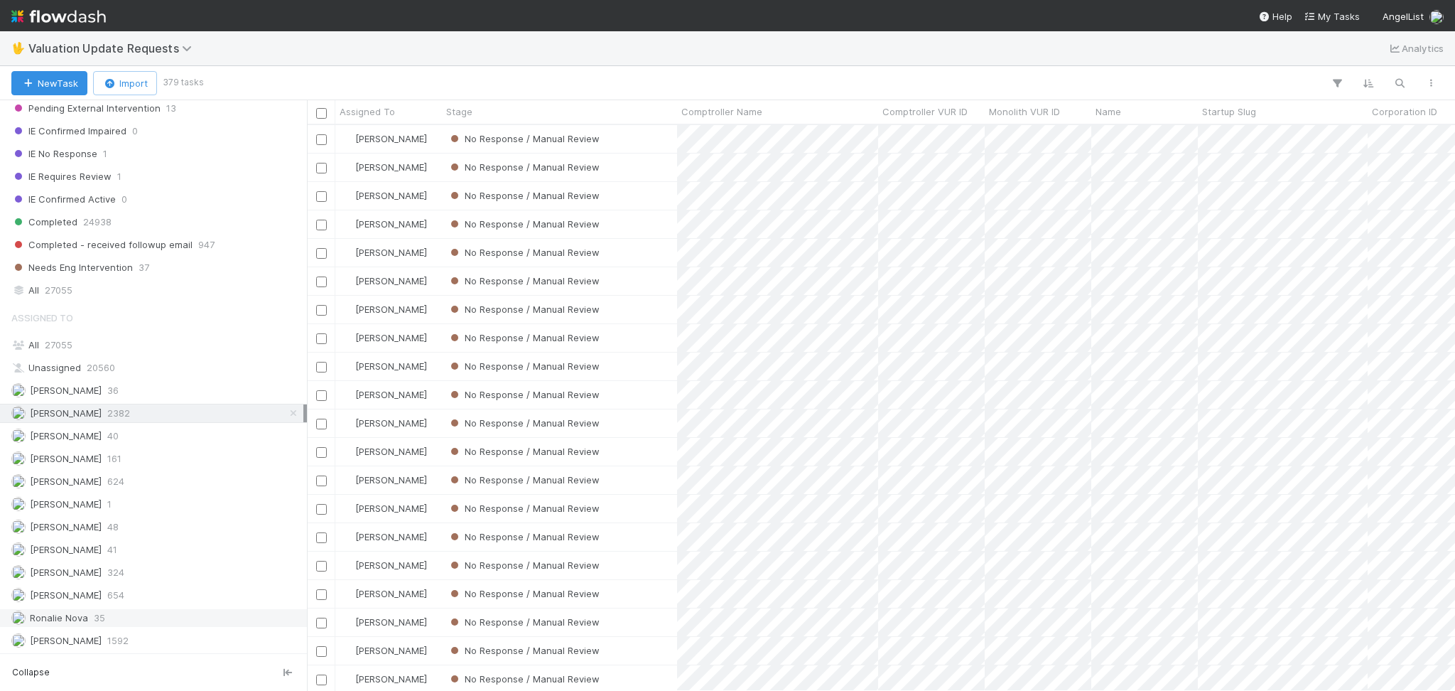
scroll to position [300, 0]
click at [132, 562] on div "[PERSON_NAME] 654" at bounding box center [153, 594] width 307 height 19
click at [172, 404] on div "[PERSON_NAME] 2382" at bounding box center [157, 413] width 292 height 18
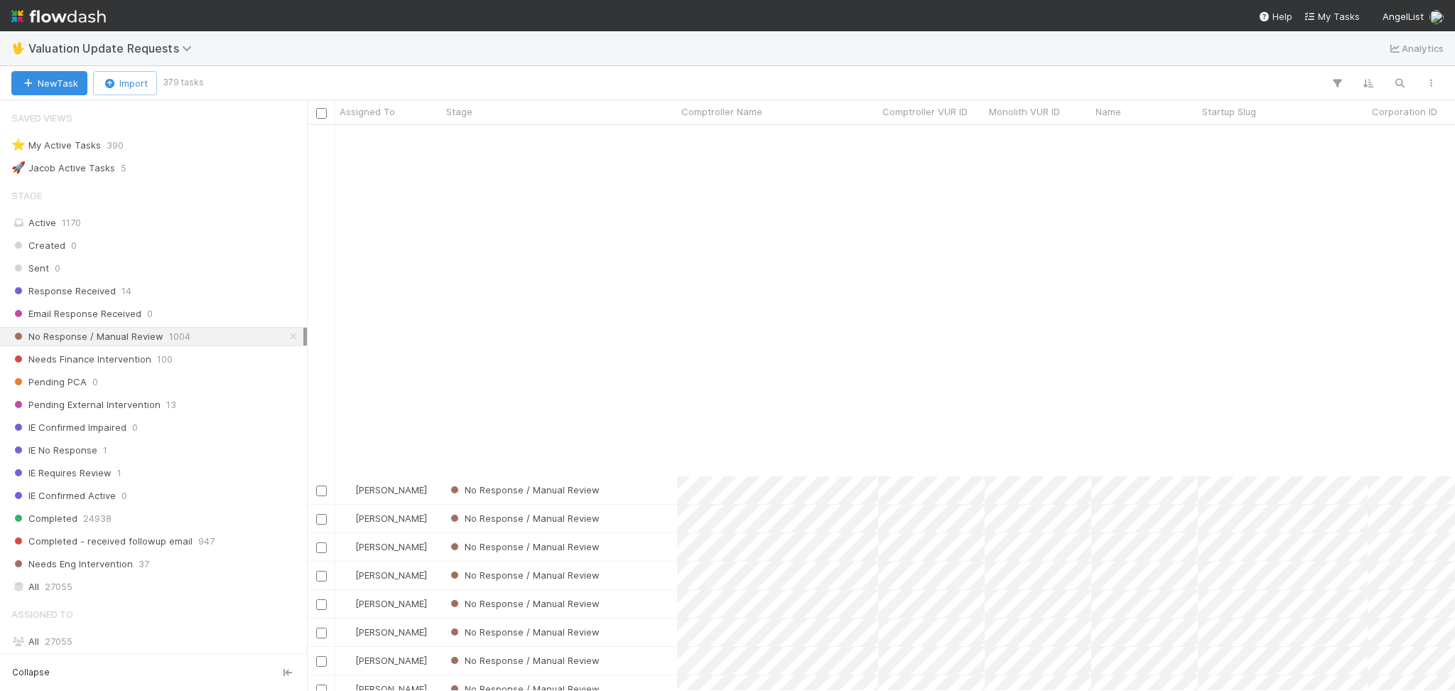
scroll to position [1515, 0]
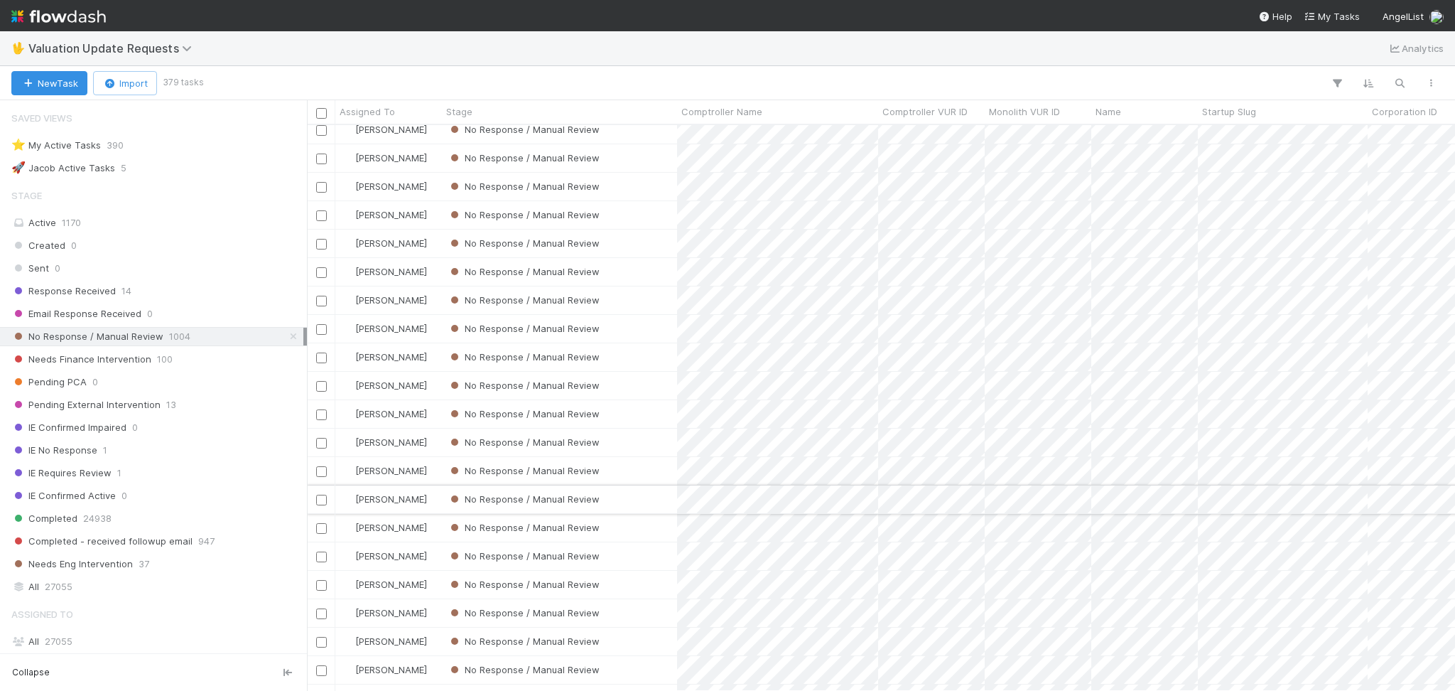
click at [652, 500] on div "No Response / Manual Review" at bounding box center [559, 499] width 235 height 28
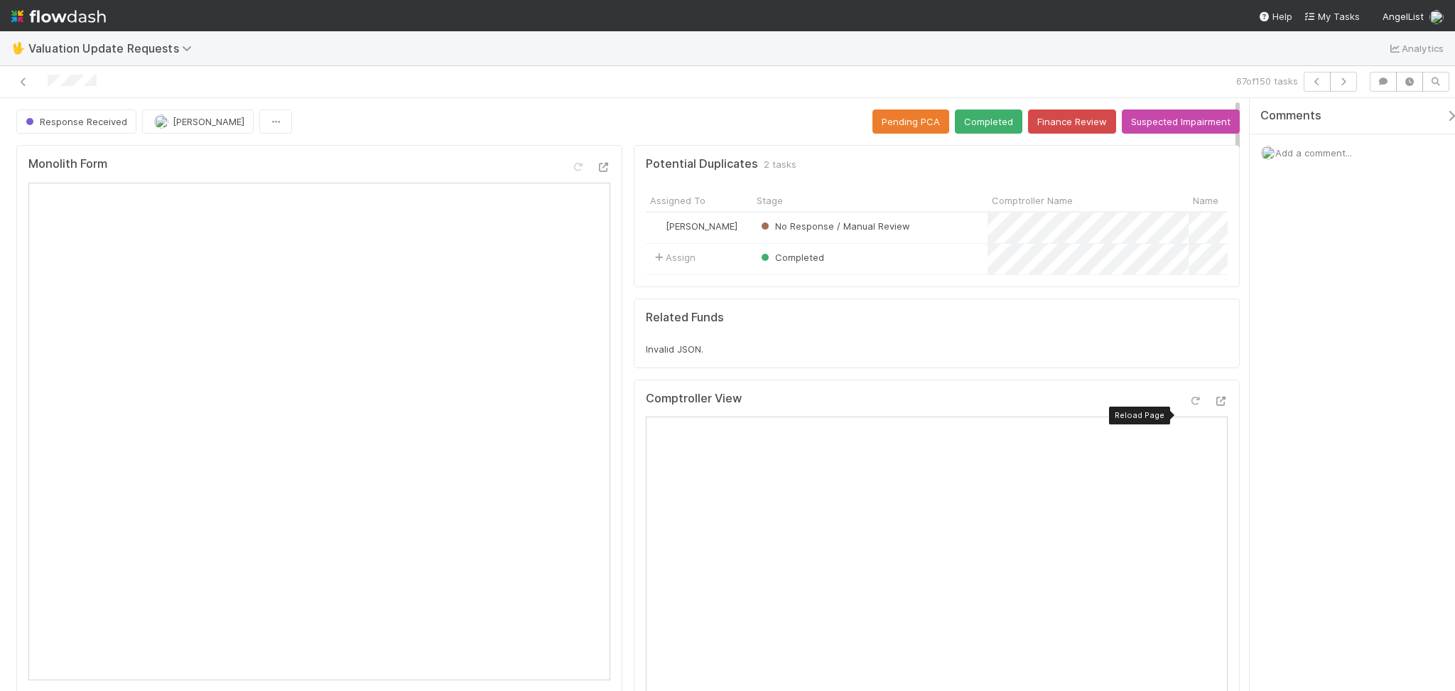
click at [1188, 406] on icon at bounding box center [1195, 400] width 14 height 9
click at [997, 118] on button "Completed" at bounding box center [988, 121] width 67 height 24
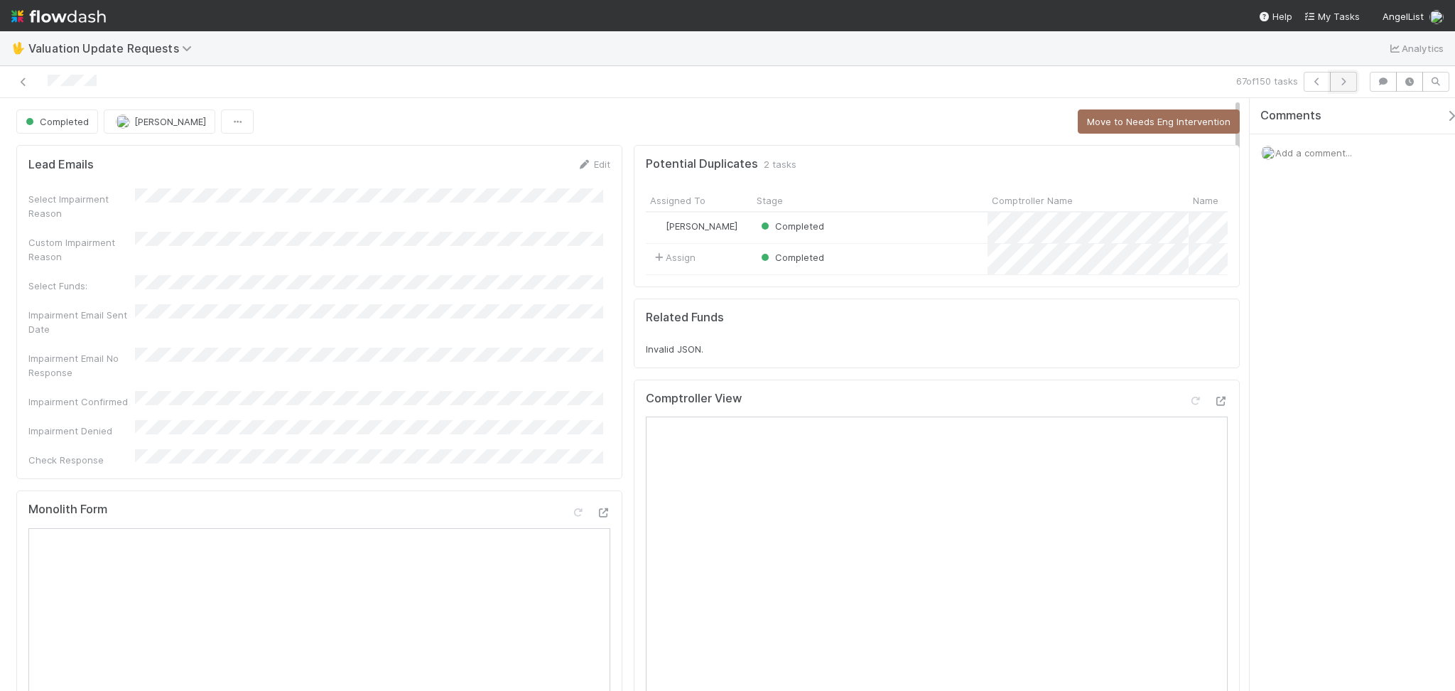
click at [1224, 81] on icon "button" at bounding box center [1343, 81] width 14 height 9
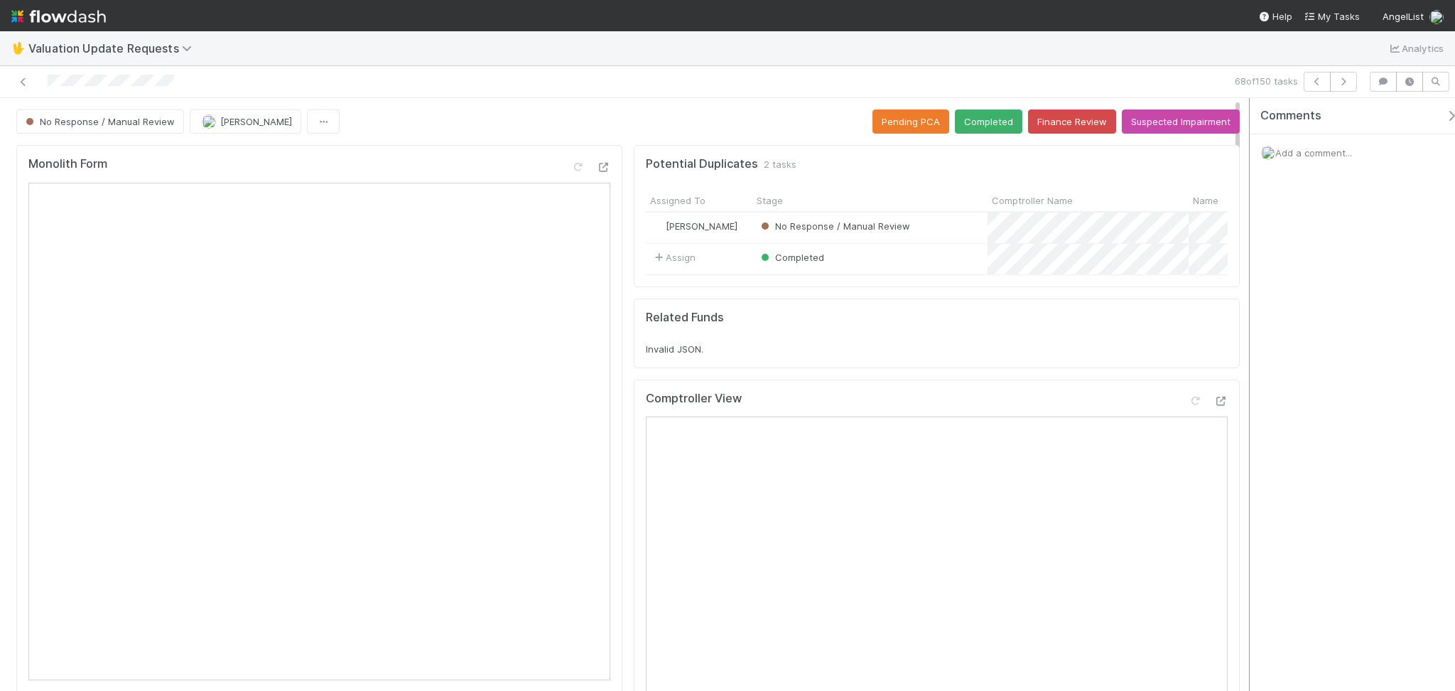
click at [1224, 536] on div at bounding box center [1249, 394] width 1 height 592
click at [1224, 540] on div "Comments Add a comment..." at bounding box center [1348, 394] width 213 height 592
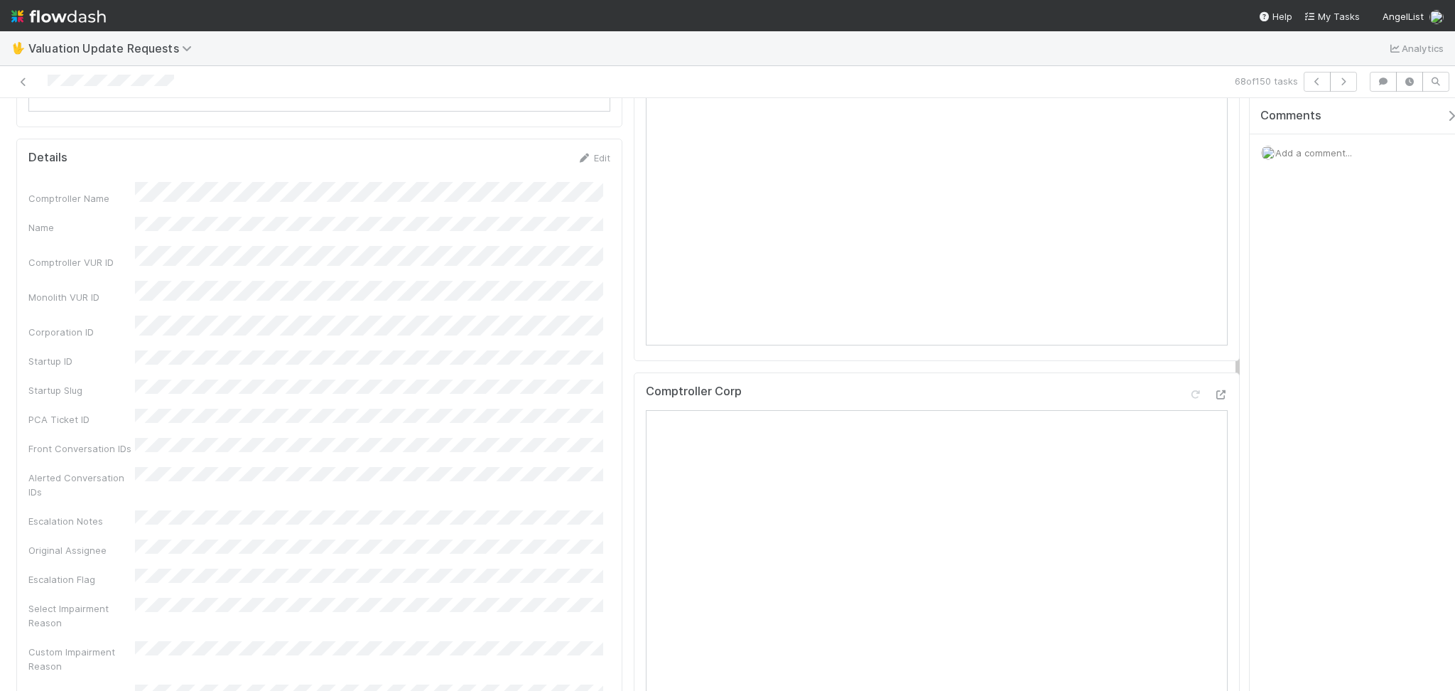
scroll to position [94, 0]
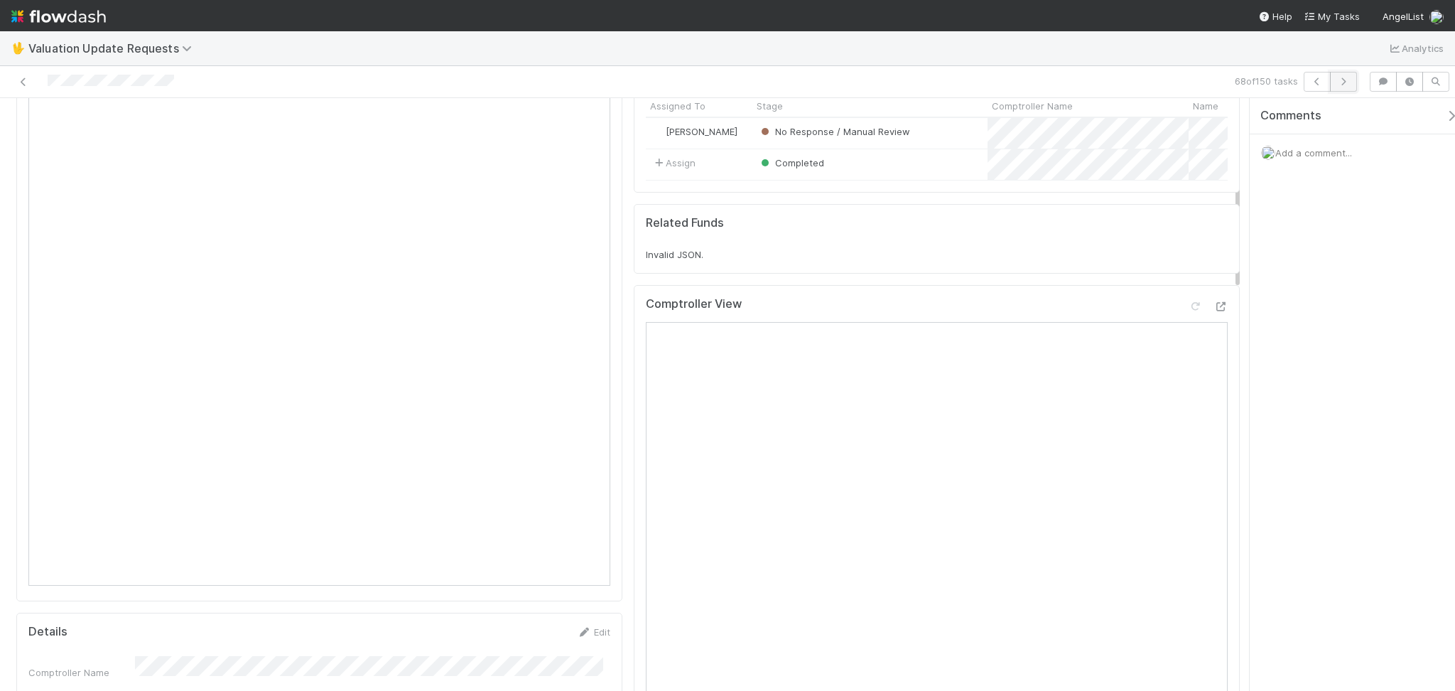
click at [1224, 77] on button "button" at bounding box center [1343, 82] width 27 height 20
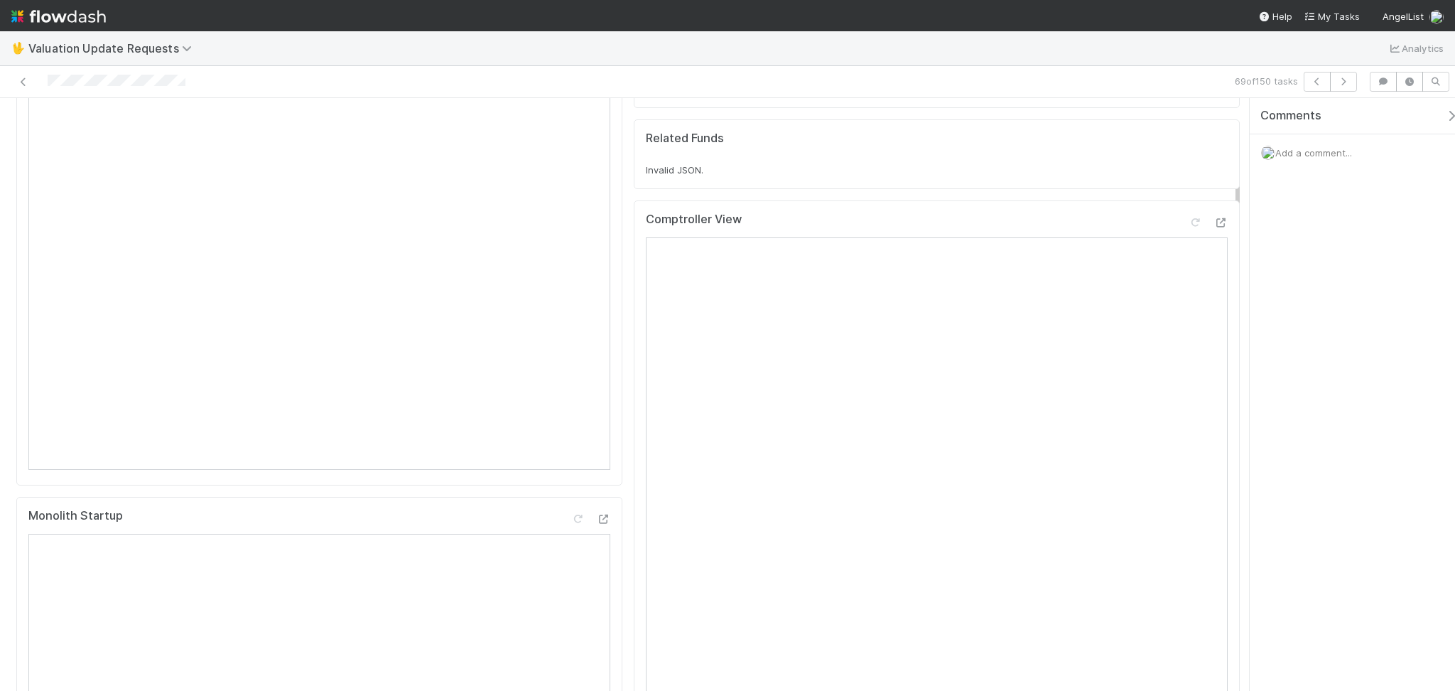
scroll to position [94, 0]
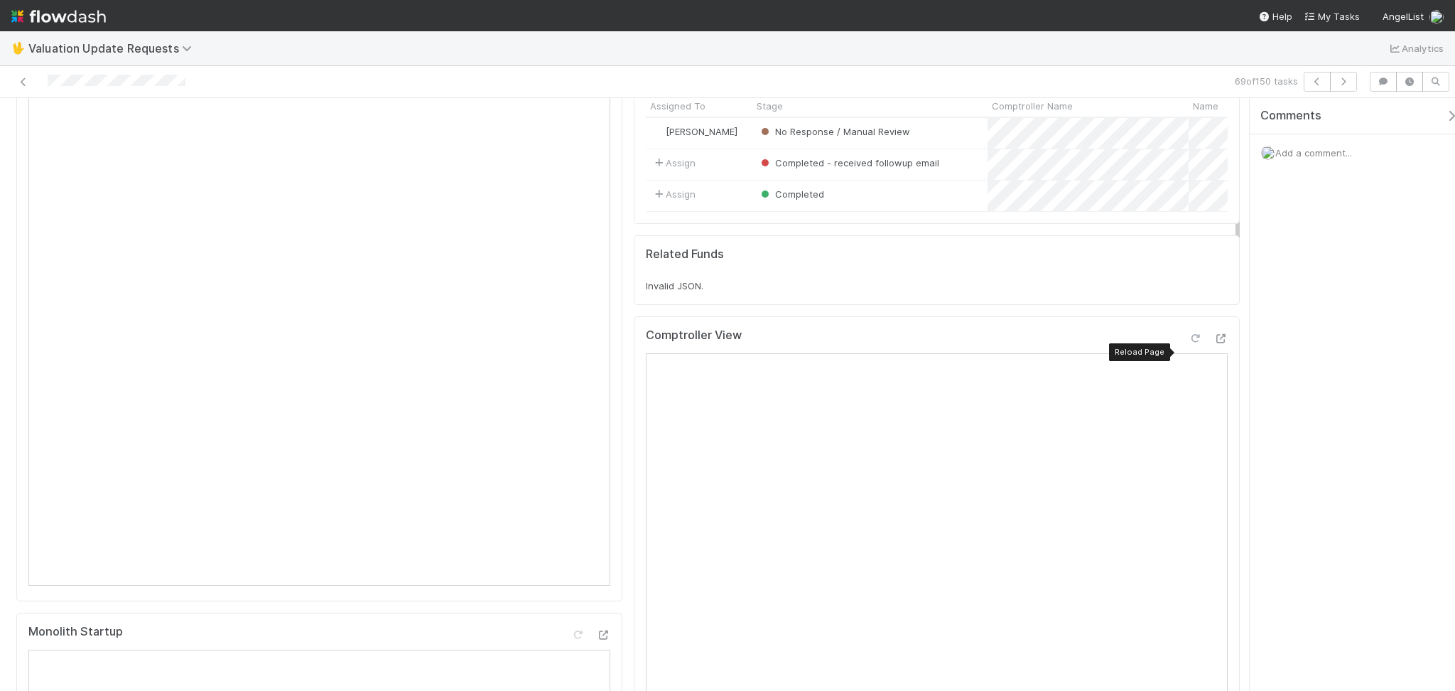
click at [1188, 345] on div at bounding box center [1195, 338] width 14 height 14
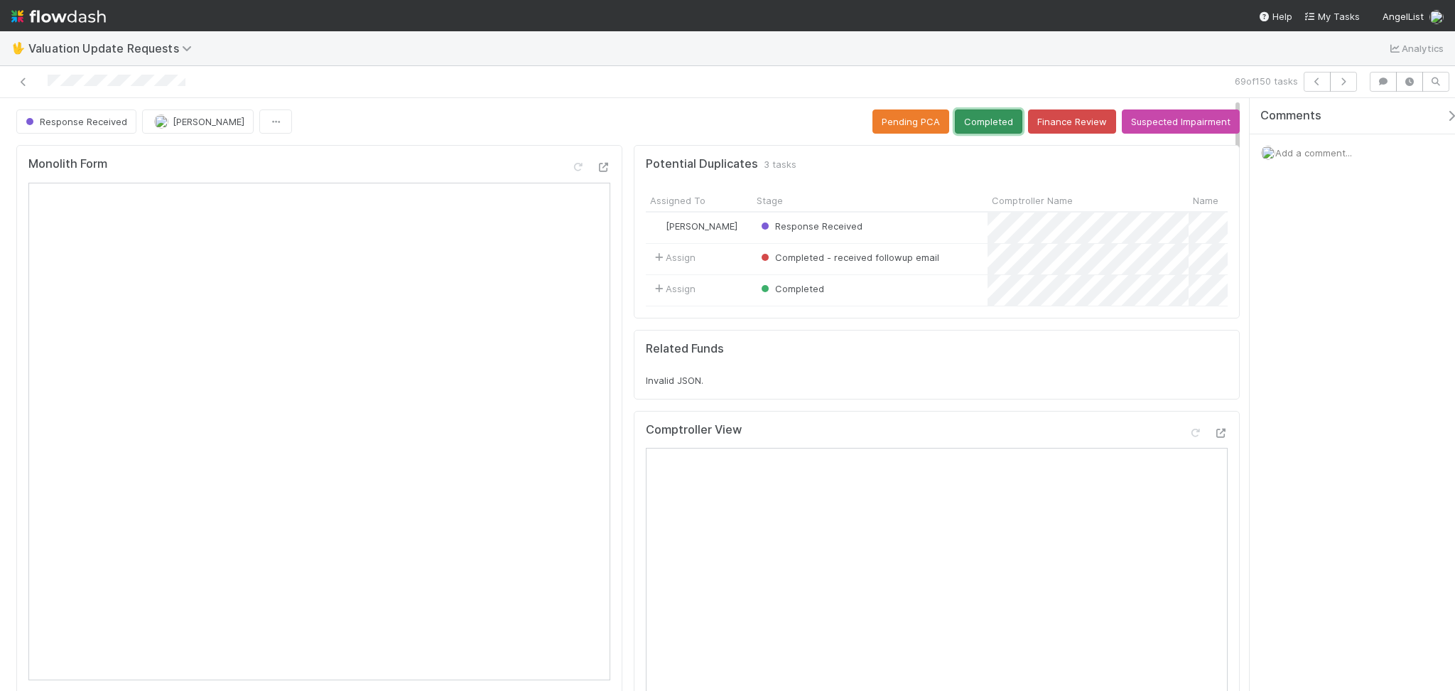
click at [984, 127] on button "Completed" at bounding box center [988, 121] width 67 height 24
click at [1224, 78] on icon "button" at bounding box center [1343, 81] width 14 height 9
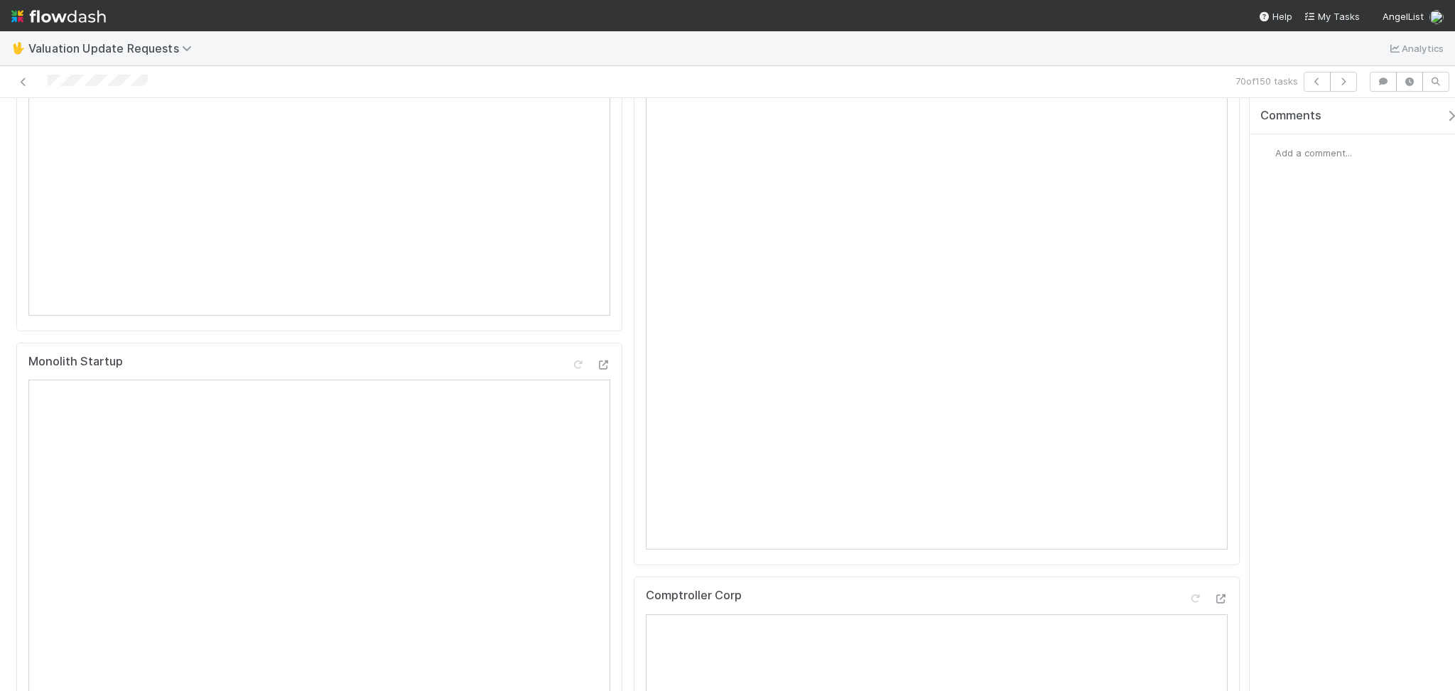
scroll to position [284, 0]
click at [1188, 121] on icon at bounding box center [1195, 116] width 14 height 9
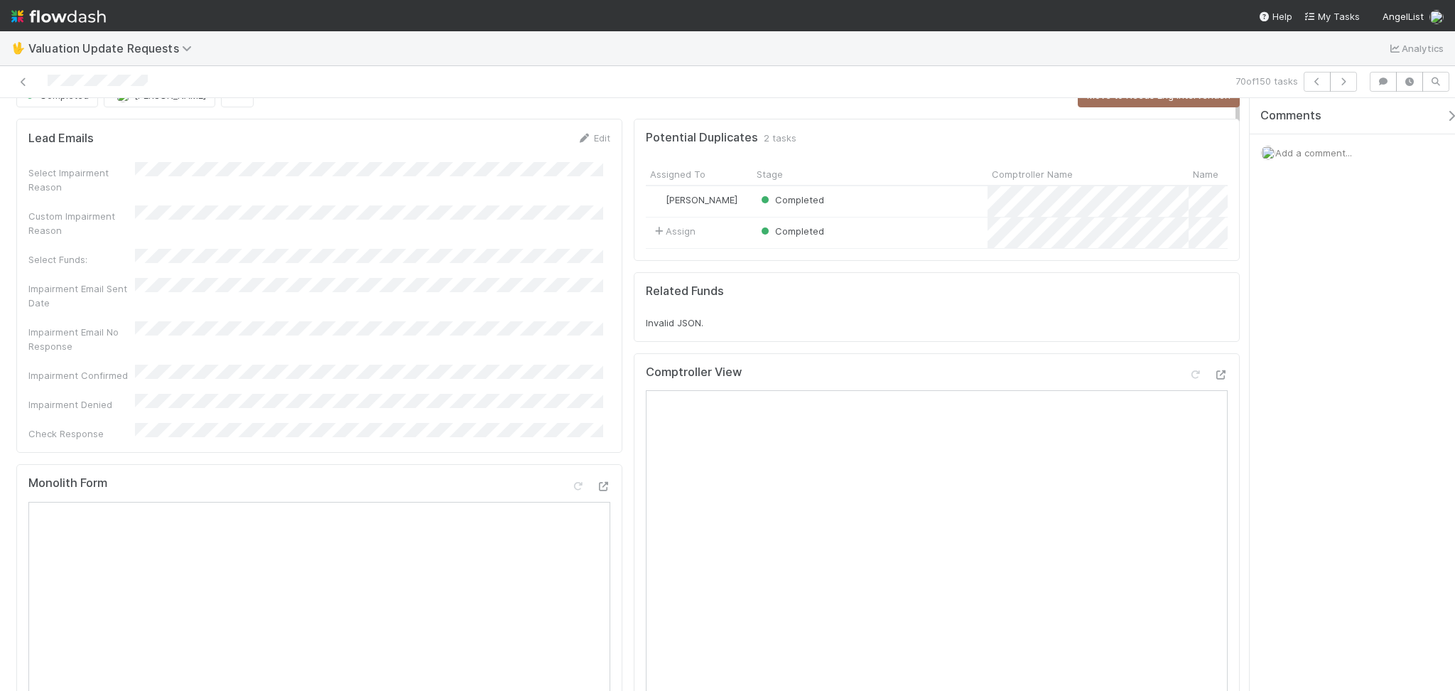
scroll to position [0, 0]
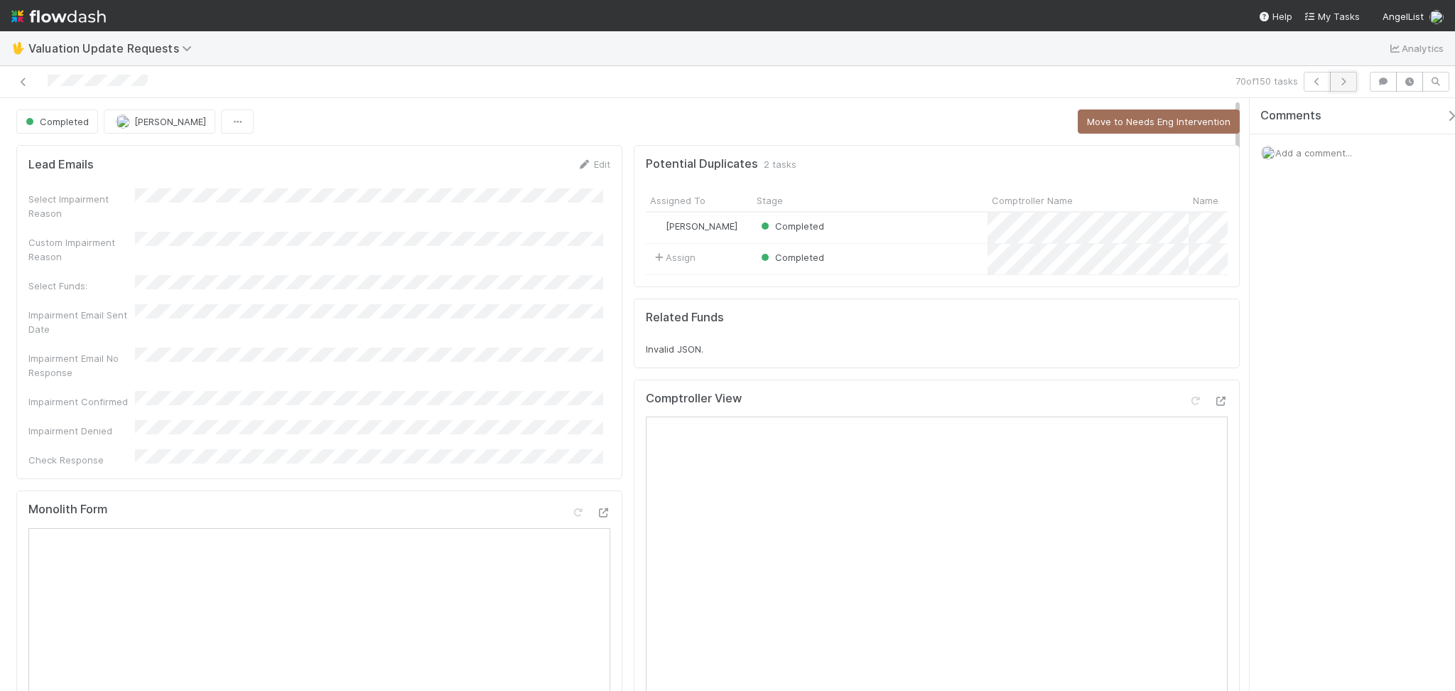
click at [1224, 82] on icon "button" at bounding box center [1343, 81] width 14 height 9
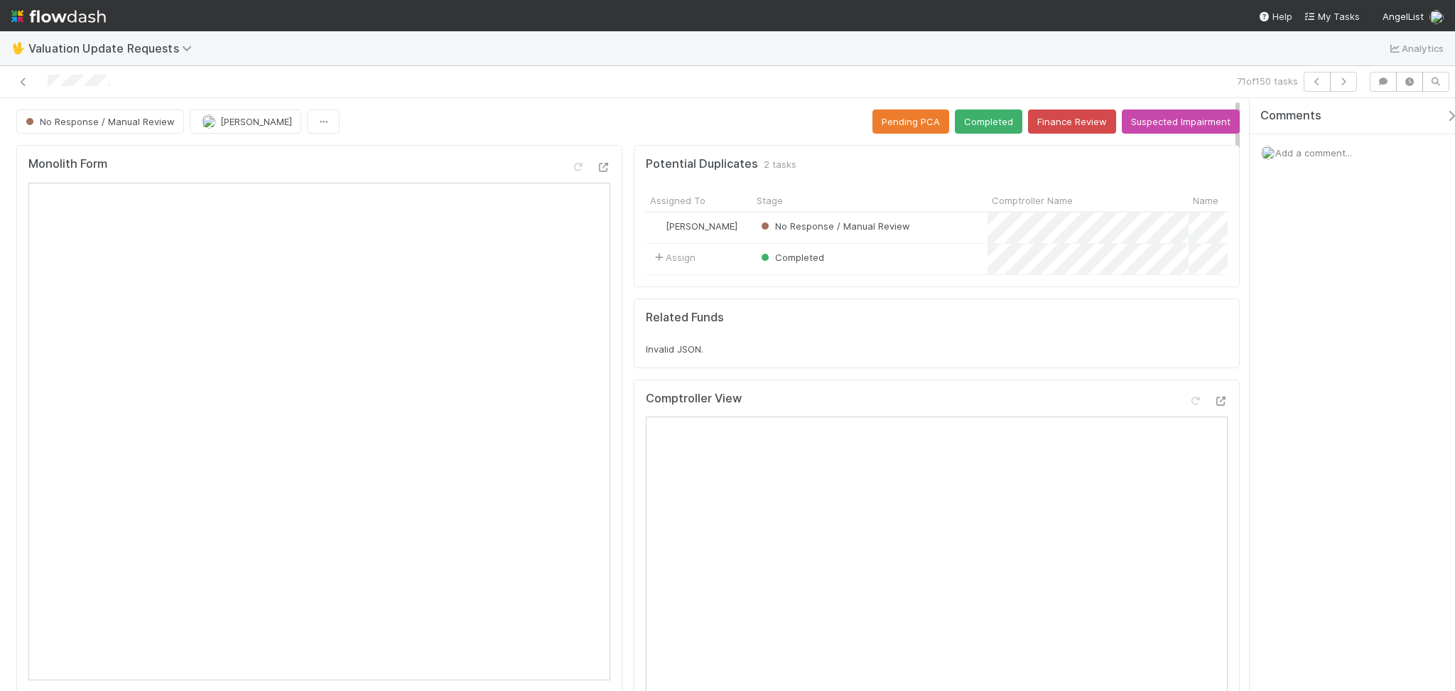
drag, startPoint x: 1319, startPoint y: 443, endPoint x: 1265, endPoint y: 450, distance: 53.9
click at [1224, 443] on div "Comments Add a comment..." at bounding box center [1352, 394] width 205 height 592
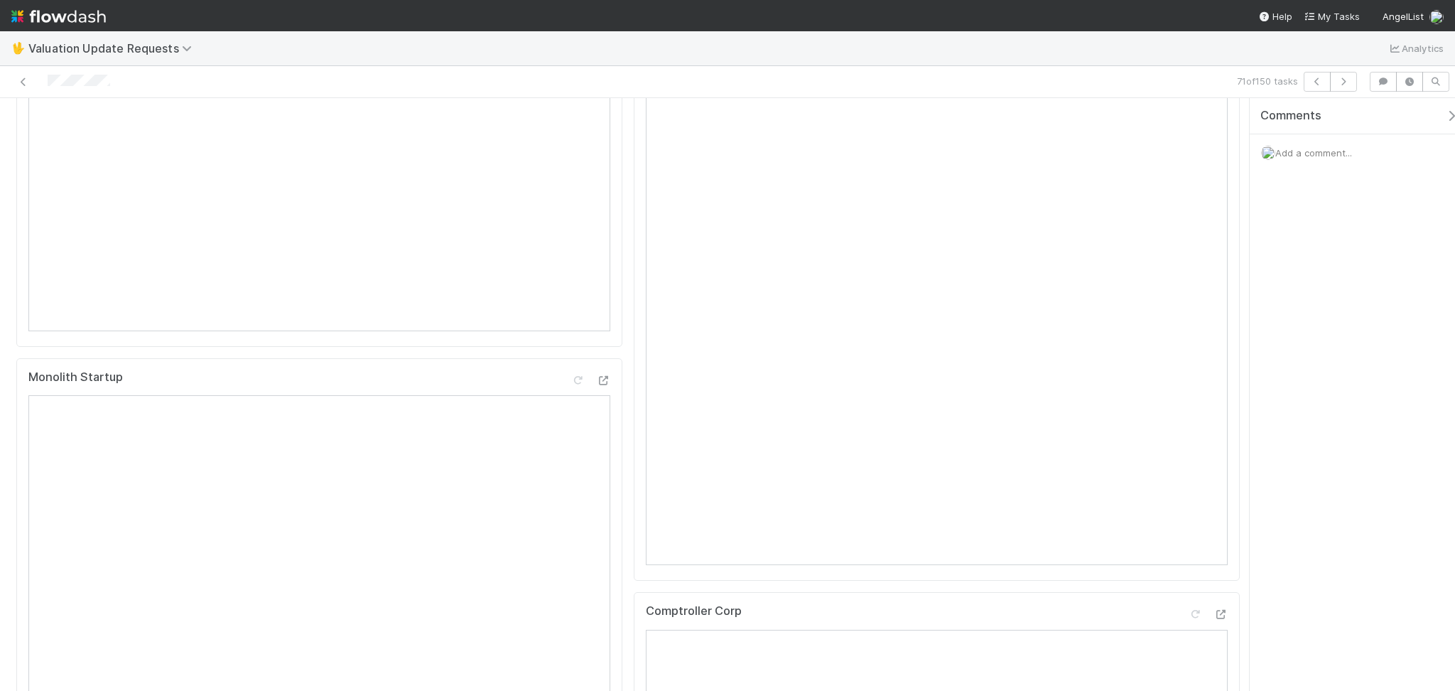
scroll to position [379, 0]
click at [1224, 80] on icon "button" at bounding box center [1343, 81] width 14 height 9
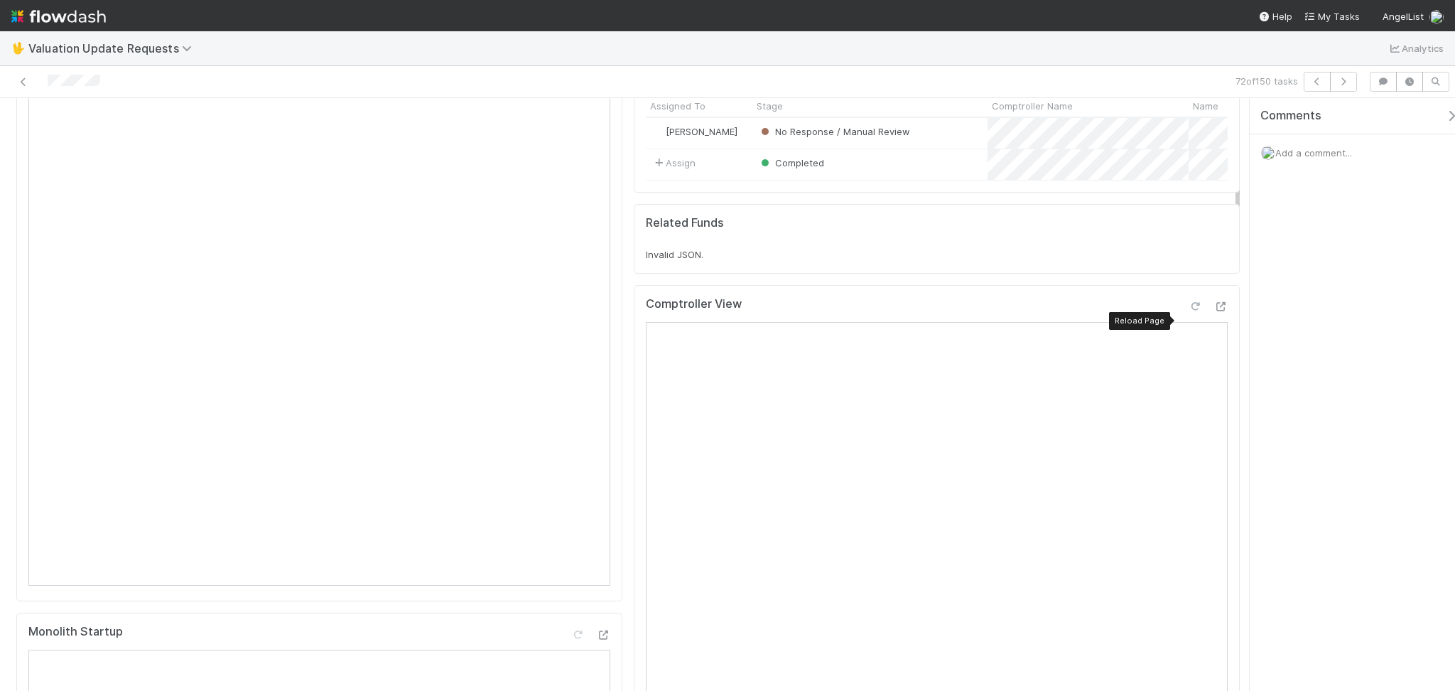
click at [1188, 313] on div at bounding box center [1195, 306] width 14 height 14
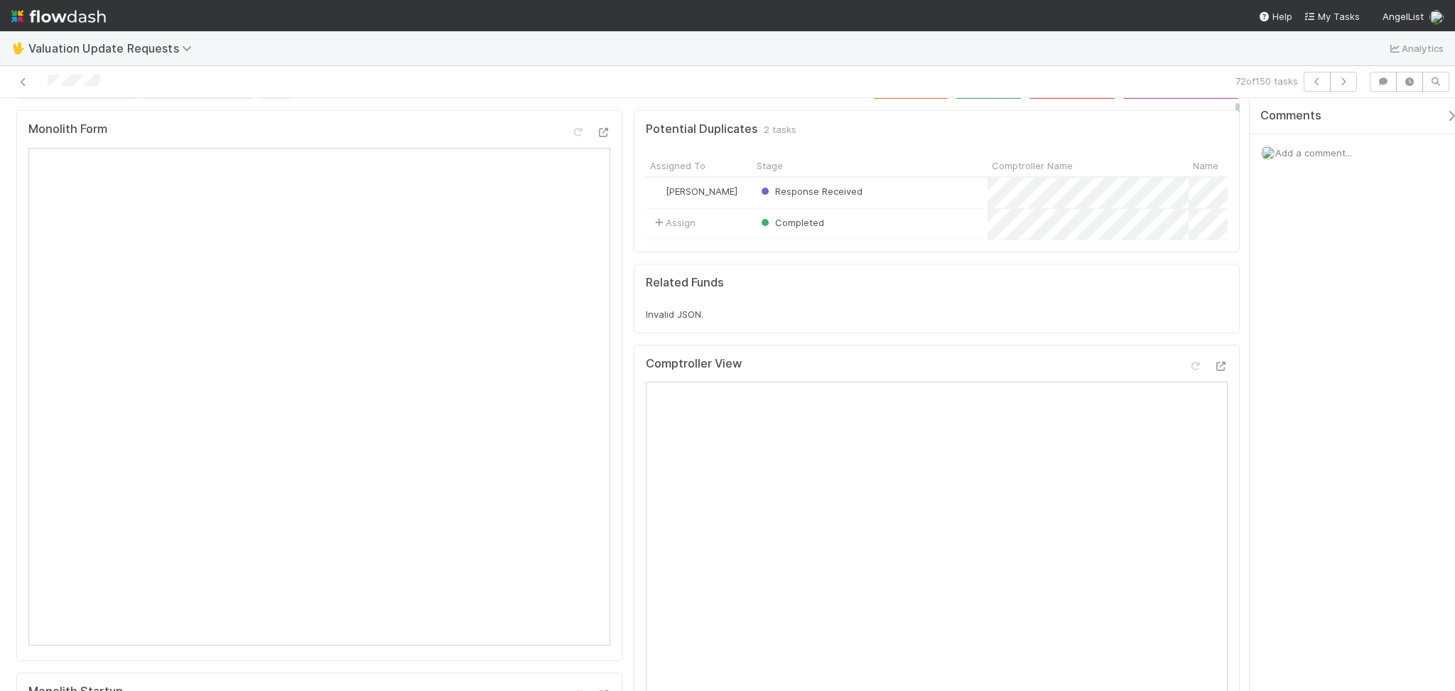
scroll to position [0, 0]
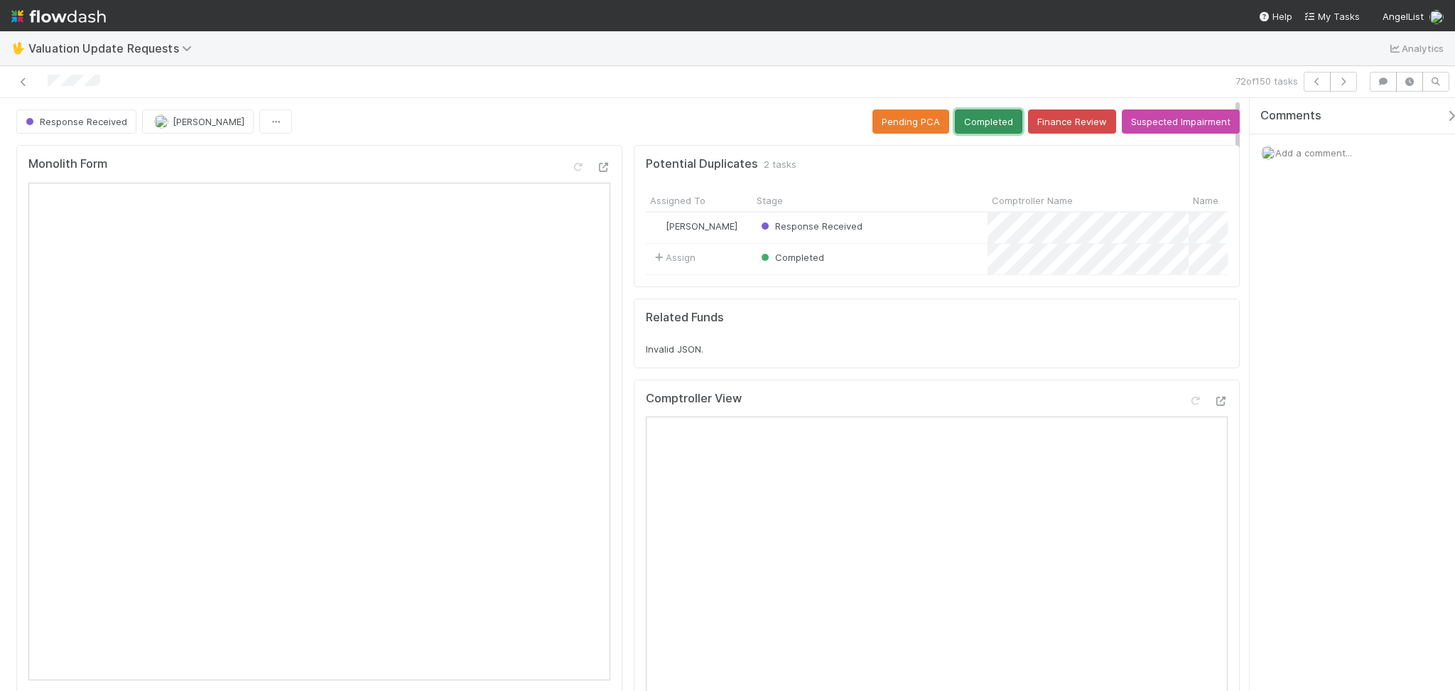
click at [973, 129] on button "Completed" at bounding box center [988, 121] width 67 height 24
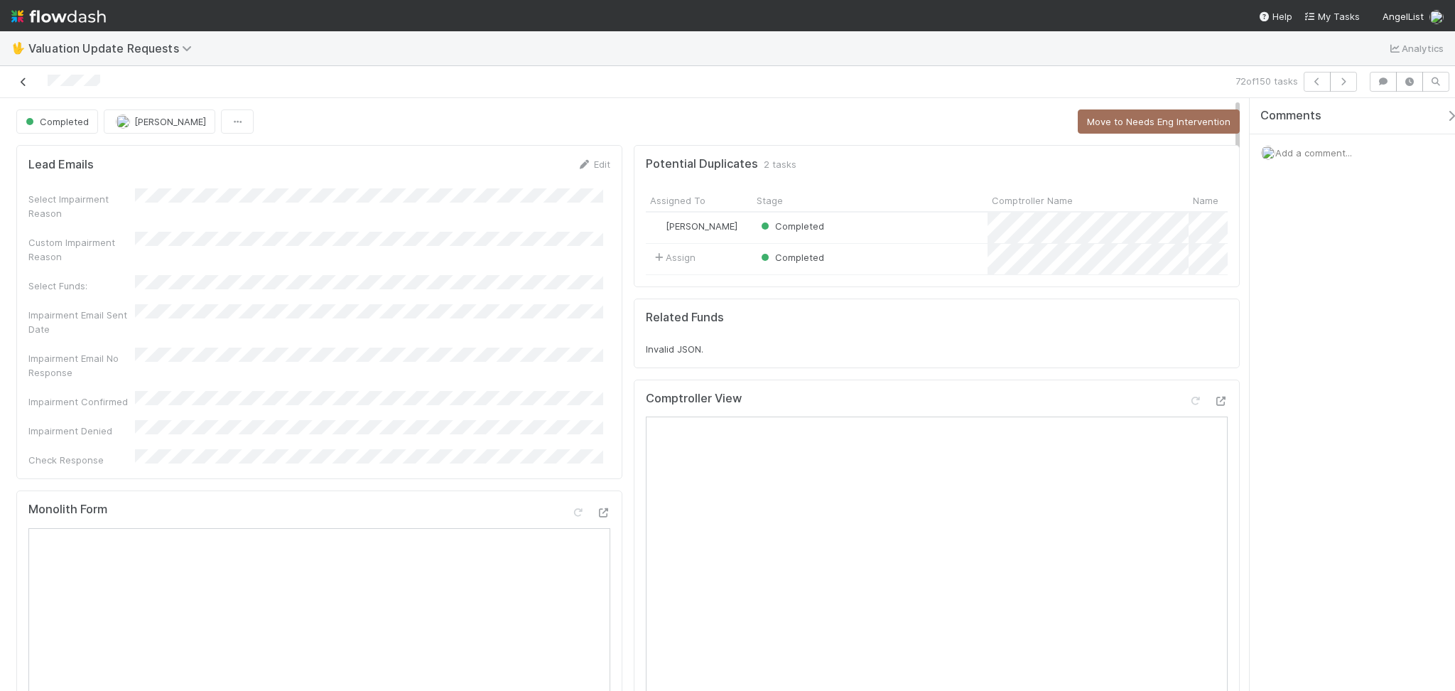
click at [25, 82] on icon at bounding box center [23, 81] width 14 height 9
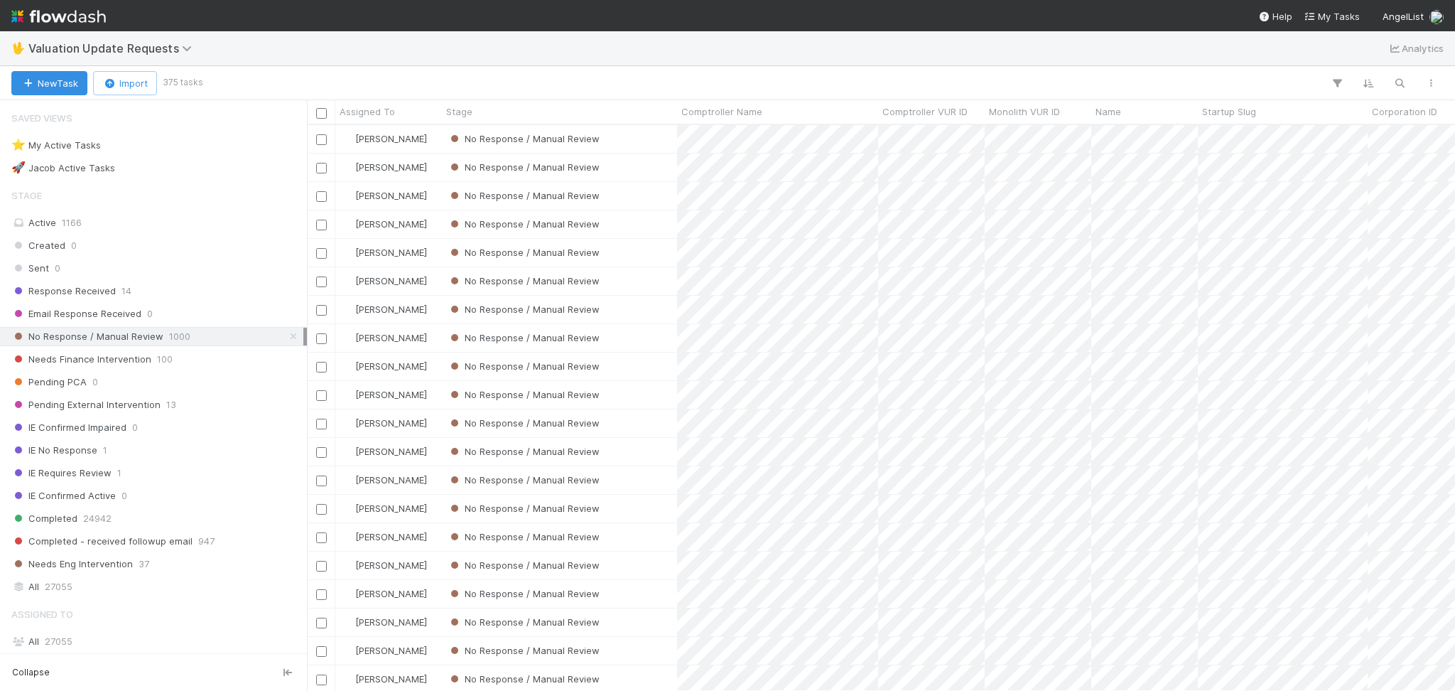
scroll to position [551, 1133]
click at [853, 49] on div "🖖 Valuation Update Requests Analytics" at bounding box center [727, 48] width 1455 height 34
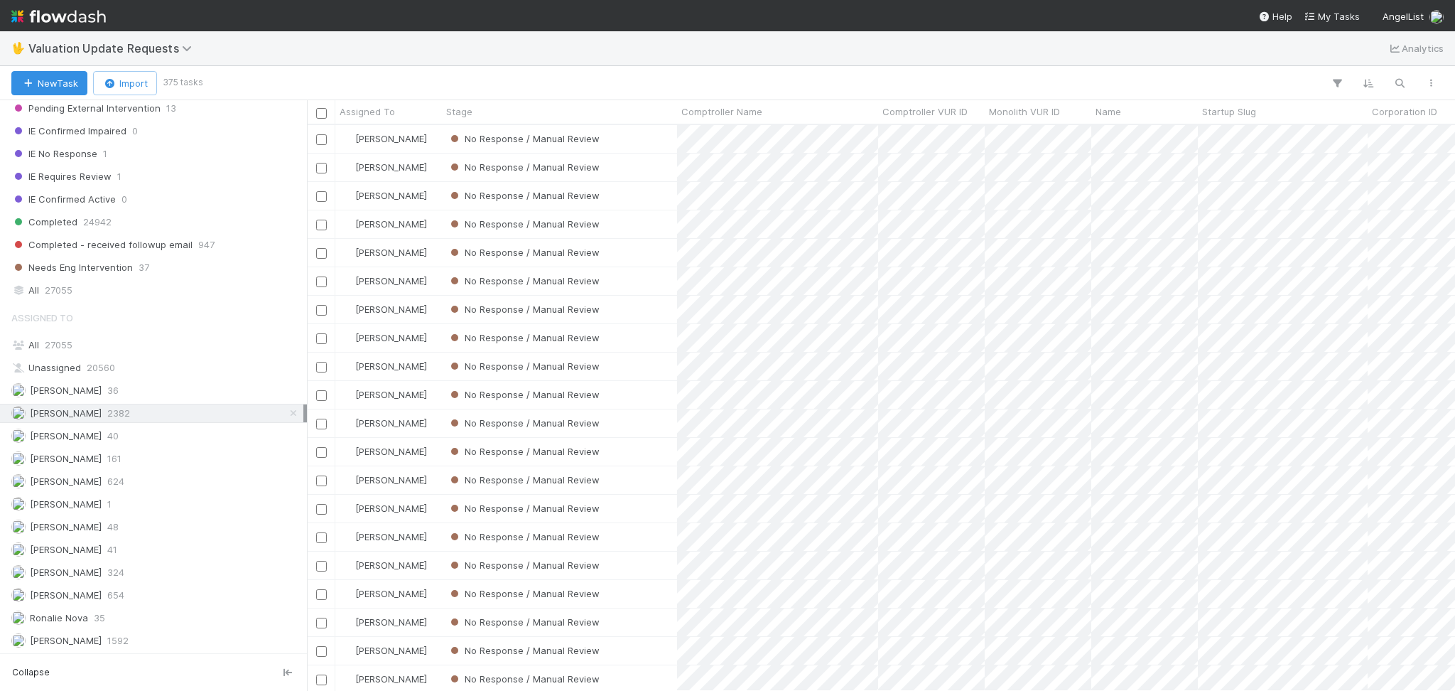
scroll to position [300, 0]
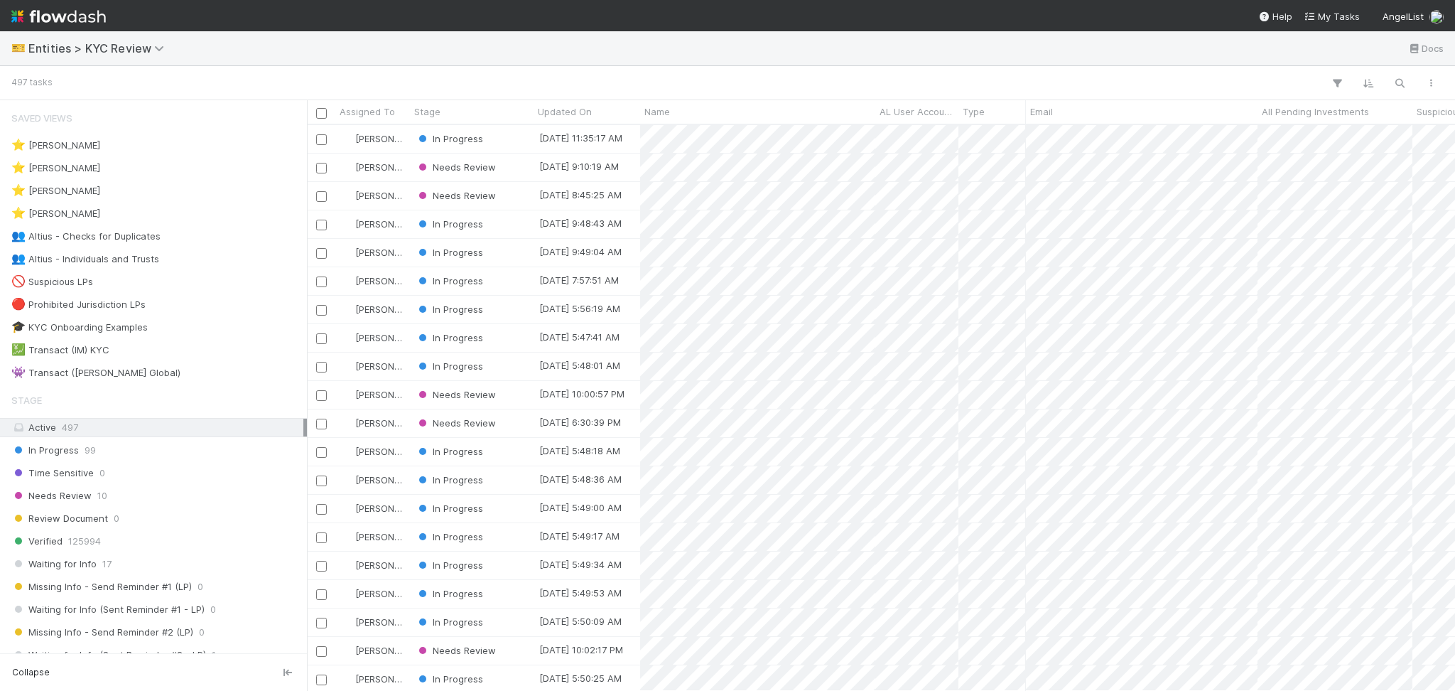
scroll to position [551, 1133]
click at [186, 238] on div "👥 Altius - Checks for Duplicates 1" at bounding box center [157, 236] width 292 height 18
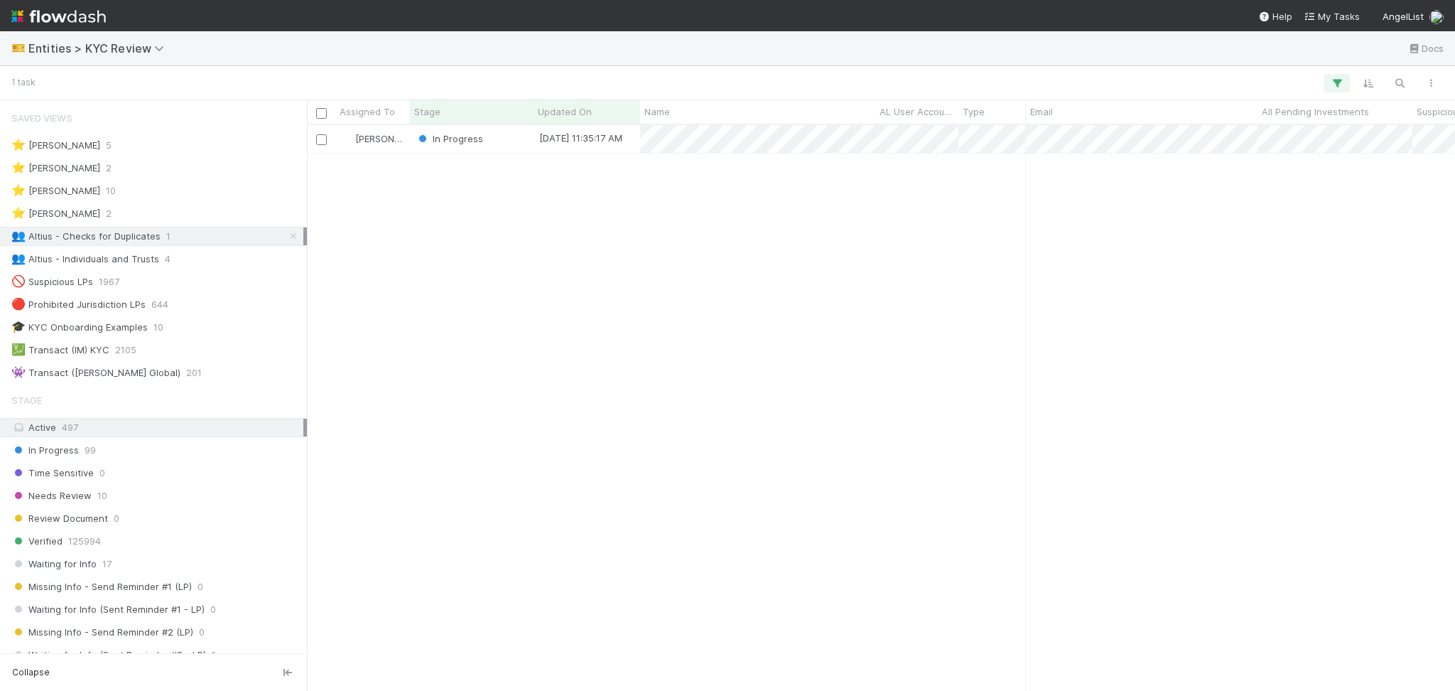
scroll to position [551, 1133]
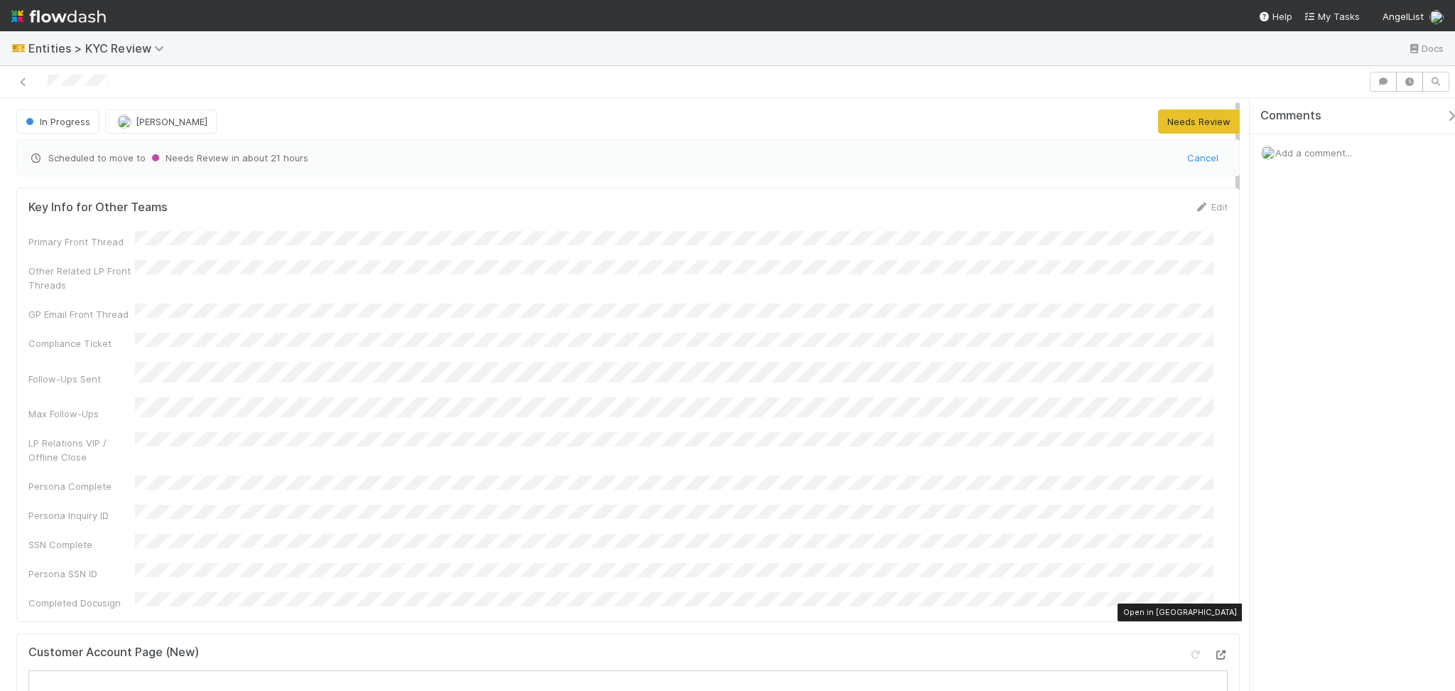
click at [1213, 650] on icon at bounding box center [1220, 654] width 14 height 9
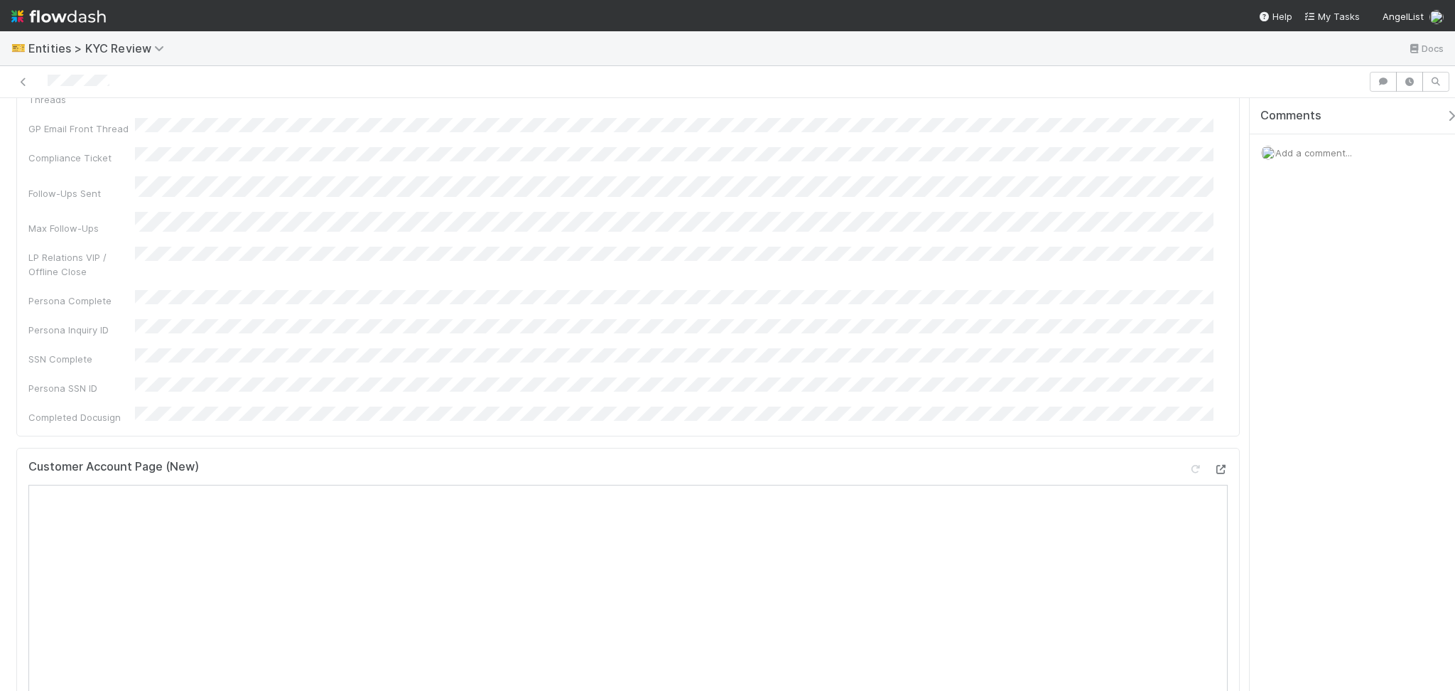
scroll to position [284, 0]
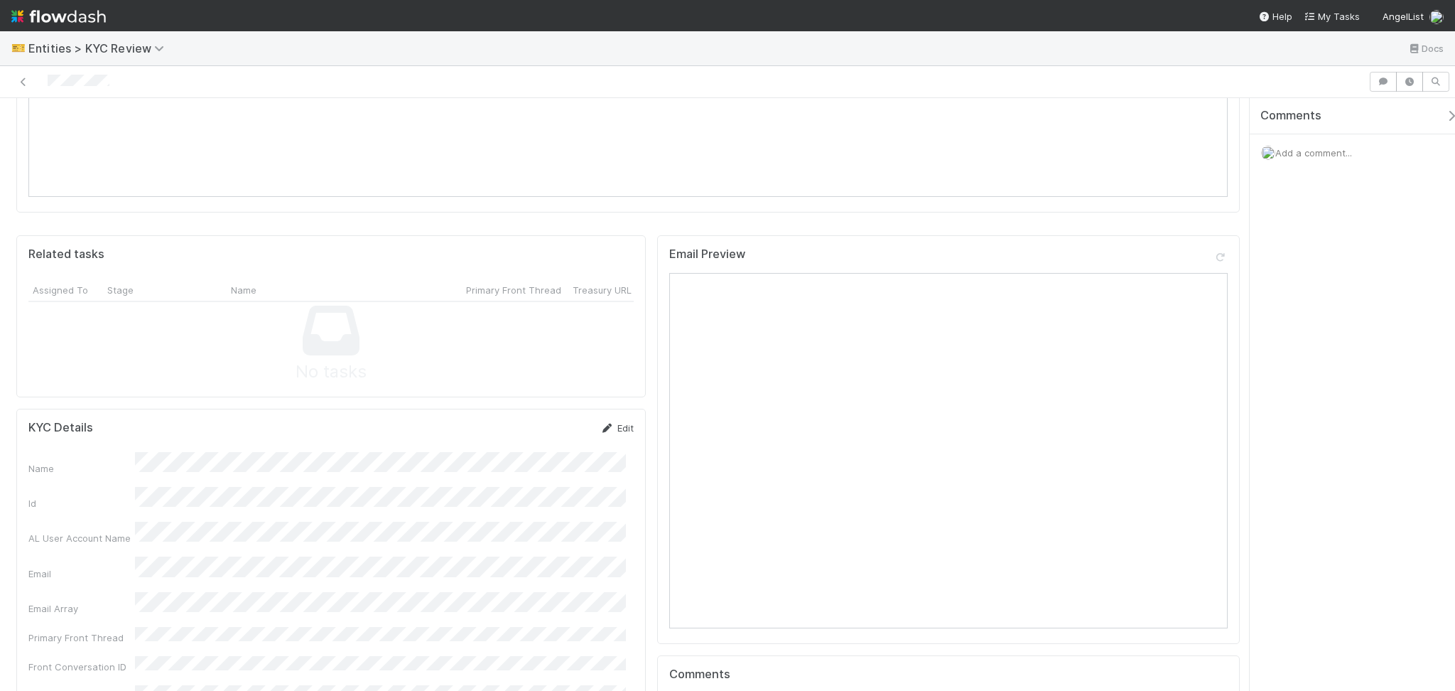
click at [623, 422] on link "Edit" at bounding box center [616, 427] width 33 height 11
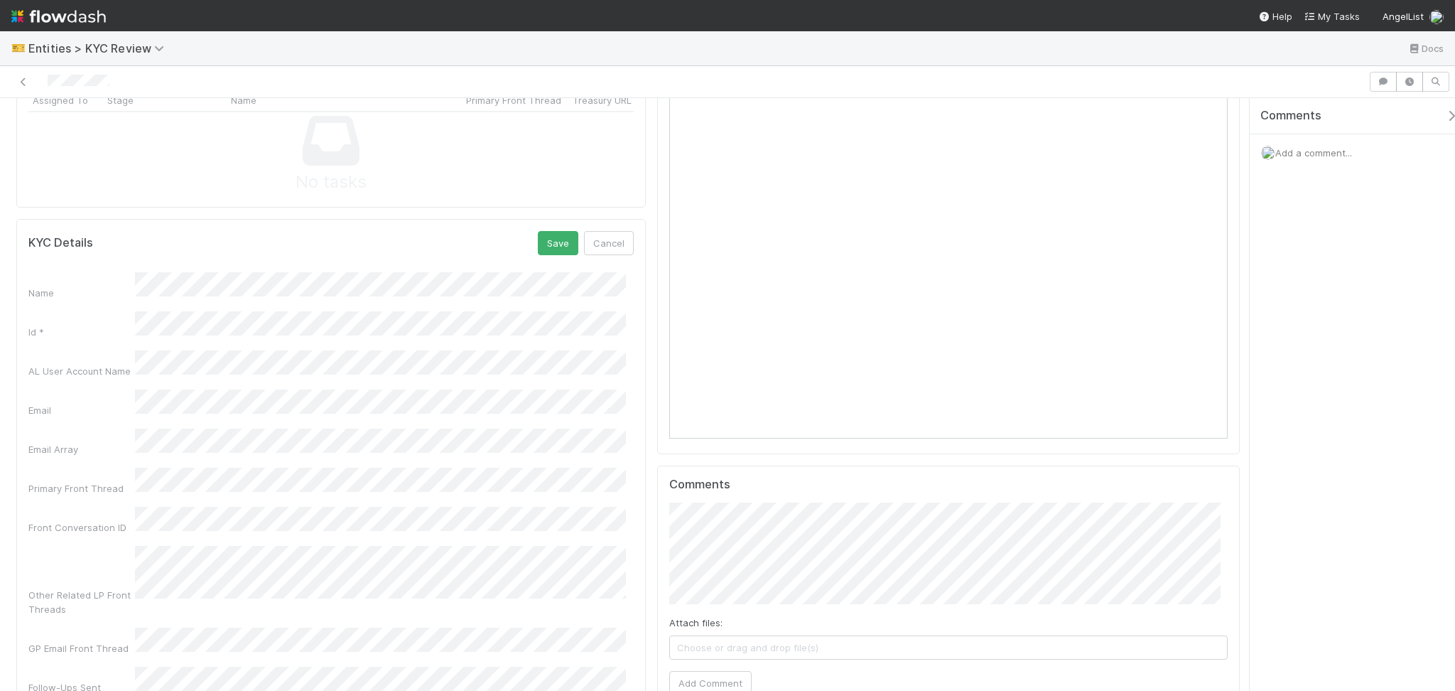
scroll to position [853, 0]
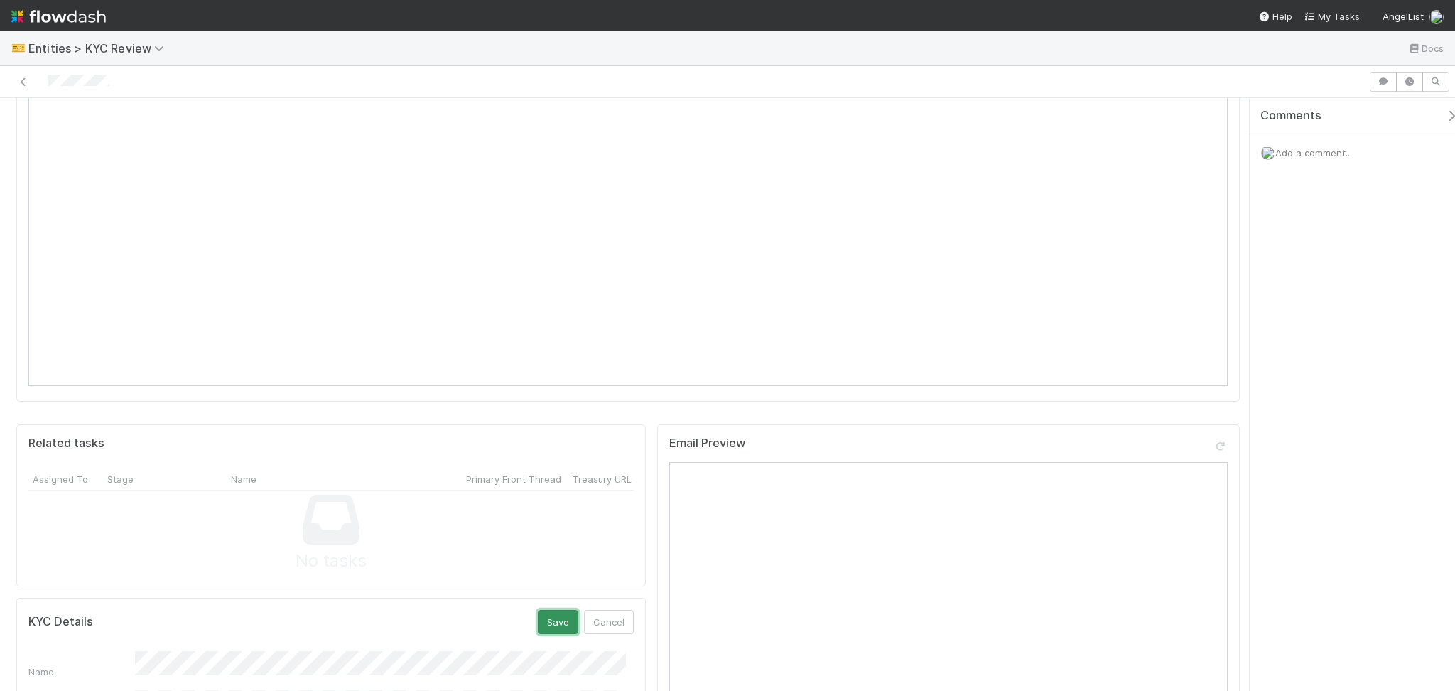
click at [547, 610] on button "Save" at bounding box center [558, 622] width 40 height 24
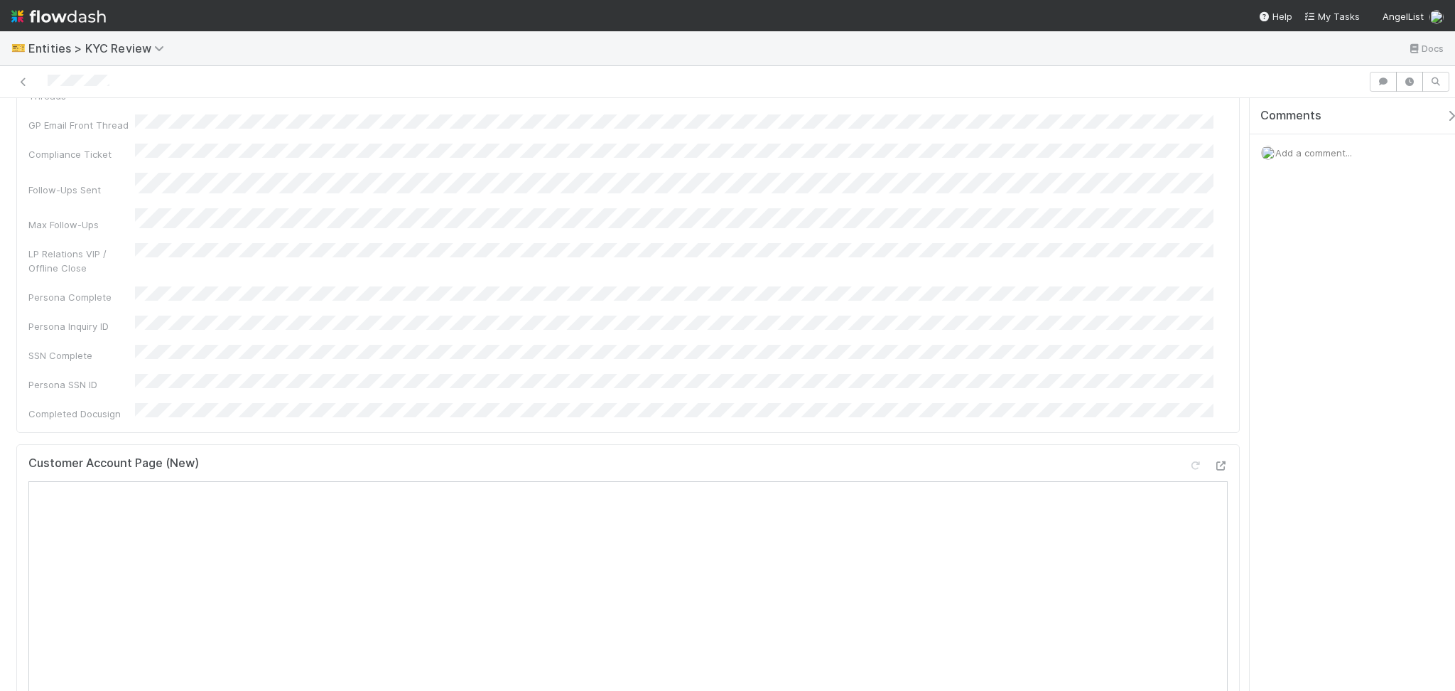
scroll to position [0, 0]
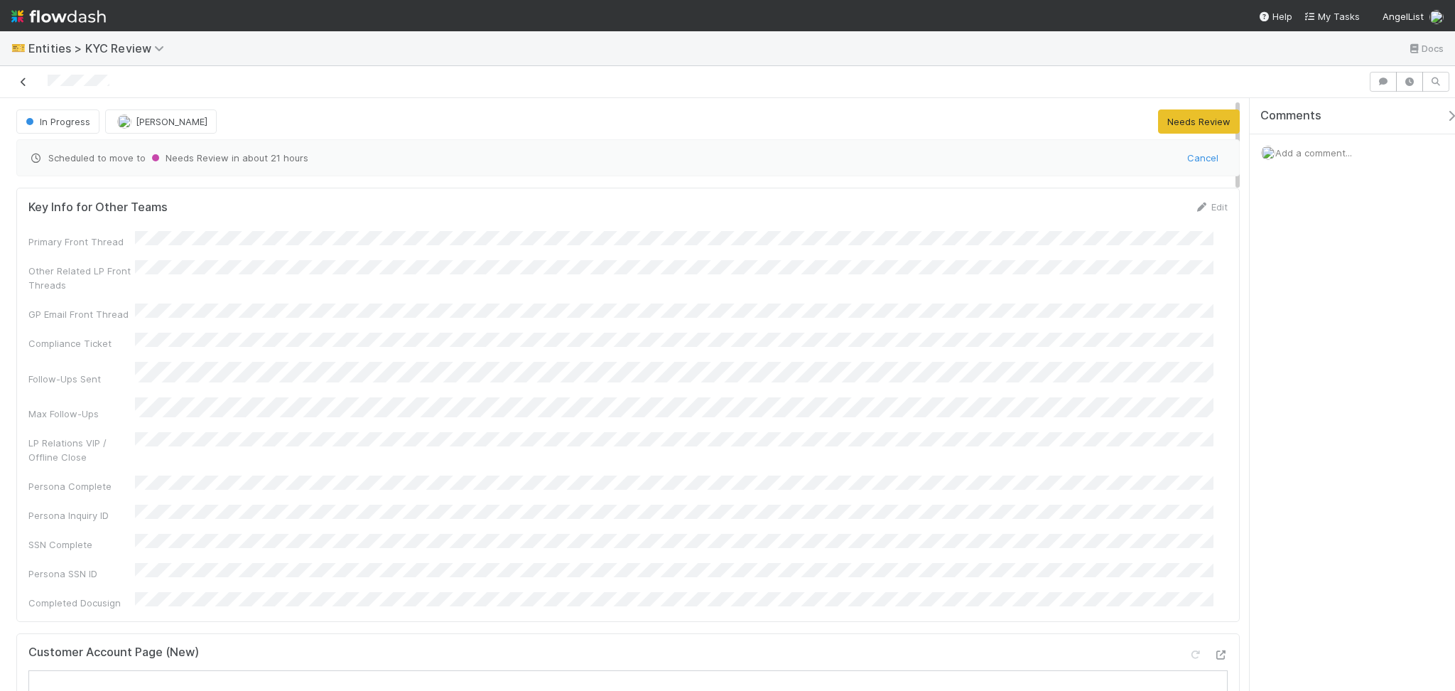
click at [17, 75] on link at bounding box center [23, 82] width 14 height 14
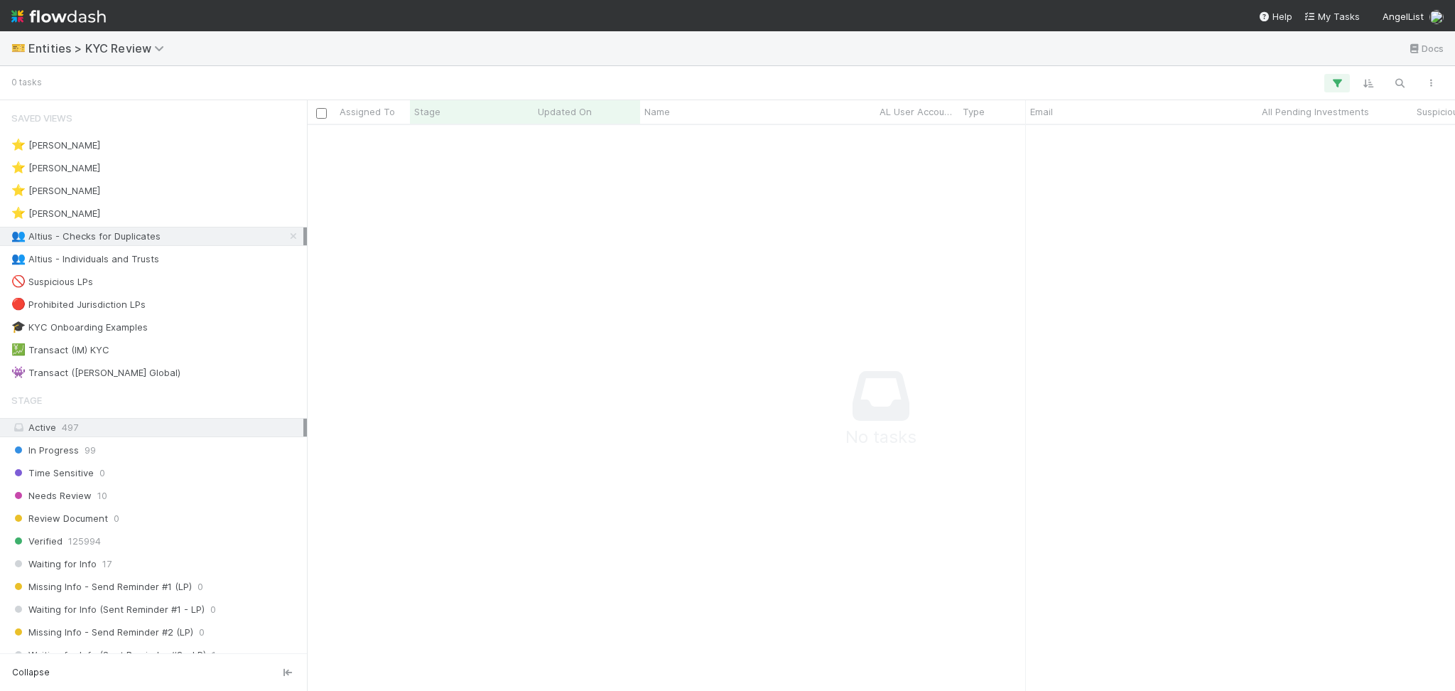
scroll to position [536, 1119]
click at [225, 264] on div "👥 Altius - Individuals and Trusts 4" at bounding box center [157, 259] width 292 height 18
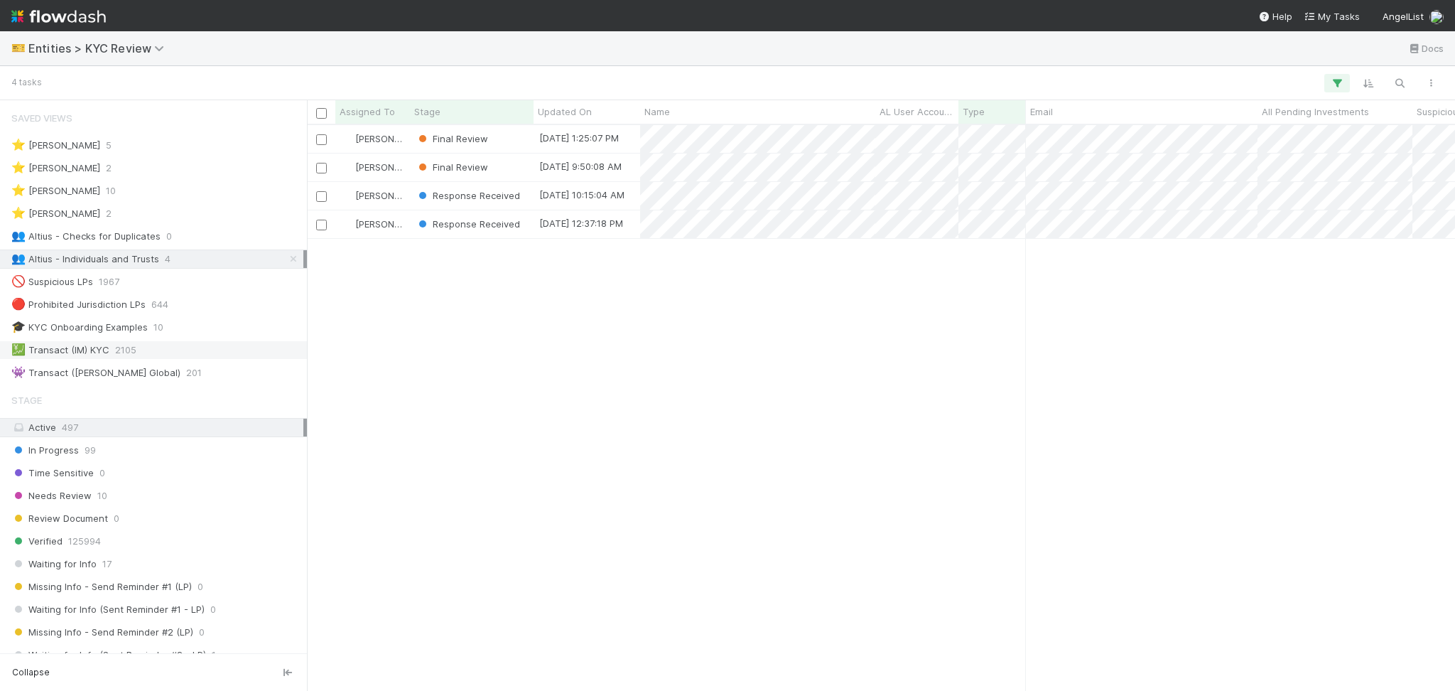
scroll to position [551, 1133]
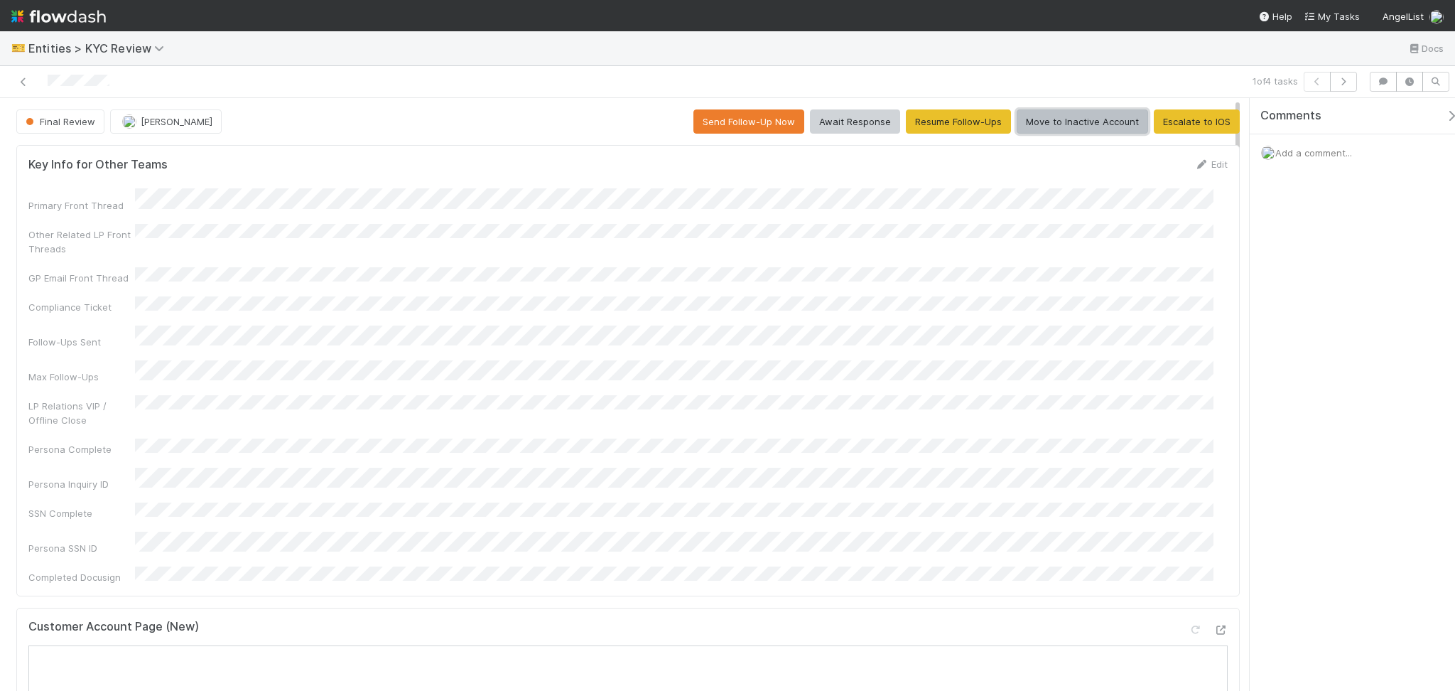
click at [1082, 129] on button "Move to Inactive Account" at bounding box center [1082, 121] width 131 height 24
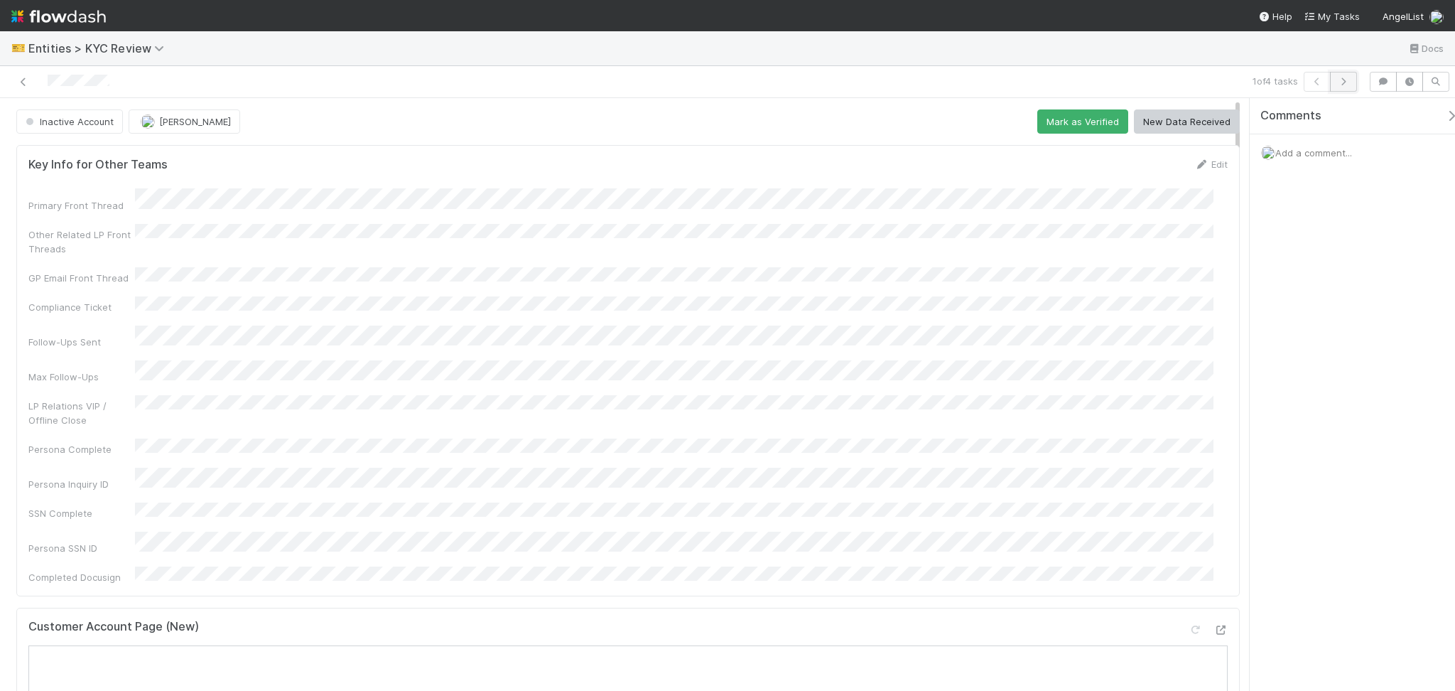
click at [1345, 87] on button "button" at bounding box center [1343, 82] width 27 height 20
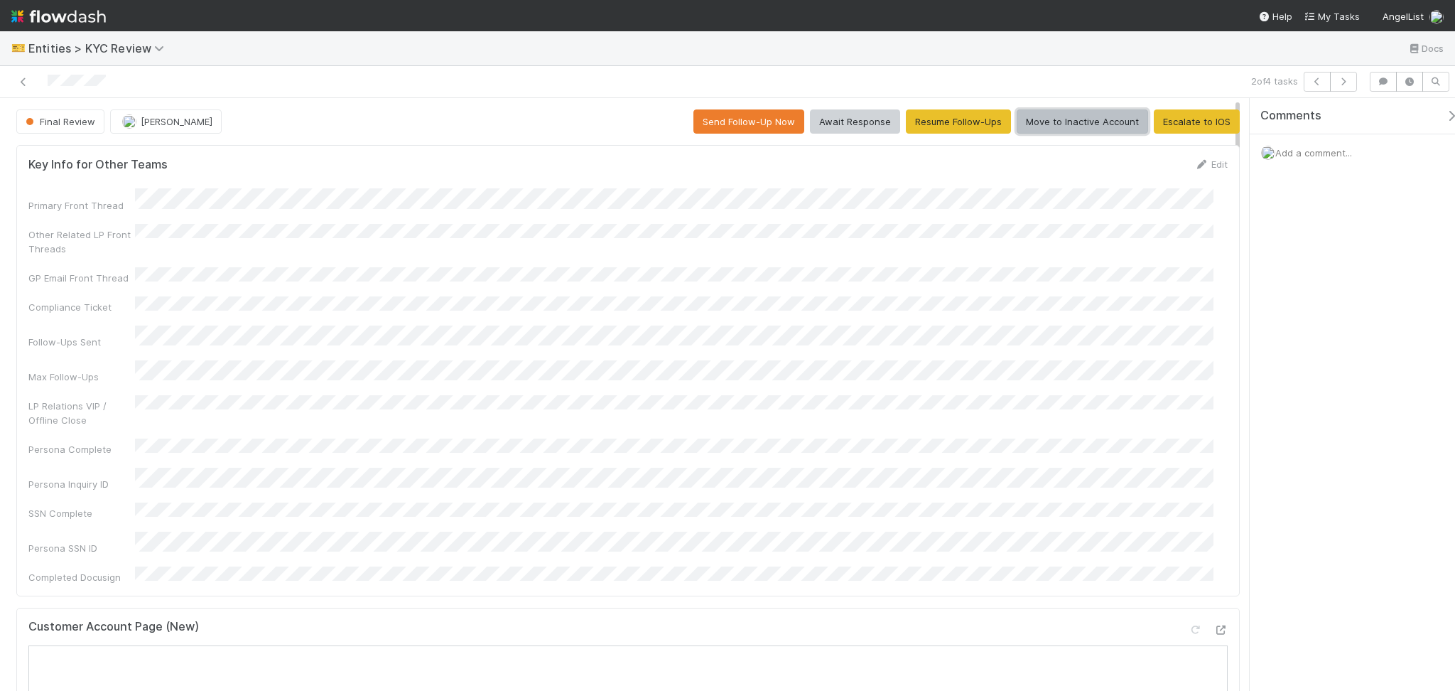
click at [1093, 116] on button "Move to Inactive Account" at bounding box center [1082, 121] width 131 height 24
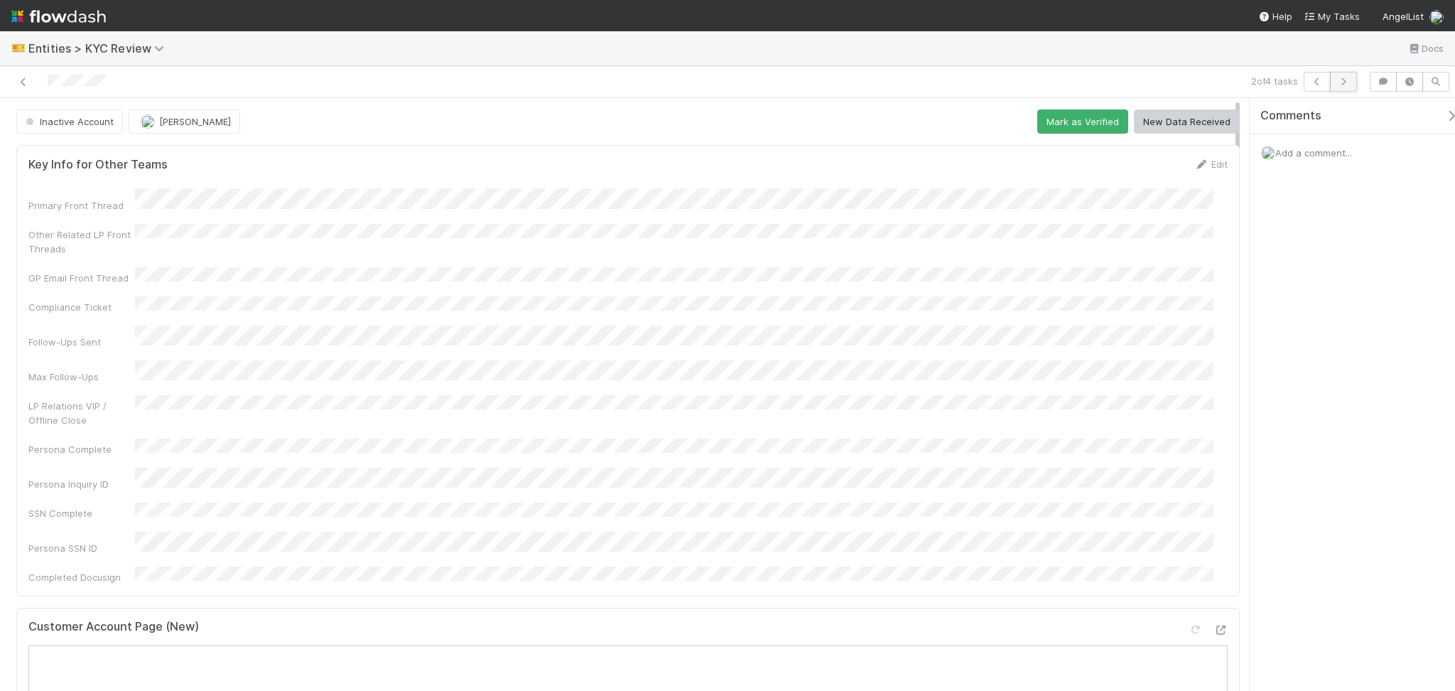
click at [1350, 78] on button "button" at bounding box center [1343, 82] width 27 height 20
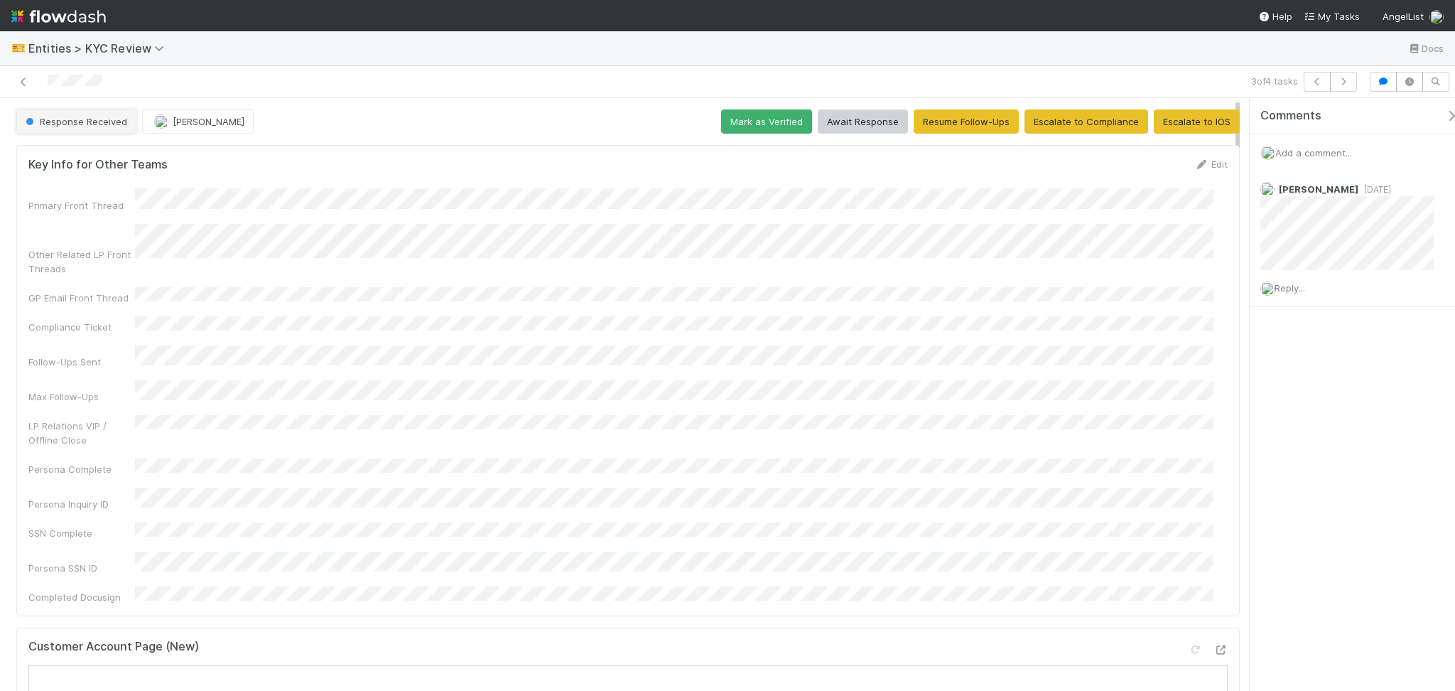
click at [87, 125] on span "Response Received" at bounding box center [75, 121] width 104 height 11
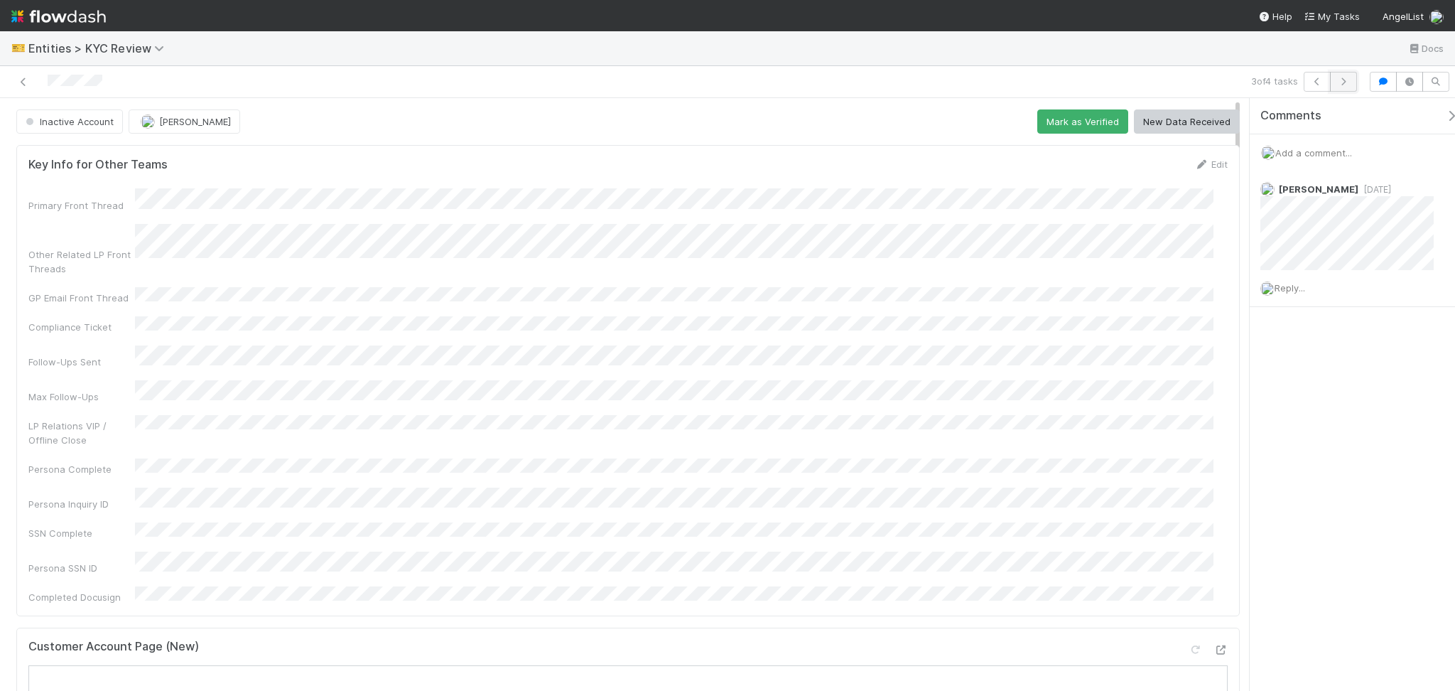
click at [1340, 83] on icon "button" at bounding box center [1343, 81] width 14 height 9
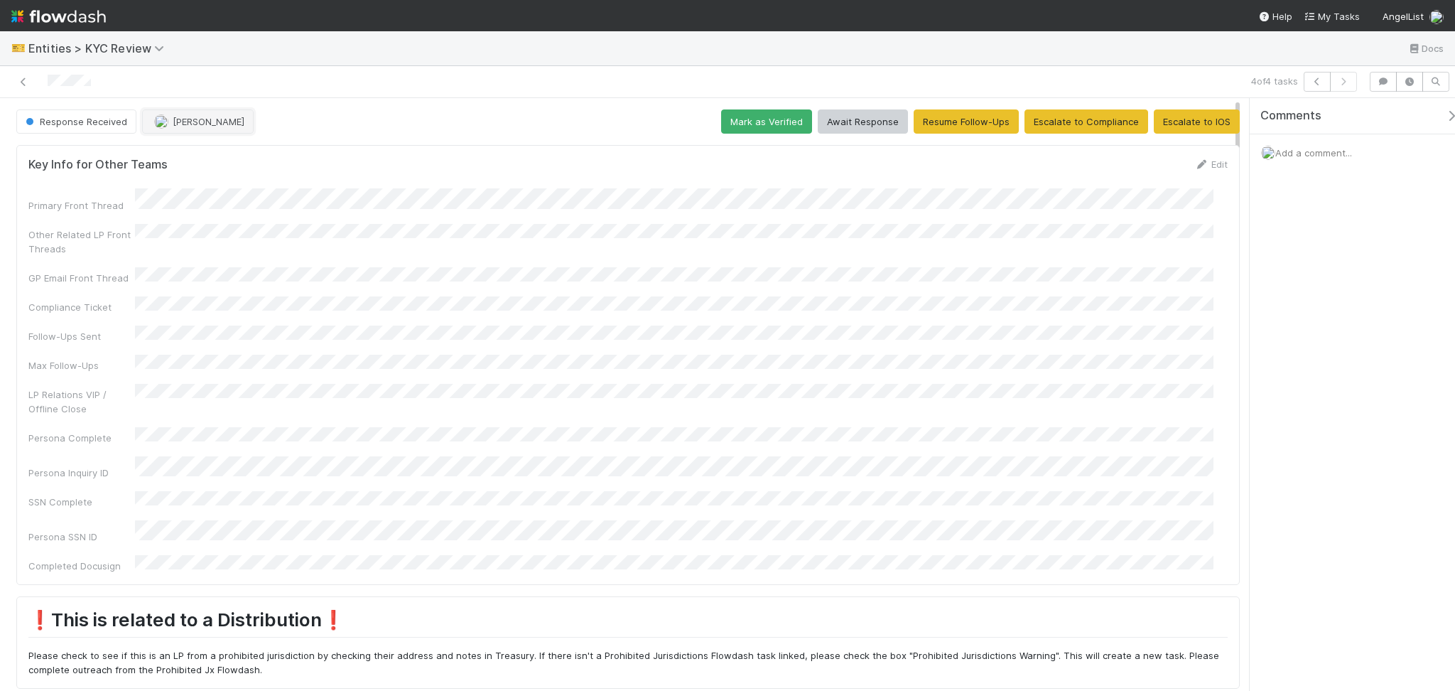
click at [176, 117] on span "[PERSON_NAME]" at bounding box center [209, 121] width 72 height 11
click at [23, 83] on icon at bounding box center [23, 81] width 14 height 9
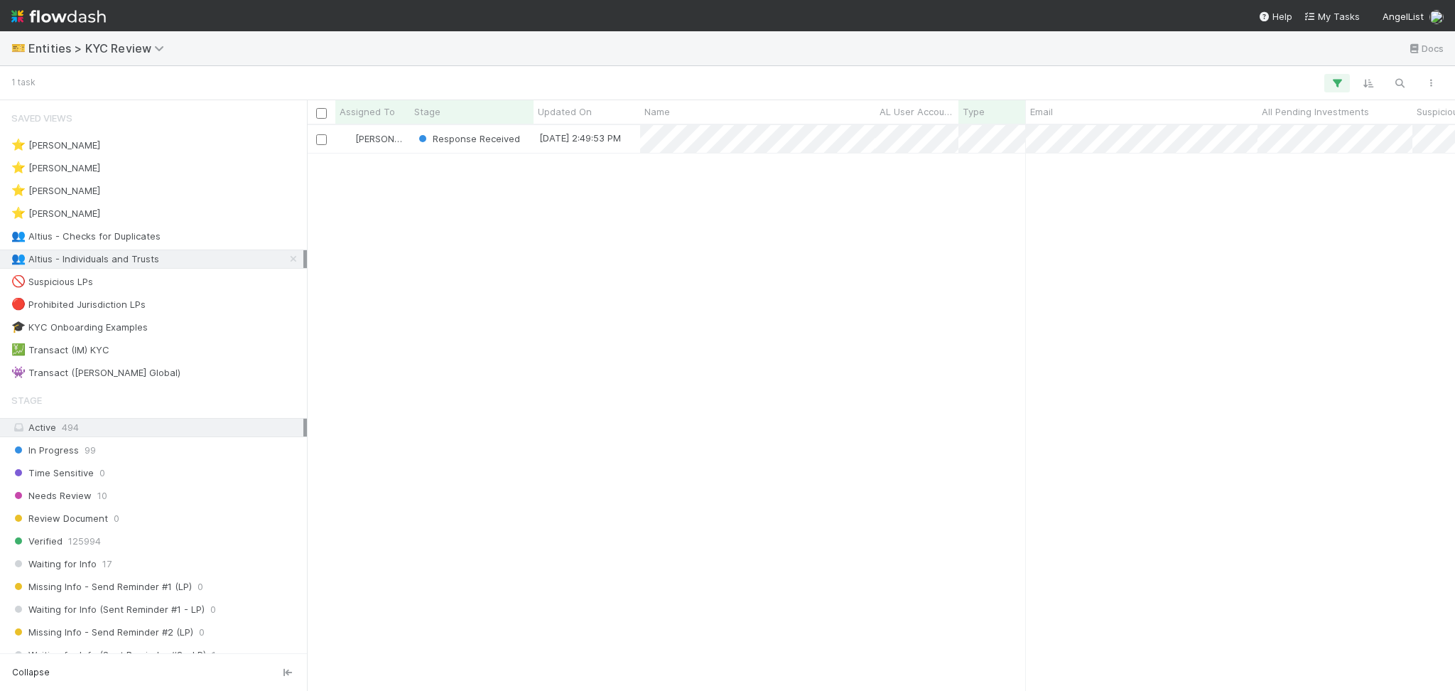
scroll to position [551, 1133]
click at [207, 232] on div "👥 Altius - Checks for Duplicates 0" at bounding box center [157, 236] width 292 height 18
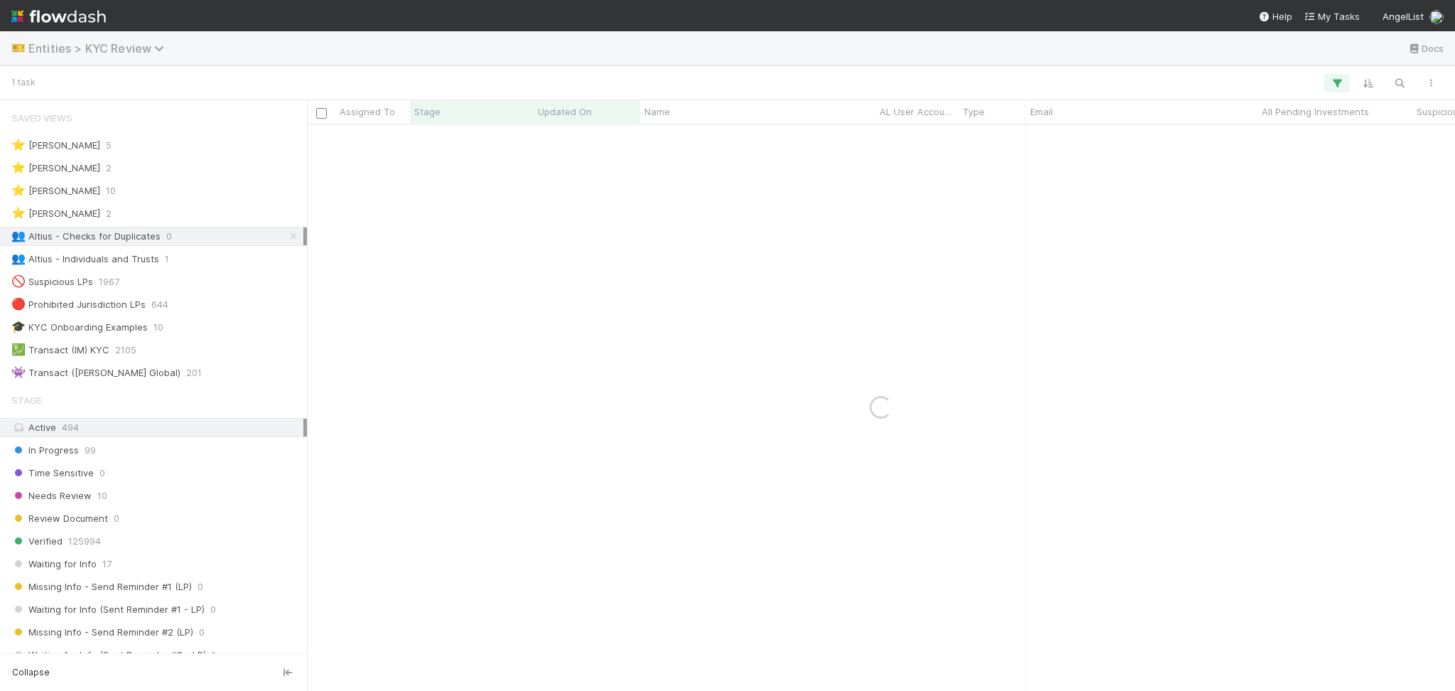
click at [98, 47] on span "Entities > KYC Review" at bounding box center [99, 48] width 143 height 14
